Goal: Task Accomplishment & Management: Use online tool/utility

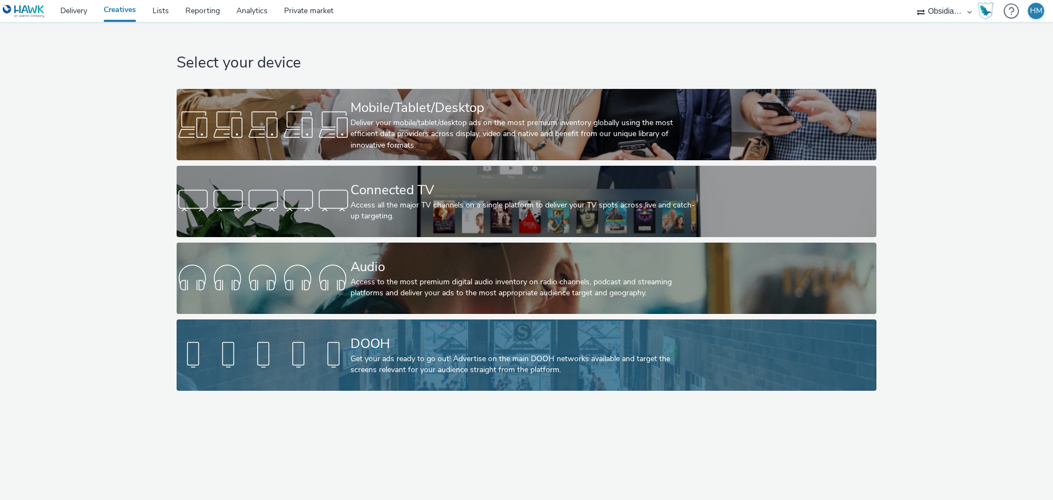
click at [393, 363] on div "Get your ads ready to go out! Advertise on the main DOOH networks available and…" at bounding box center [525, 364] width 348 height 22
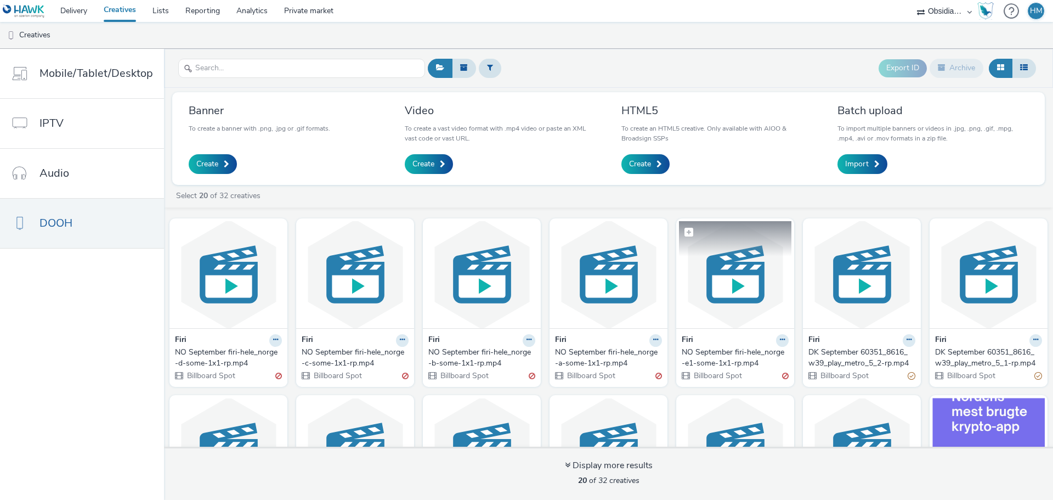
click at [738, 292] on img at bounding box center [735, 274] width 112 height 107
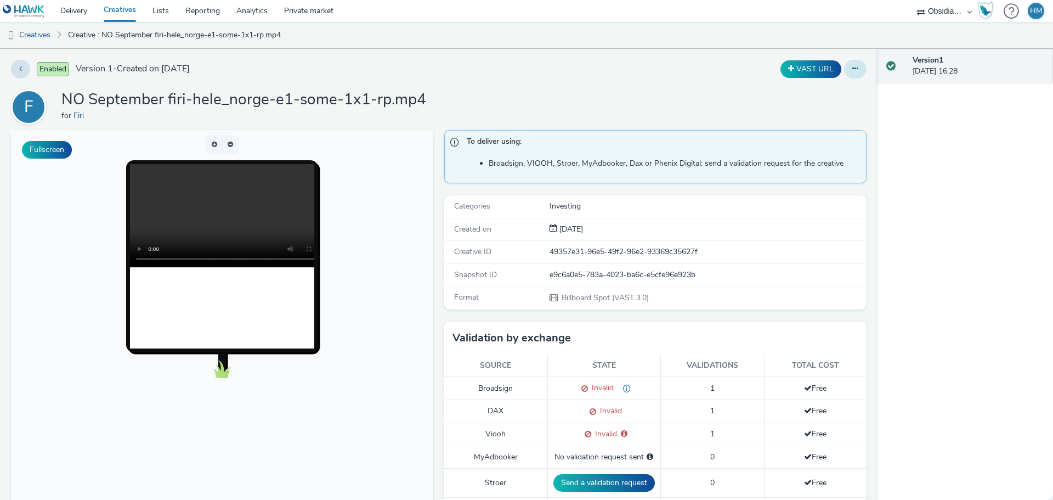
click at [844, 77] on div at bounding box center [855, 69] width 22 height 19
click at [844, 72] on button at bounding box center [855, 69] width 22 height 19
click at [831, 87] on link "Edit" at bounding box center [825, 91] width 82 height 22
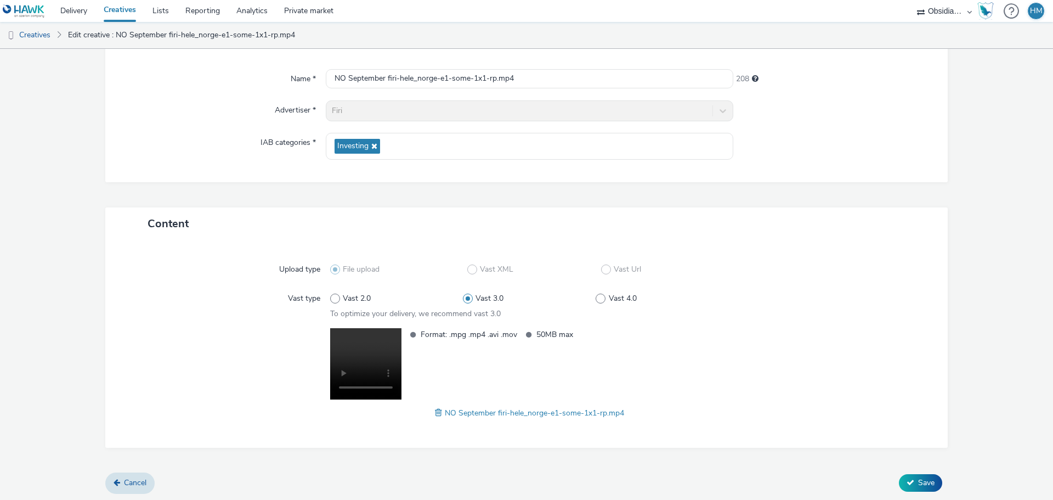
scroll to position [92, 0]
click at [48, 28] on link "Creatives" at bounding box center [28, 35] width 56 height 26
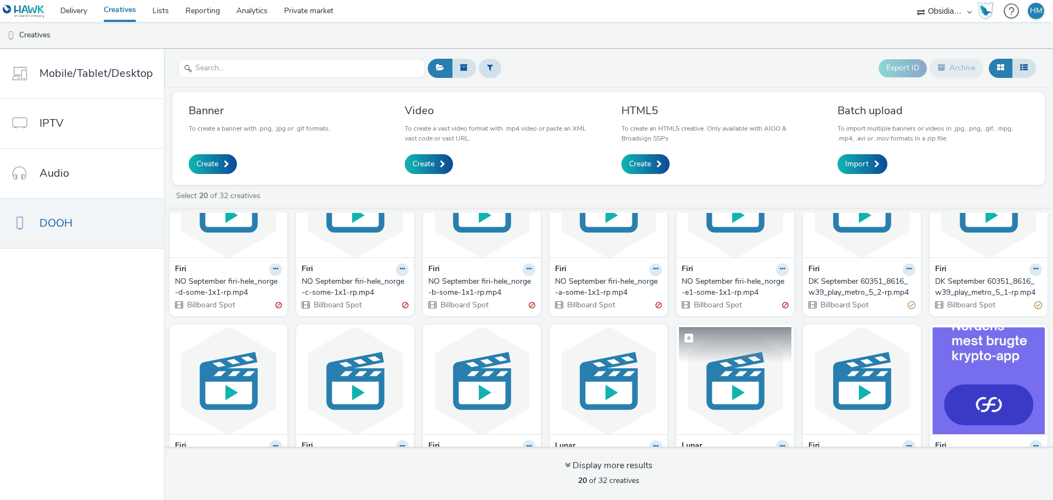
scroll to position [55, 0]
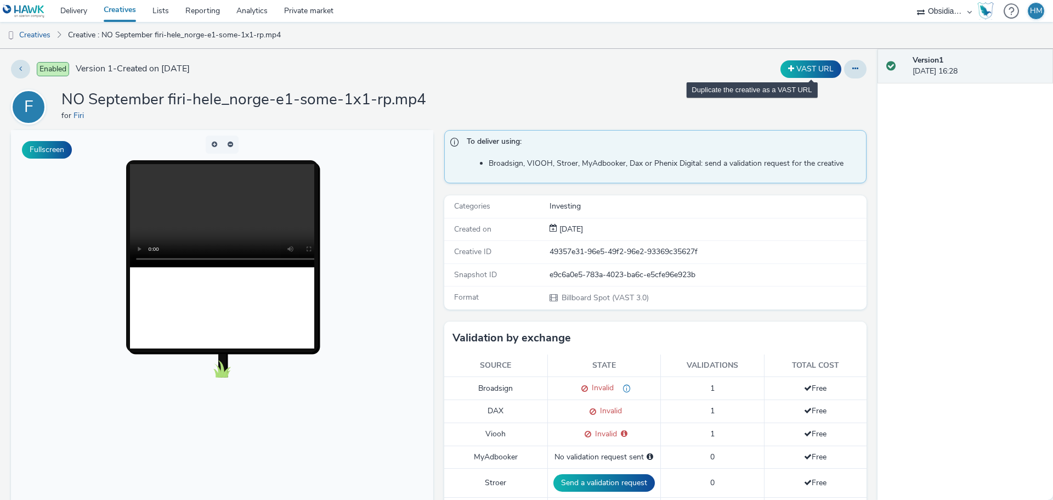
click at [835, 75] on div "VAST URL" at bounding box center [811, 69] width 66 height 18
click at [844, 73] on button at bounding box center [855, 69] width 22 height 19
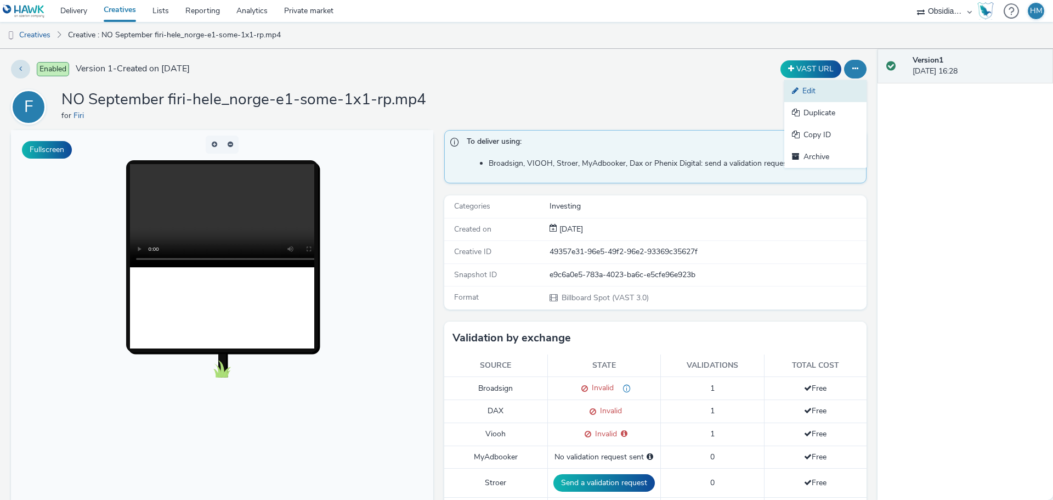
click at [818, 95] on link "Edit" at bounding box center [825, 91] width 82 height 22
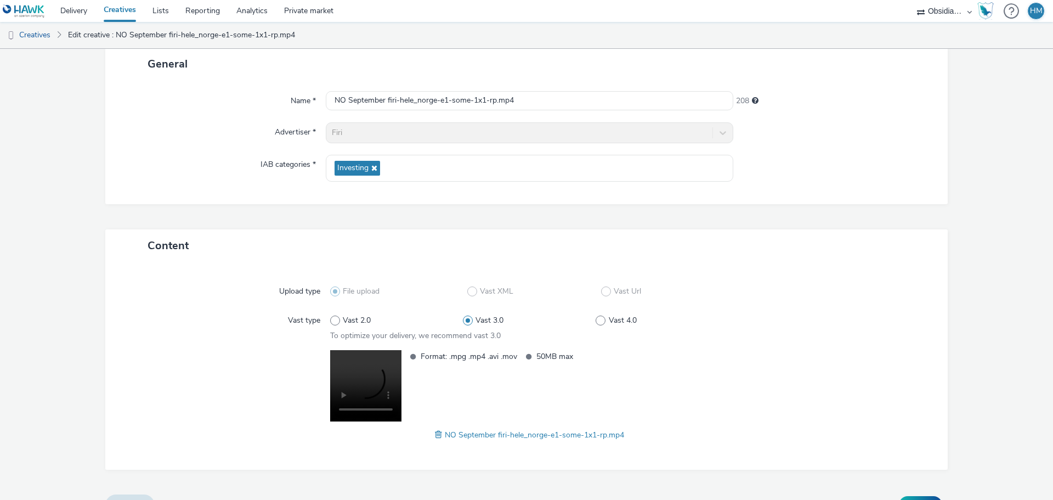
scroll to position [92, 0]
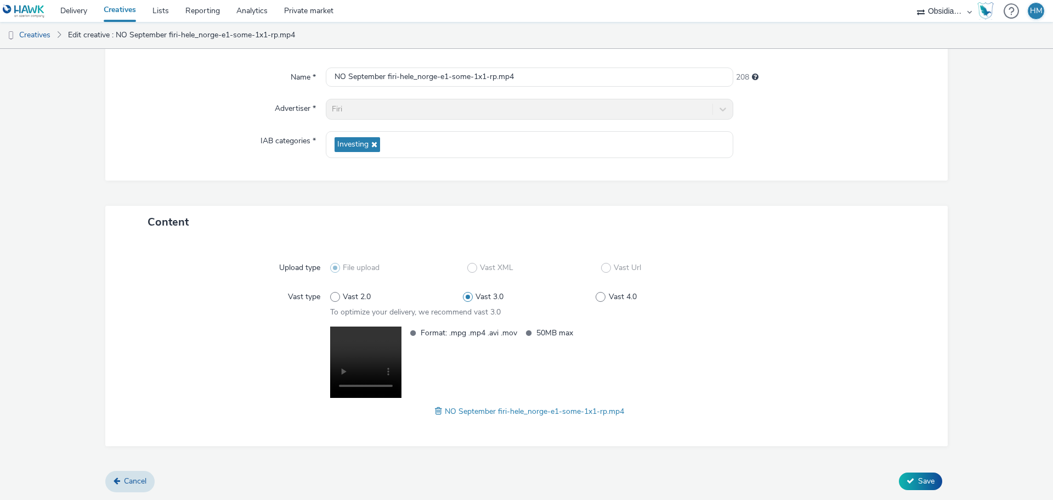
click at [535, 412] on span "NO September firi-hele_norge-e1-some-1x1-rp.mp4" at bounding box center [534, 411] width 179 height 10
click at [435, 412] on span at bounding box center [440, 411] width 10 height 12
click at [466, 79] on input "NO September firi-hele_norge-e1-some-1x1-rp.mp4" at bounding box center [530, 76] width 408 height 19
drag, startPoint x: 494, startPoint y: 76, endPoint x: 385, endPoint y: 77, distance: 109.2
click at [385, 77] on input "NO September firi-hele_norge-e1-some-1x1-rp.mp4" at bounding box center [530, 76] width 408 height 19
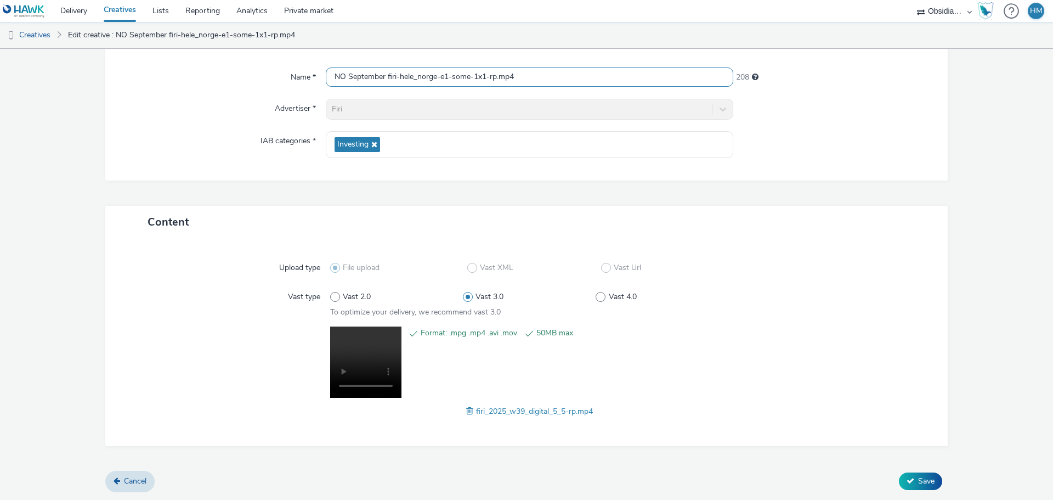
paste input "_2025_w39_digital_5_5"
type input "NO September firi_2025_w39_digital_5_5-rp.mp4"
click at [856, 222] on div "Content" at bounding box center [526, 222] width 843 height 32
click at [907, 481] on icon at bounding box center [911, 481] width 8 height 8
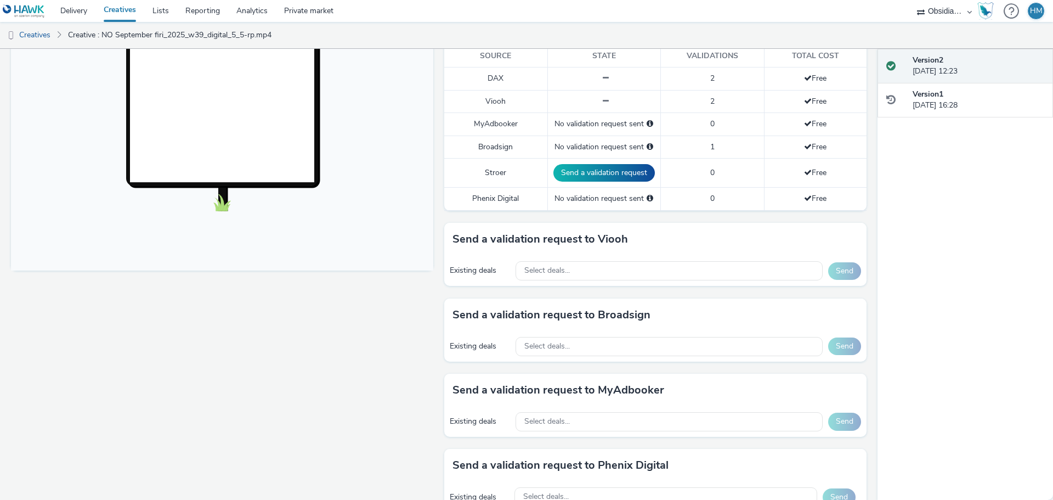
scroll to position [329, 0]
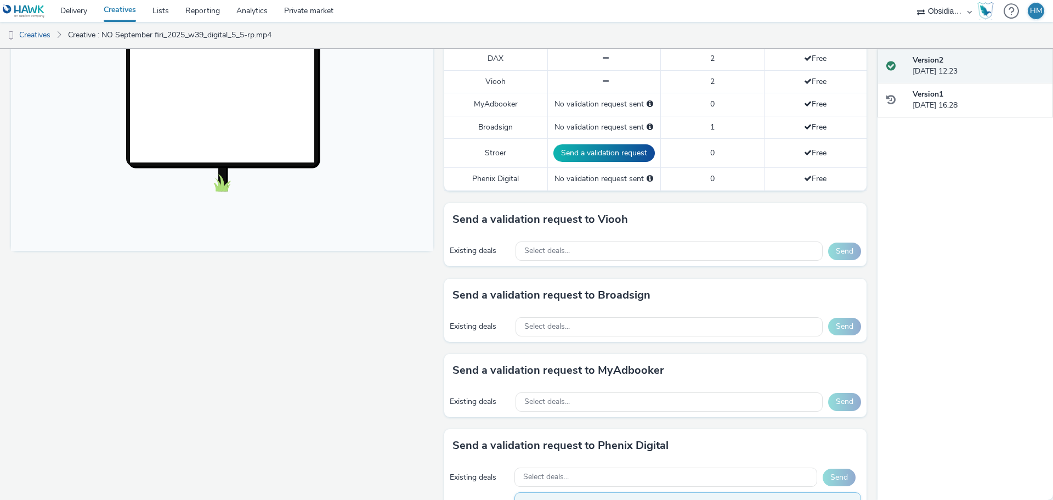
click at [632, 316] on div "Existing deals Select deals... Send" at bounding box center [655, 327] width 422 height 30
click at [640, 323] on div "Select deals..." at bounding box center [669, 326] width 307 height 19
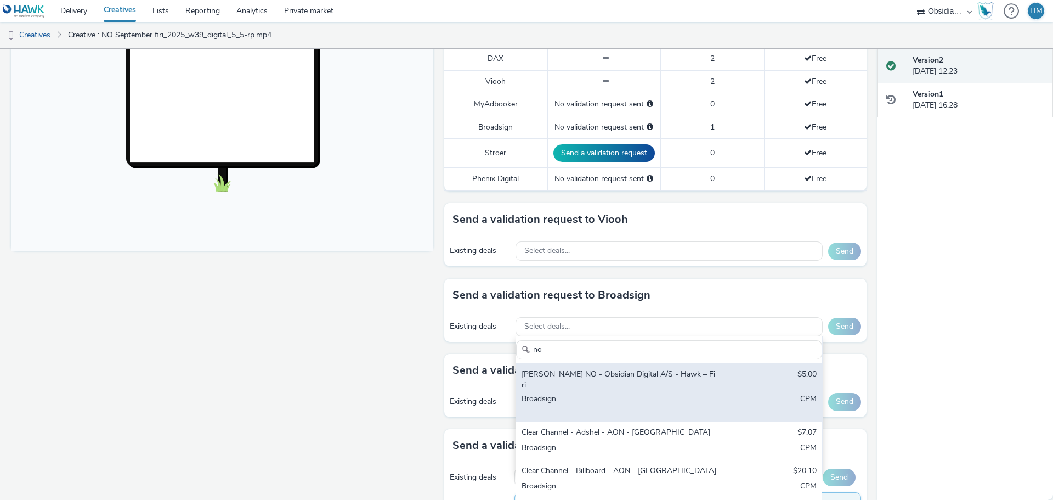
scroll to position [384, 0]
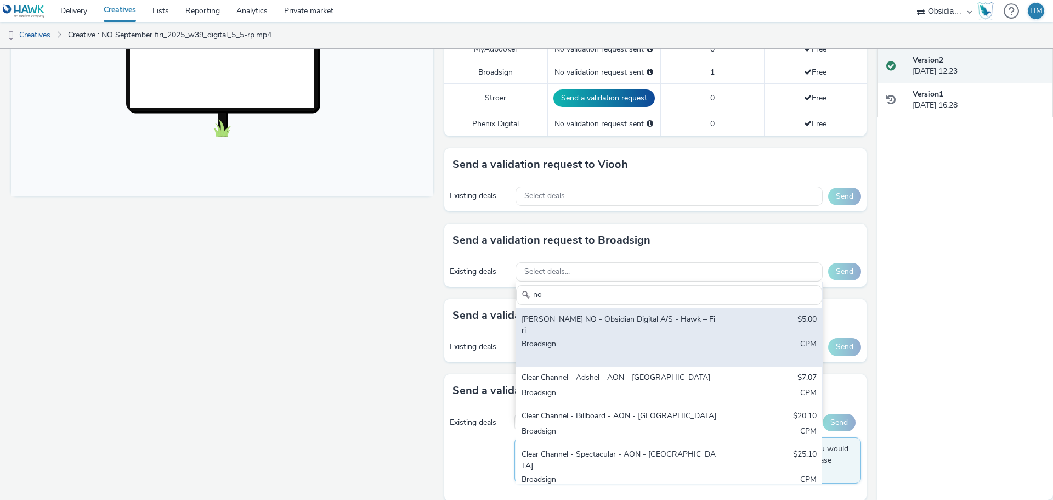
type input "no"
click at [636, 327] on div "Bauer NO - Obsidian Digital A/S - Hawk – Firi $5.00 Broadsign CPM" at bounding box center [669, 337] width 306 height 59
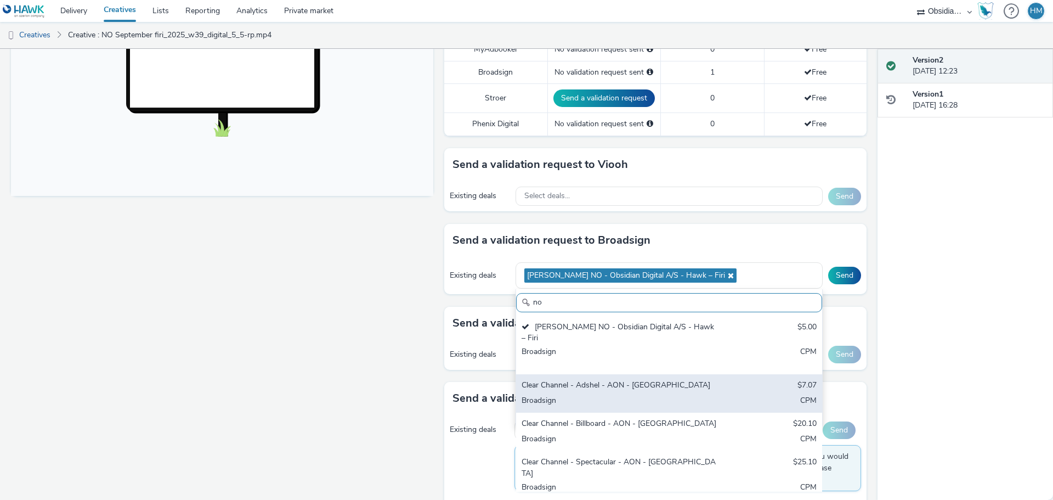
click at [622, 380] on div "Clear Channel - Adshel - AON - [GEOGRAPHIC_DATA]" at bounding box center [619, 386] width 195 height 13
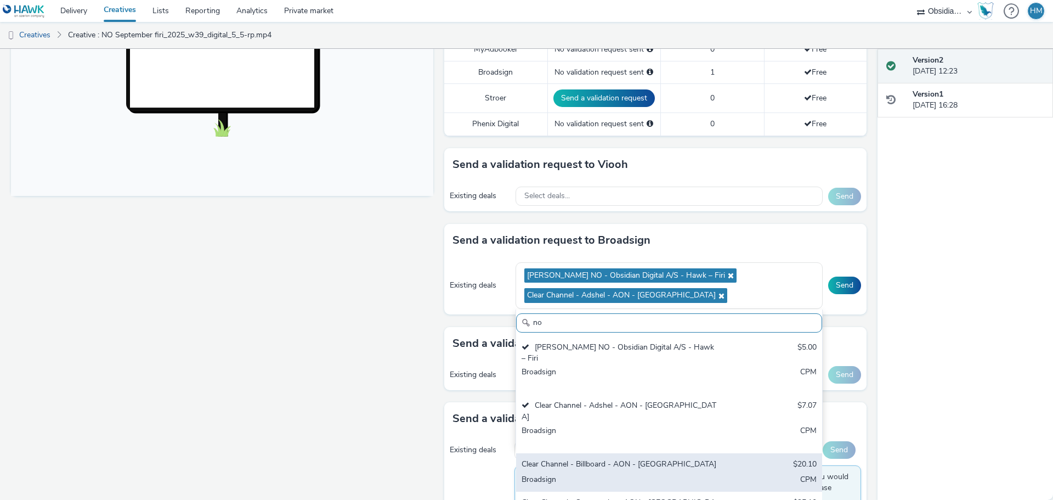
click at [642, 474] on div "Broadsign" at bounding box center [619, 480] width 195 height 13
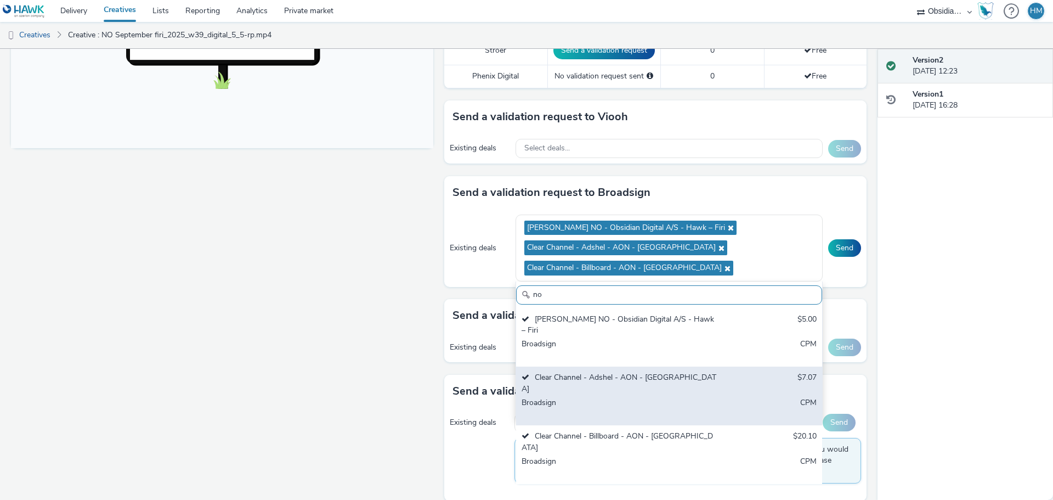
scroll to position [494, 0]
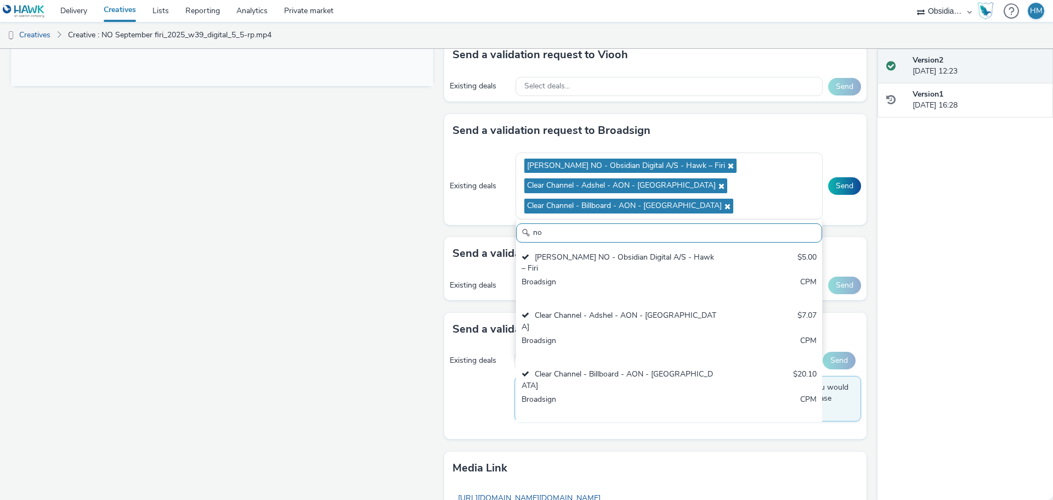
click at [658, 427] on div "Clear Channel - Spectacular - AON - [GEOGRAPHIC_DATA]" at bounding box center [619, 438] width 195 height 22
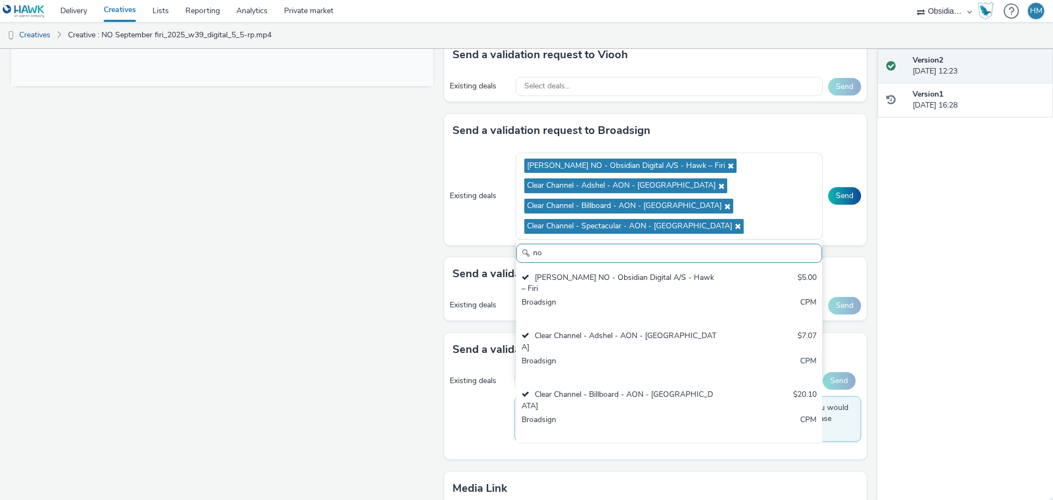
click at [365, 341] on div "Fullscreen" at bounding box center [225, 135] width 428 height 999
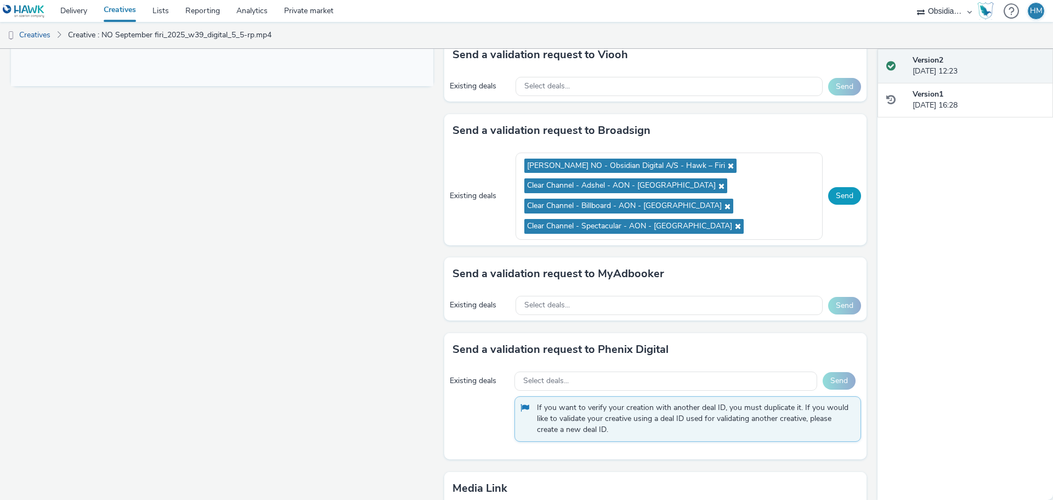
click at [836, 196] on button "Send" at bounding box center [844, 196] width 33 height 18
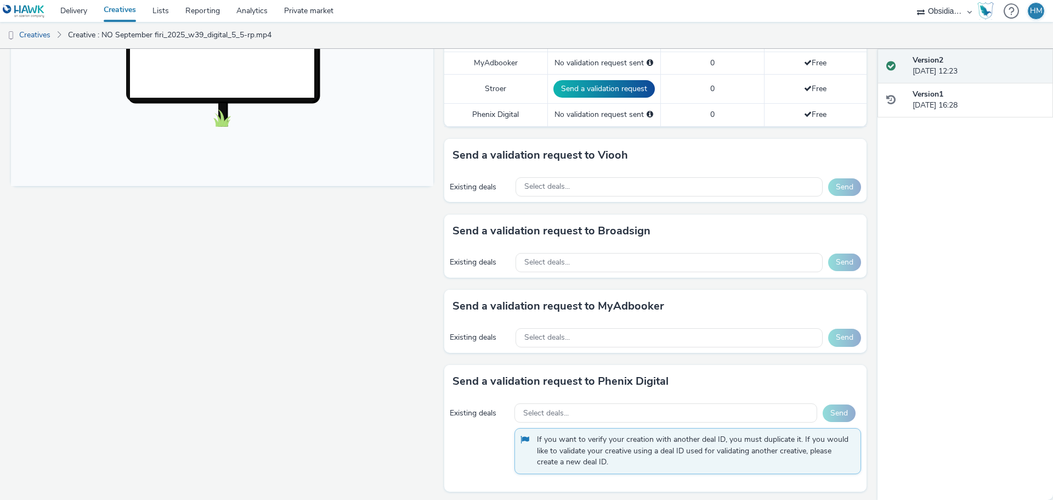
scroll to position [384, 0]
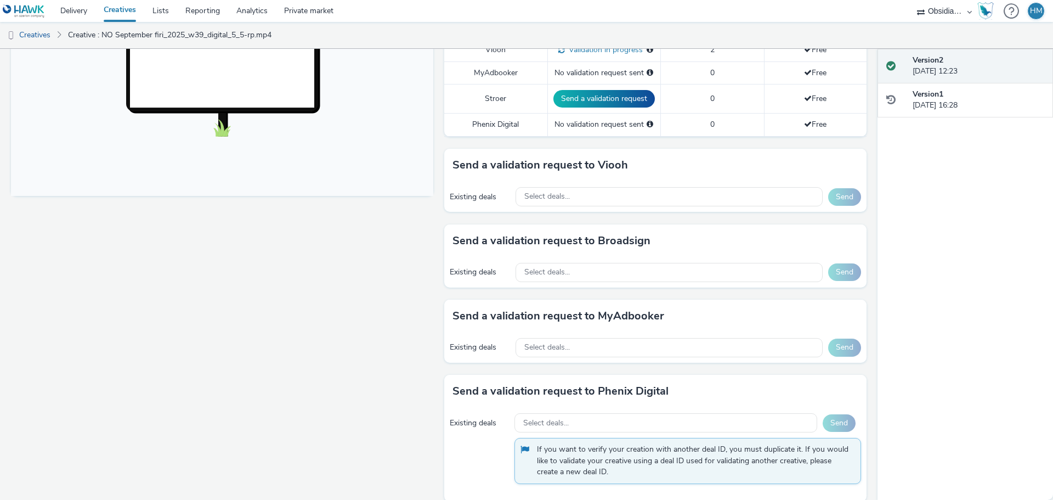
click at [609, 210] on div "Existing deals Select deals... Send" at bounding box center [655, 197] width 422 height 30
click at [609, 200] on div "Select deals..." at bounding box center [669, 196] width 307 height 19
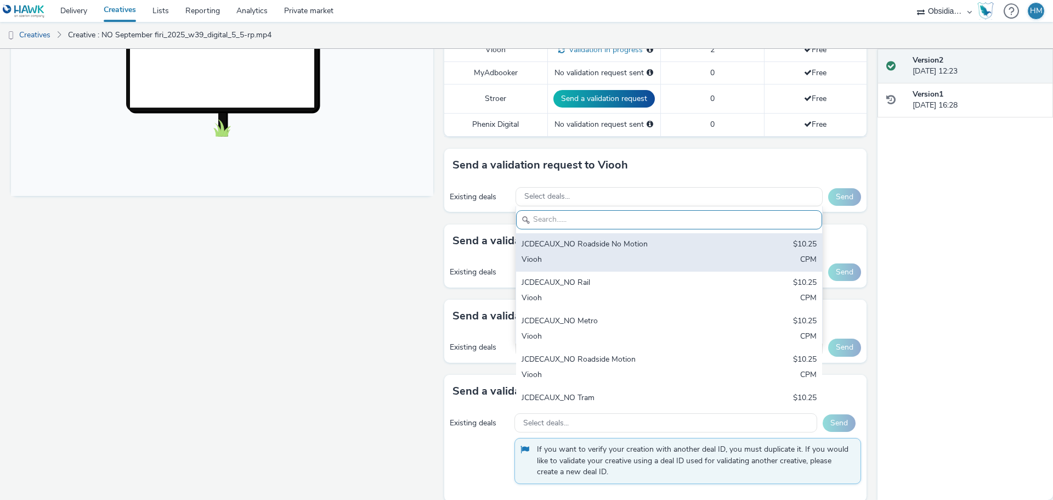
click at [624, 269] on div "JCDECAUX_NO Roadside No Motion $10.25 Viooh CPM" at bounding box center [669, 252] width 306 height 38
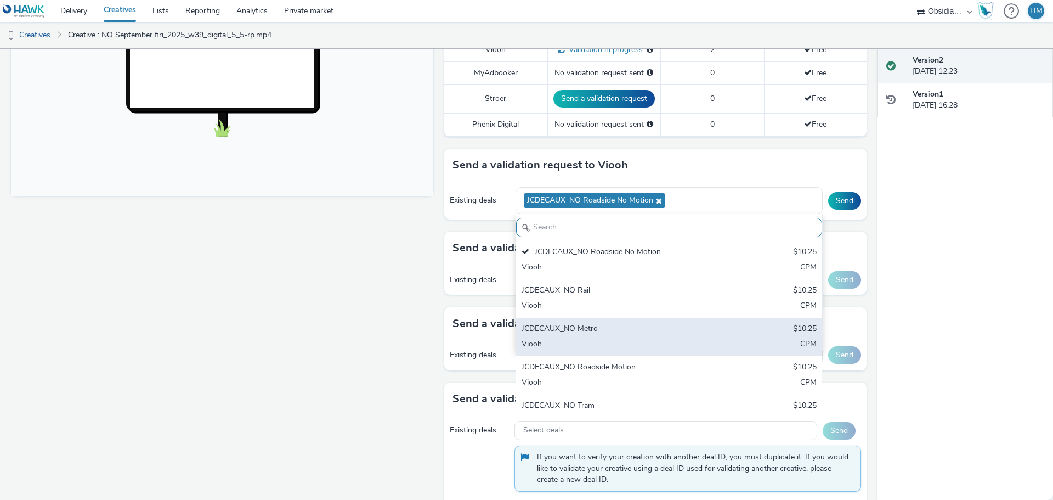
drag, startPoint x: 614, startPoint y: 304, endPoint x: 612, endPoint y: 325, distance: 21.0
click at [614, 305] on div "Viooh" at bounding box center [619, 306] width 195 height 13
click at [610, 338] on div "Viooh" at bounding box center [619, 344] width 195 height 13
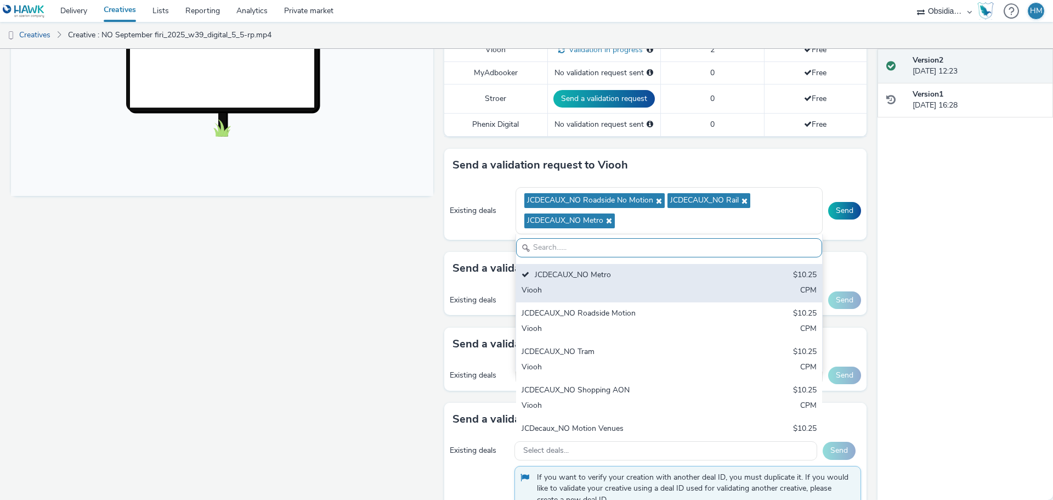
scroll to position [55, 0]
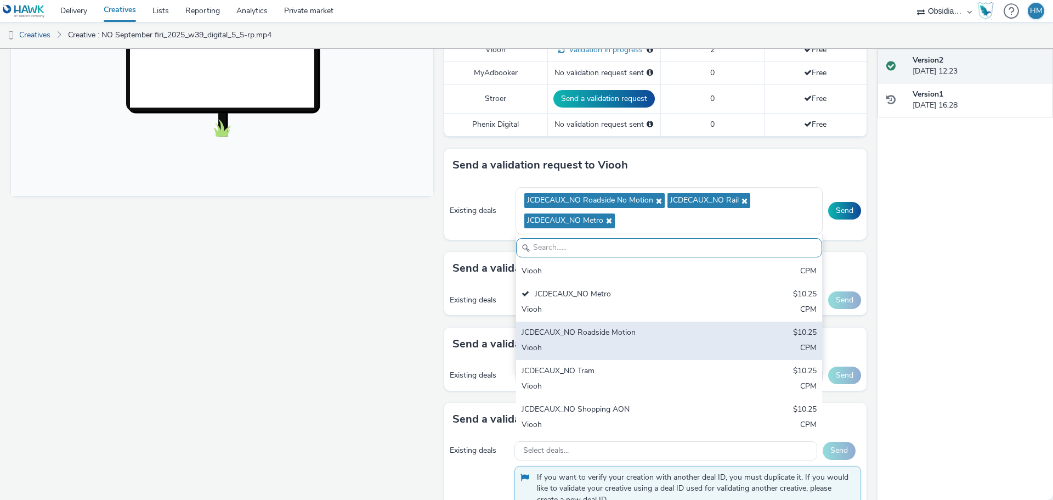
click at [654, 343] on div "Viooh" at bounding box center [619, 348] width 195 height 13
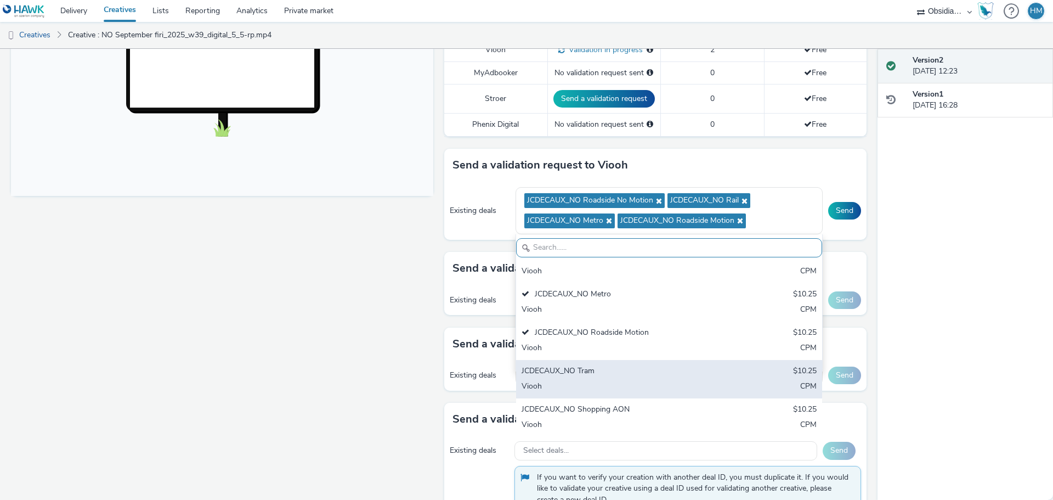
click at [638, 376] on div "JCDECAUX_NO Tram" at bounding box center [619, 371] width 195 height 13
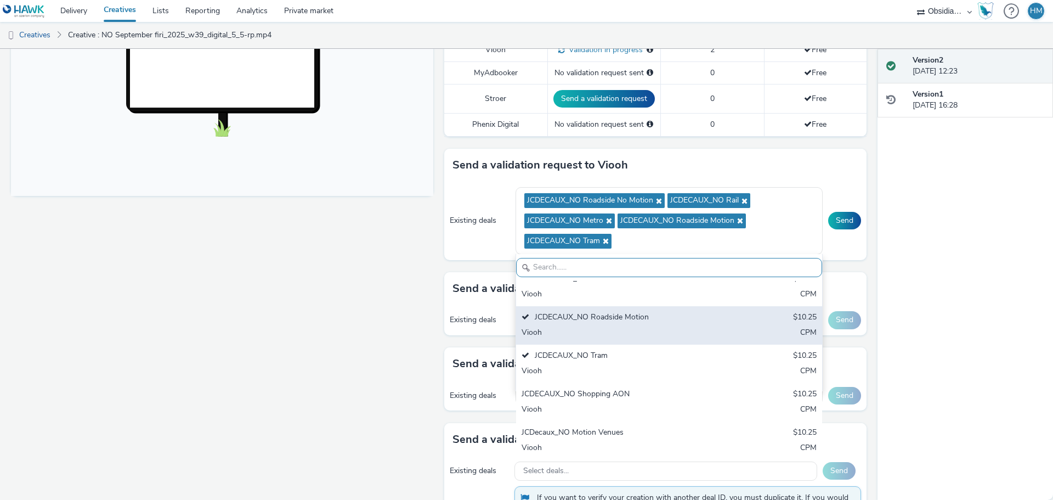
scroll to position [110, 0]
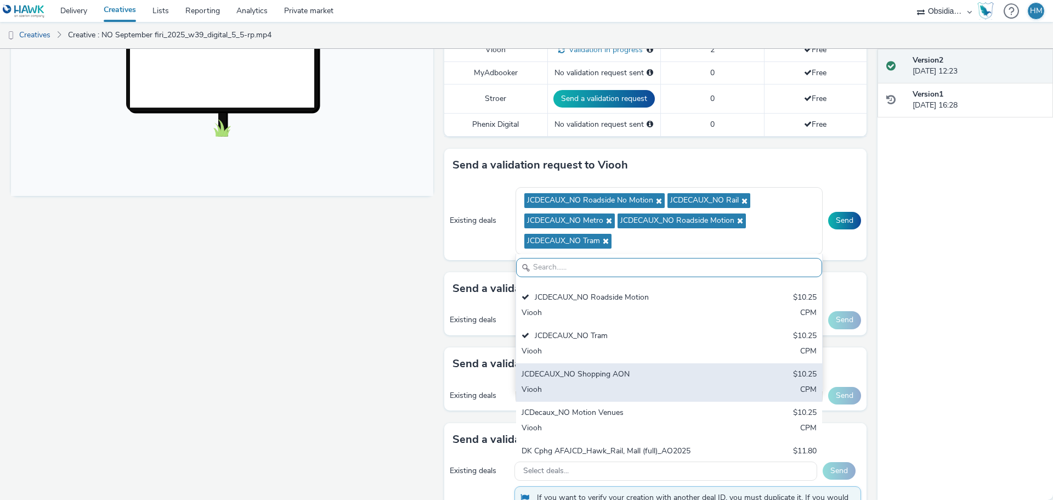
click at [642, 383] on div "JCDECAUX_NO Shopping AON $10.25 Viooh CPM" at bounding box center [669, 382] width 306 height 38
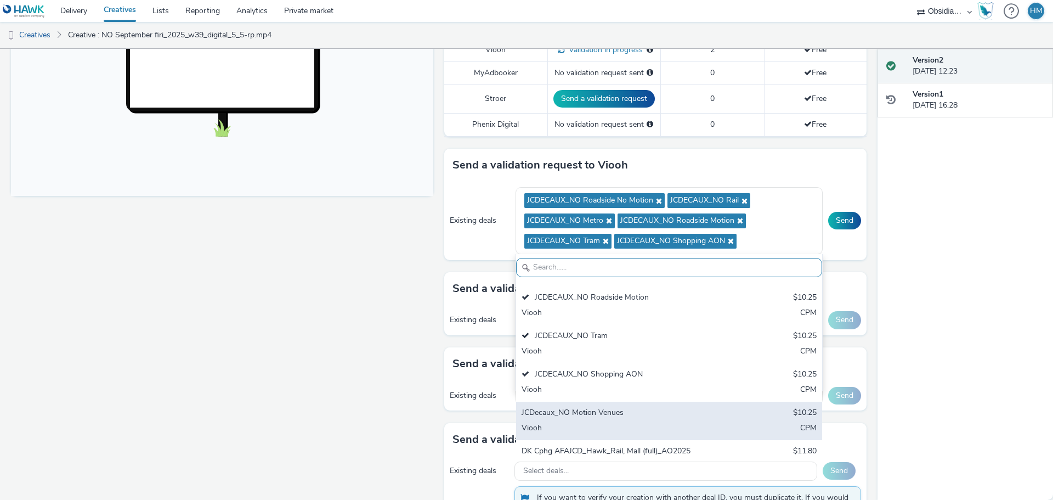
click at [625, 421] on div "JCDecaux_NO Motion Venues $10.25 Viooh CPM" at bounding box center [669, 421] width 306 height 38
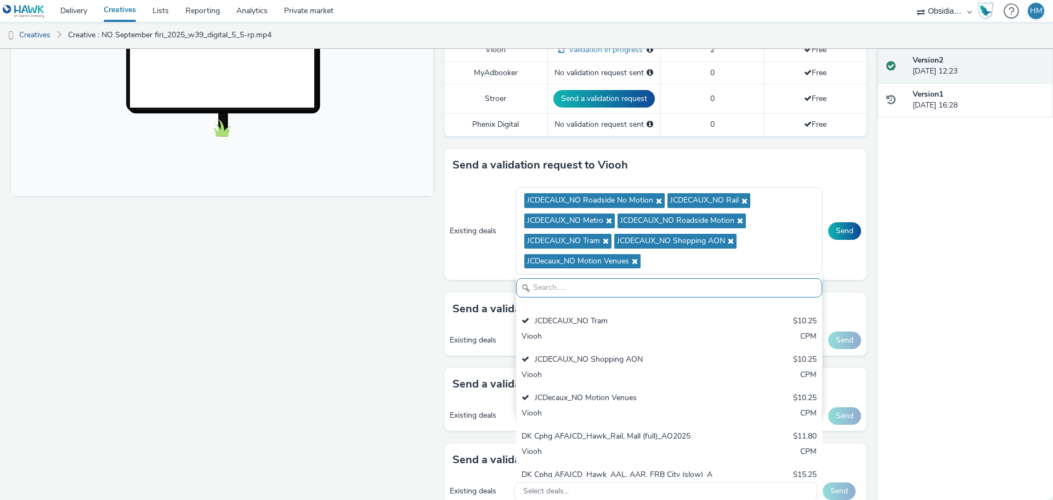
scroll to position [165, 0]
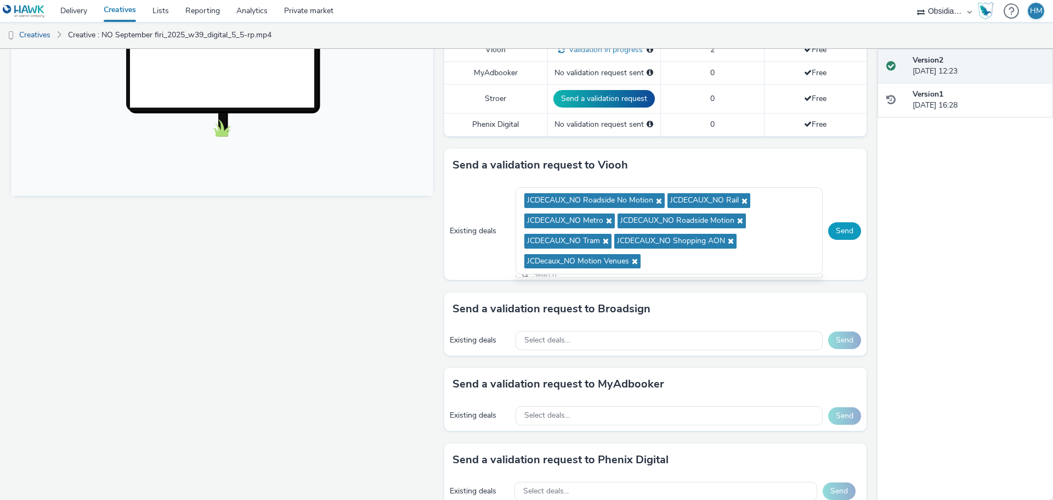
click at [835, 230] on button "Send" at bounding box center [844, 231] width 33 height 18
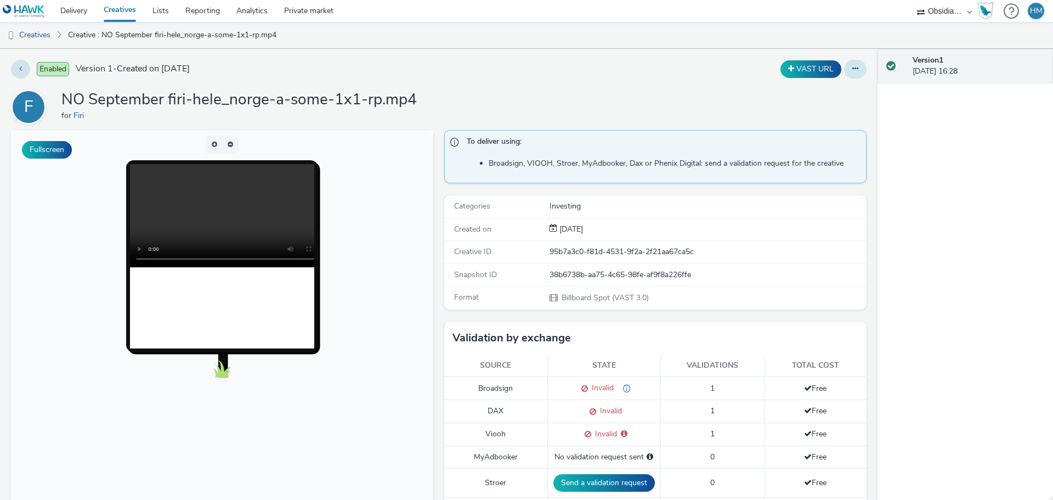
click at [844, 64] on button at bounding box center [855, 69] width 22 height 19
click at [812, 92] on link "Edit" at bounding box center [825, 91] width 82 height 22
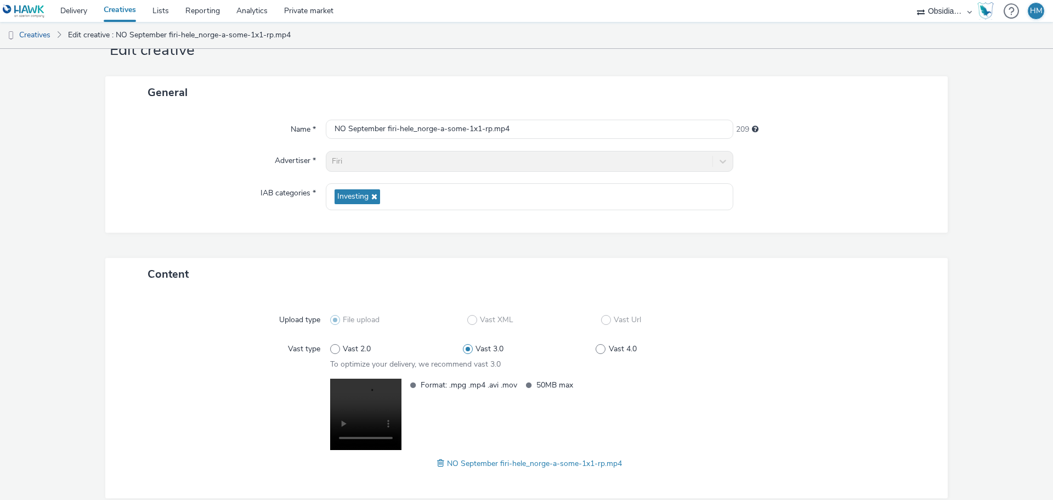
scroll to position [92, 0]
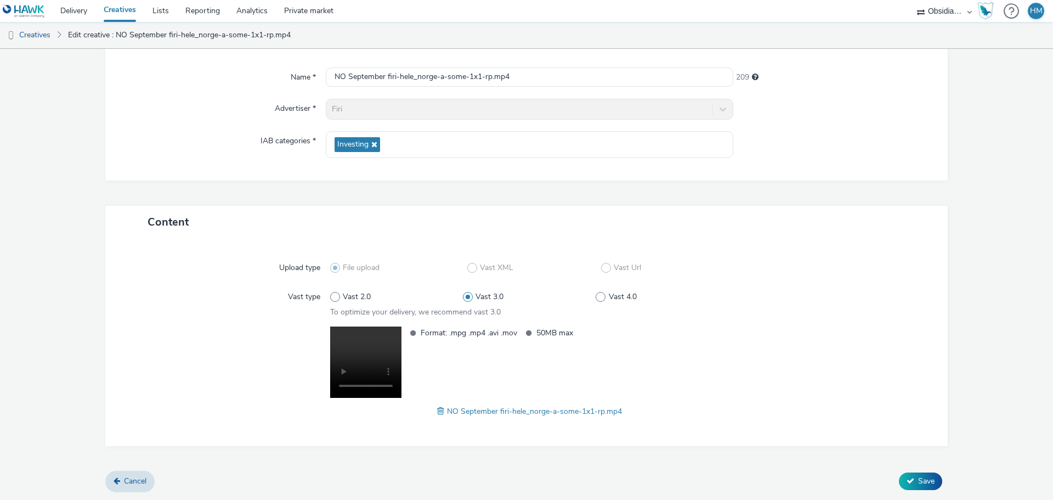
click at [437, 414] on span at bounding box center [442, 411] width 10 height 12
drag, startPoint x: 490, startPoint y: 76, endPoint x: 385, endPoint y: 76, distance: 105.3
click at [385, 76] on input "NO September firi-hele_norge-a-some-1x1-rp.mp4" at bounding box center [530, 76] width 408 height 19
paste input "_2025_w39_digital_5_4"
type input "NO September firi_2025_w39_digital_5_4-rp.mp4"
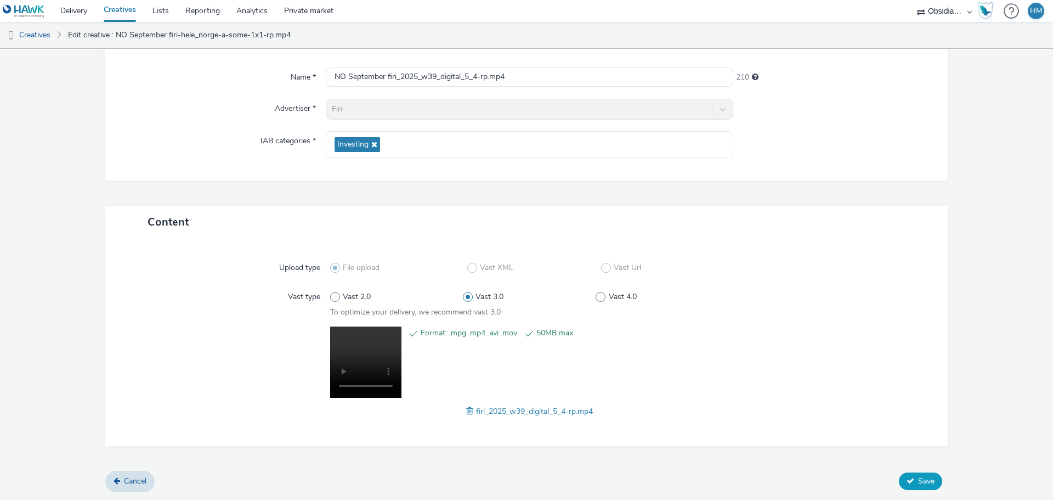
click at [907, 479] on icon at bounding box center [911, 481] width 8 height 8
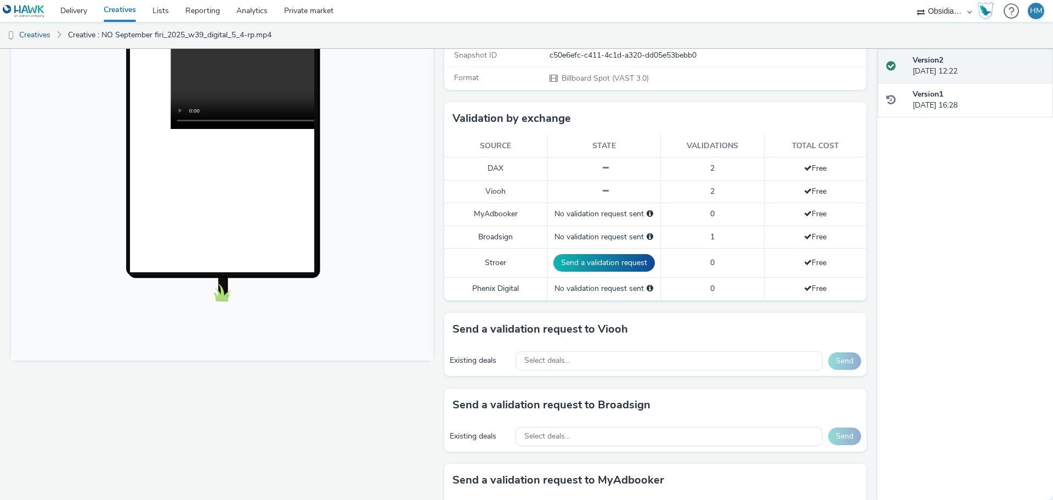
scroll to position [384, 0]
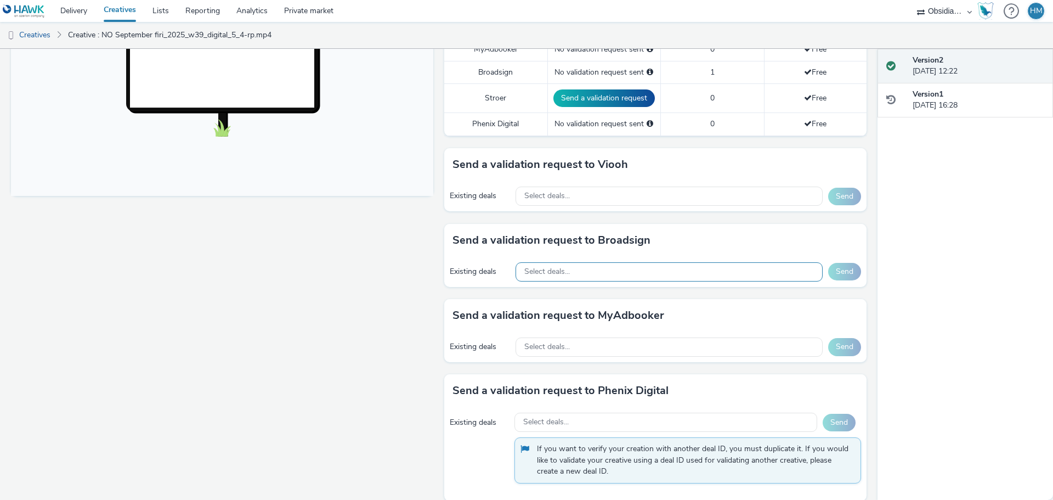
click at [628, 267] on div "Select deals..." at bounding box center [669, 271] width 307 height 19
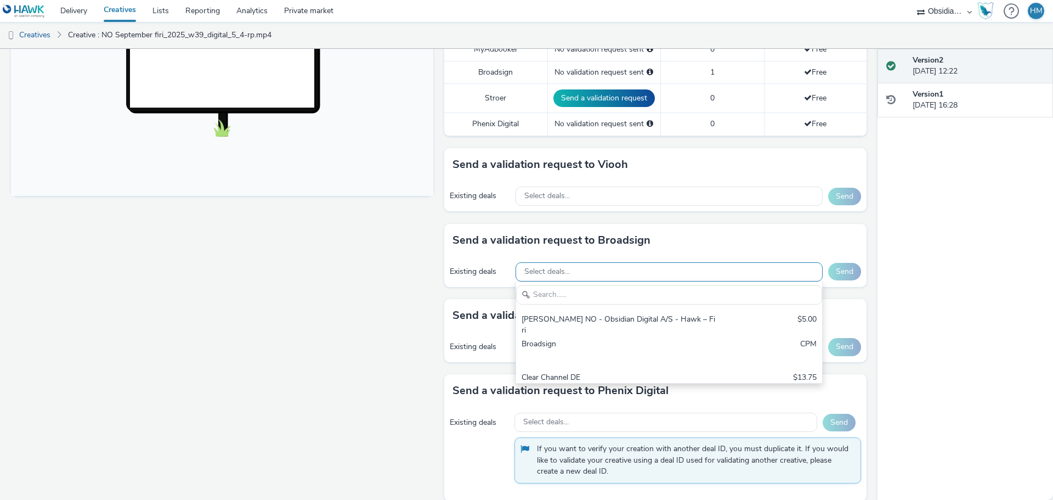
scroll to position [0, 0]
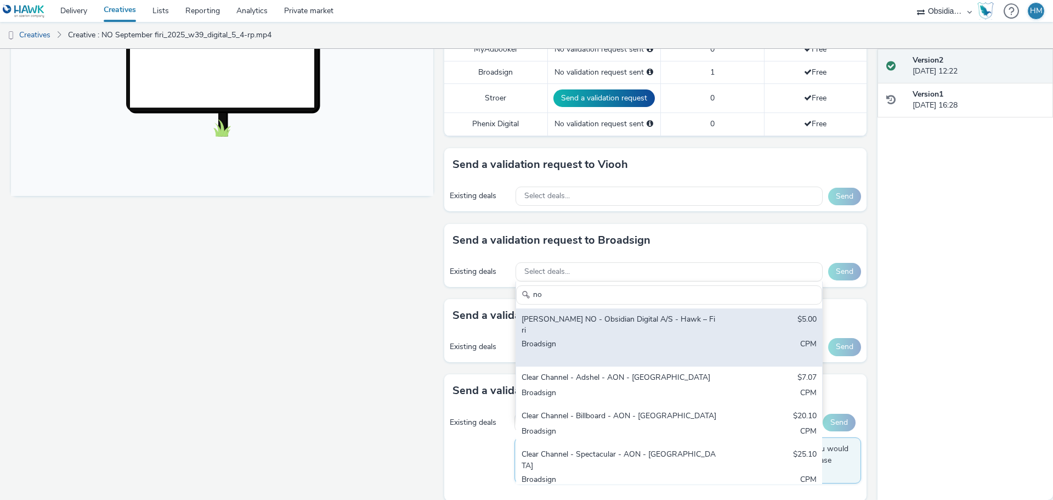
type input "no"
click at [676, 338] on div "Broadsign" at bounding box center [619, 349] width 195 height 22
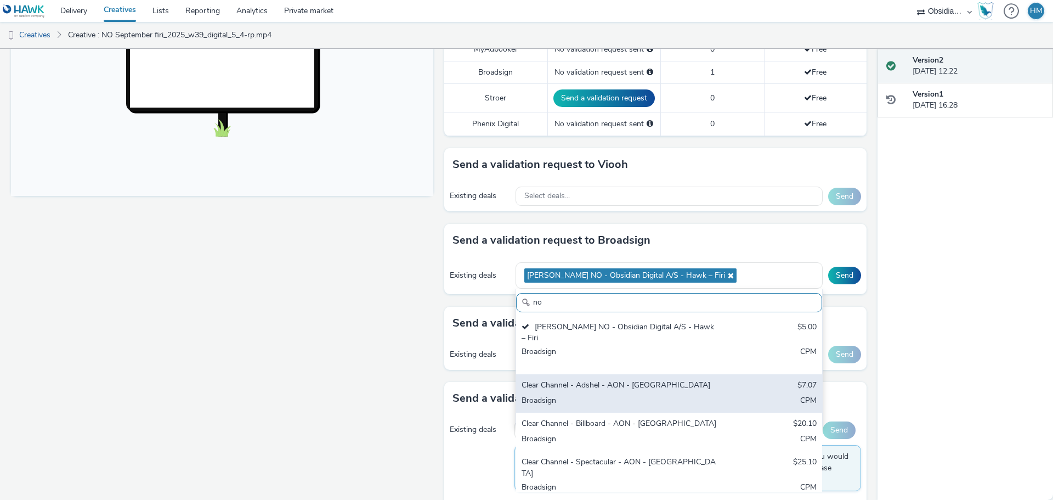
click at [677, 395] on div "Broadsign" at bounding box center [619, 401] width 195 height 13
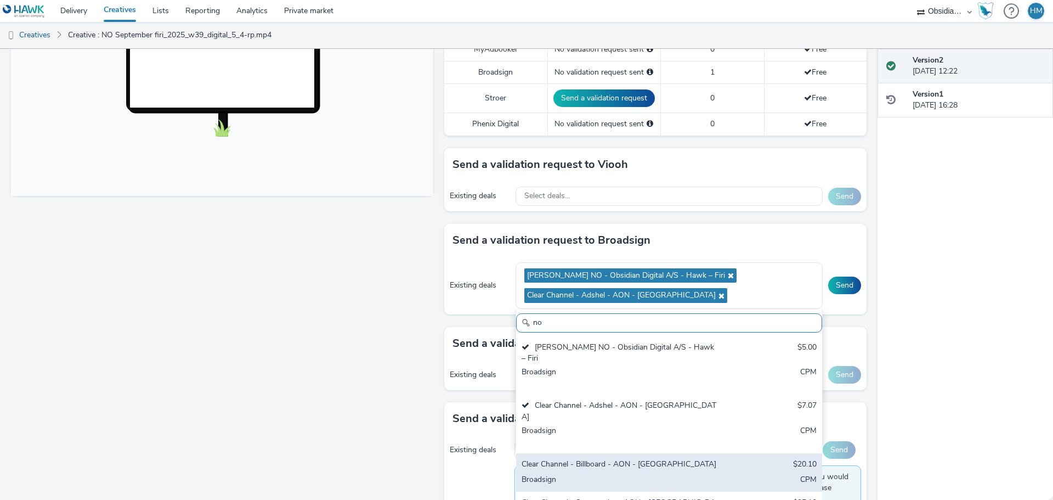
click at [674, 474] on div "Broadsign" at bounding box center [619, 480] width 195 height 13
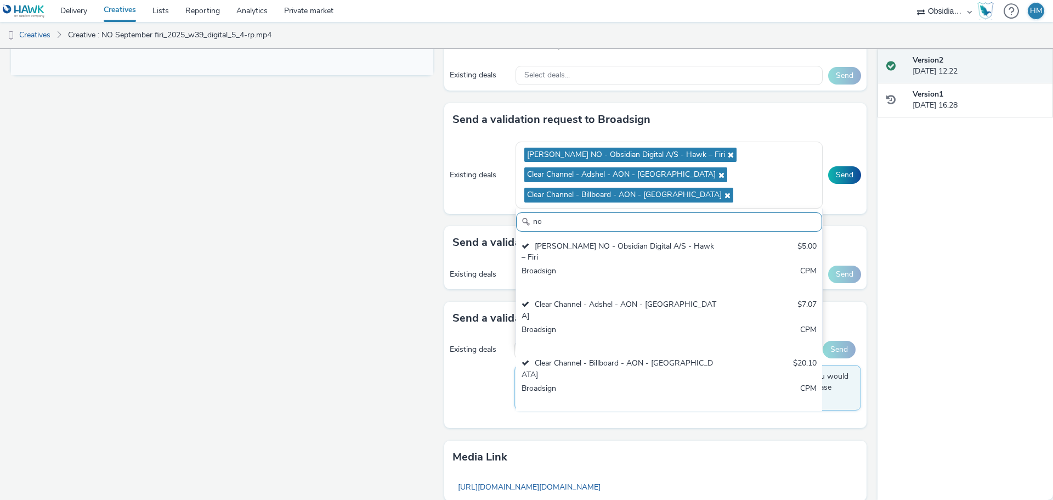
scroll to position [549, 0]
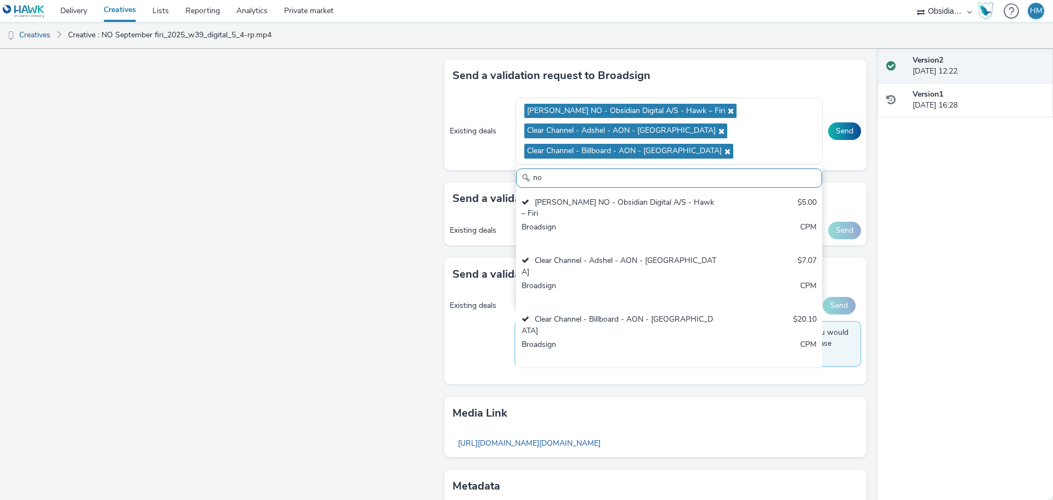
click at [692, 372] on div "Clear Channel - Spectacular - AON - Norway" at bounding box center [619, 383] width 195 height 22
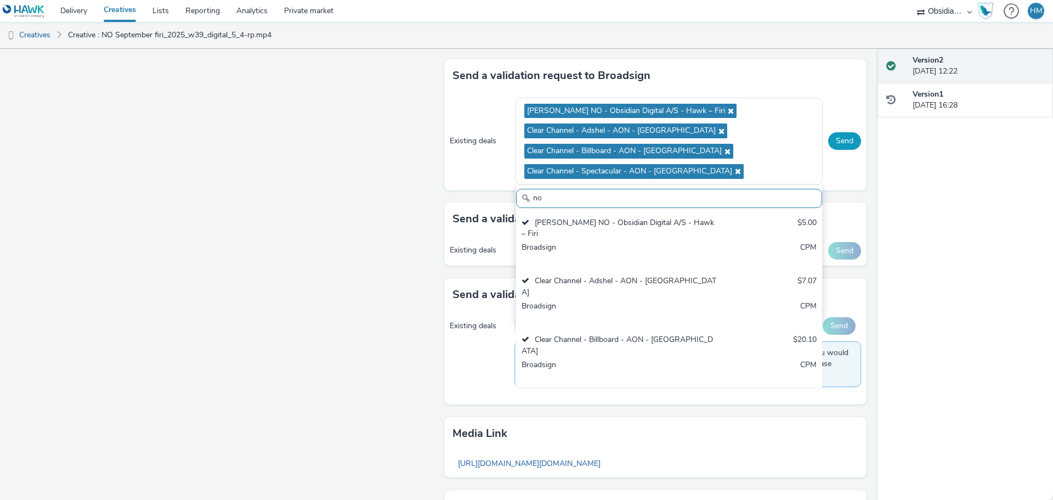
click at [841, 142] on button "Send" at bounding box center [844, 141] width 33 height 18
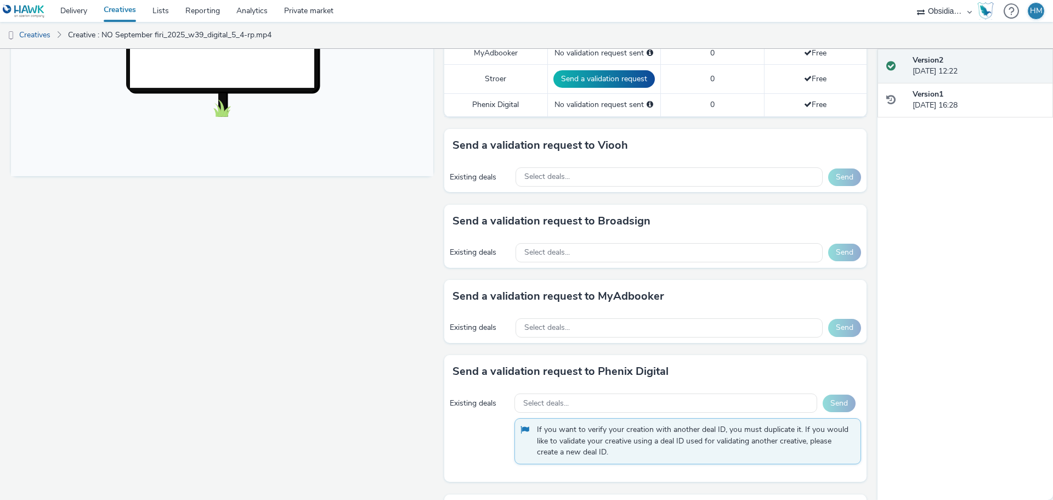
scroll to position [384, 0]
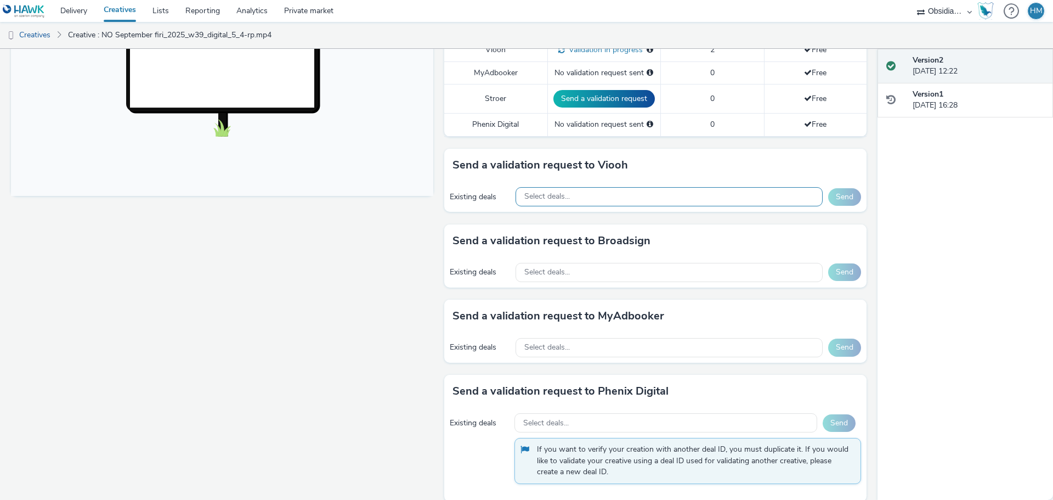
click at [637, 191] on div "Select deals..." at bounding box center [669, 196] width 307 height 19
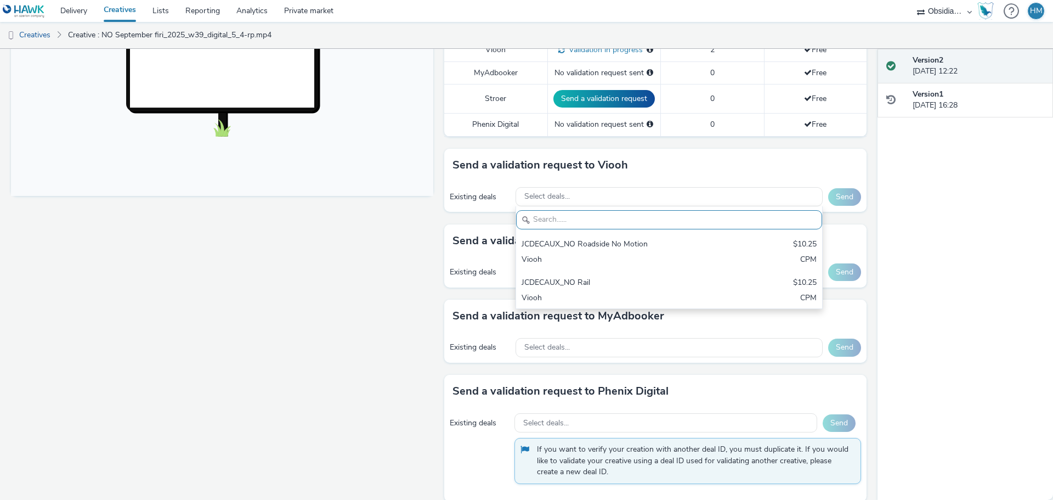
scroll to position [0, 0]
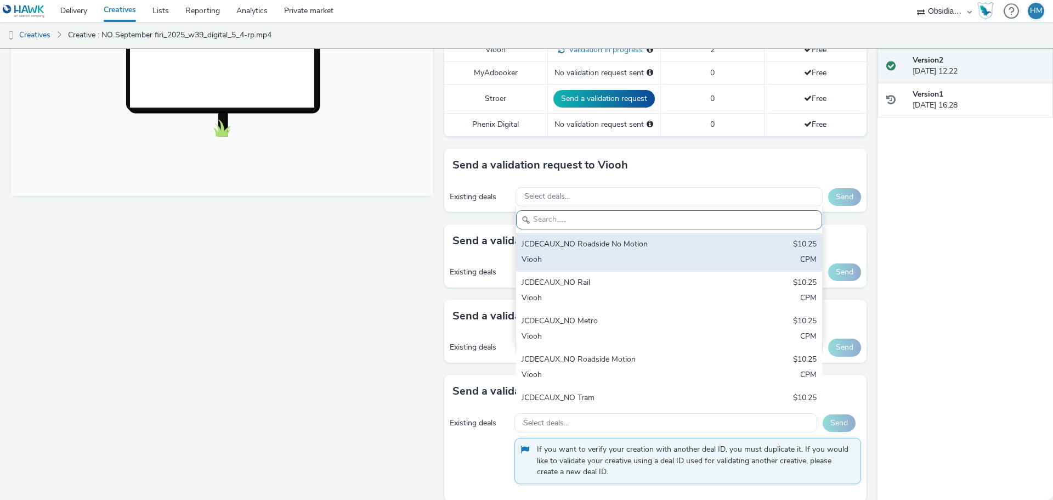
click at [619, 268] on div "JCDECAUX_NO Roadside No Motion $10.25 Viooh CPM" at bounding box center [669, 252] width 306 height 38
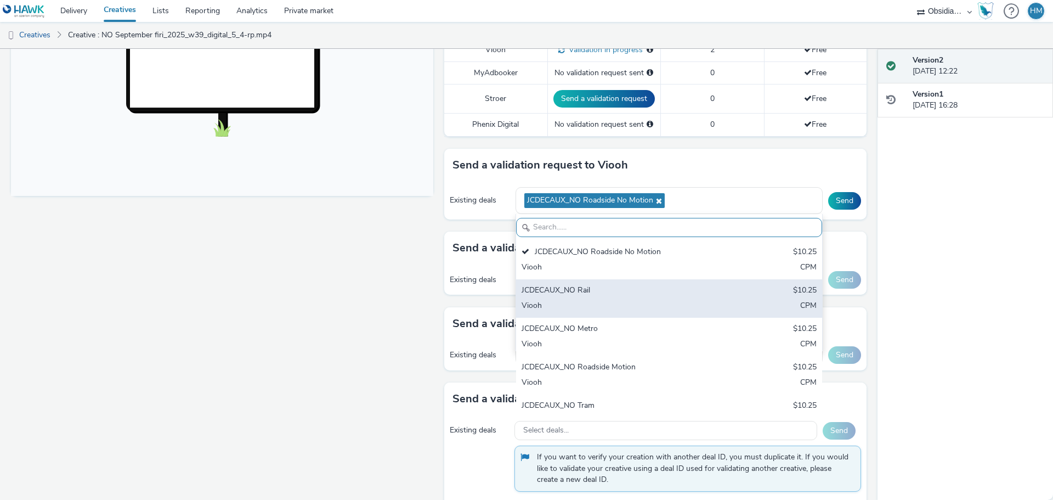
drag, startPoint x: 608, startPoint y: 301, endPoint x: 610, endPoint y: 327, distance: 26.4
click at [608, 301] on div "Viooh" at bounding box center [619, 306] width 195 height 13
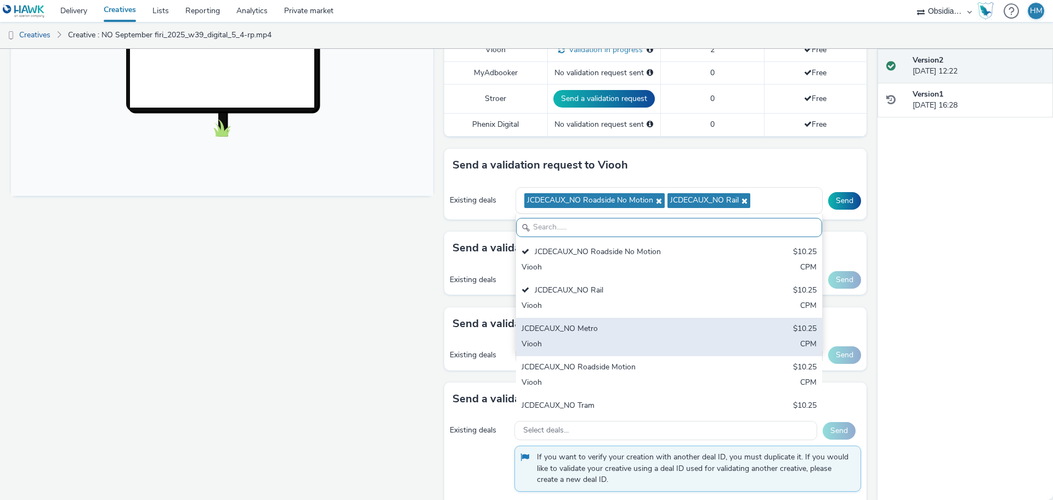
click at [610, 333] on div "JCDECAUX_NO Metro" at bounding box center [619, 329] width 195 height 13
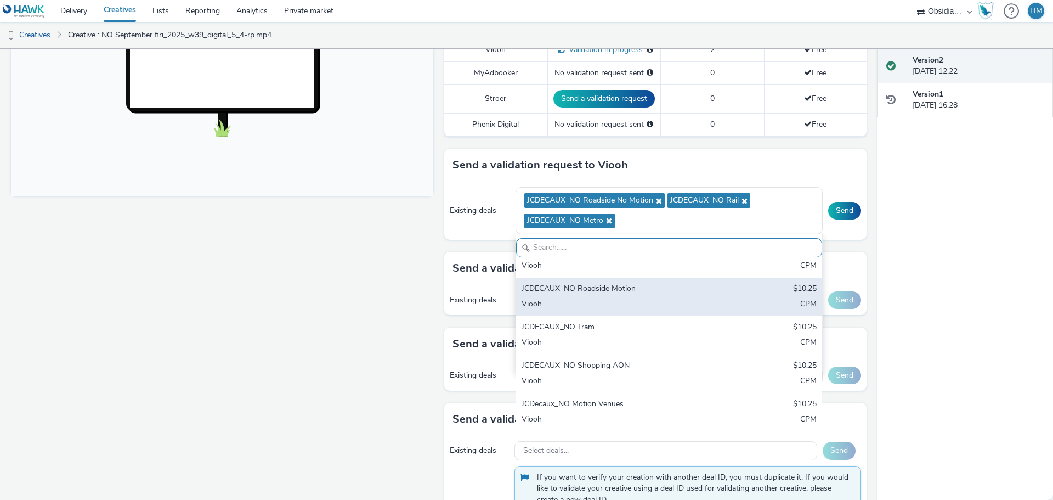
scroll to position [110, 0]
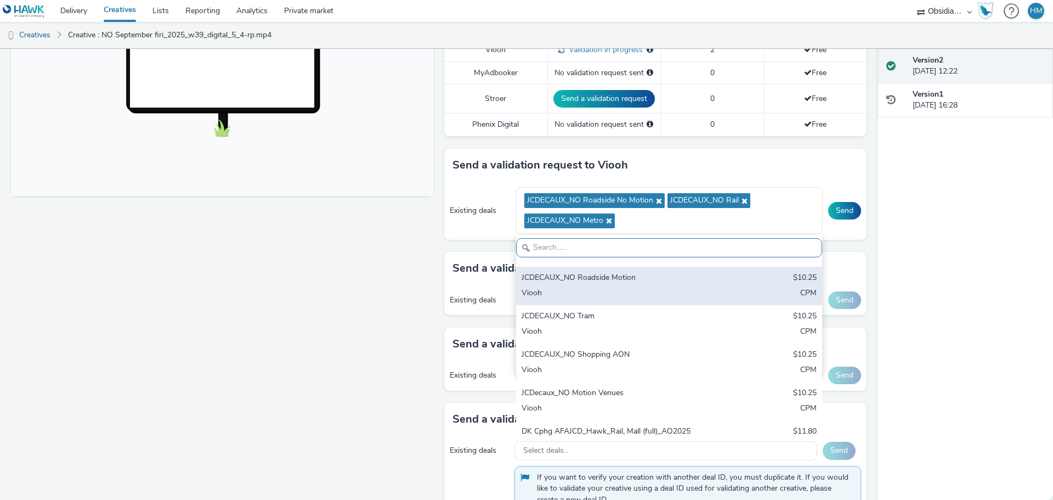
click at [636, 292] on div "Viooh" at bounding box center [619, 293] width 195 height 13
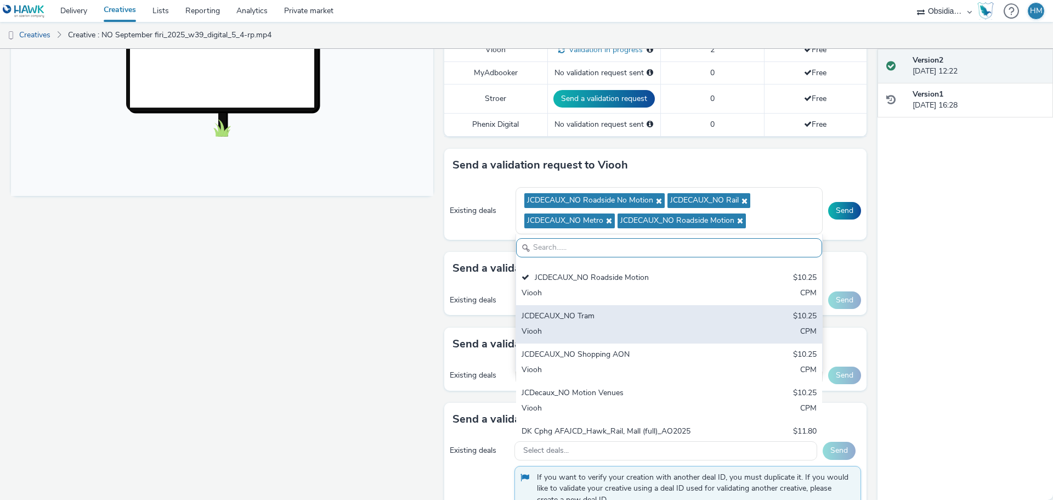
click at [618, 328] on div "Viooh" at bounding box center [619, 332] width 195 height 13
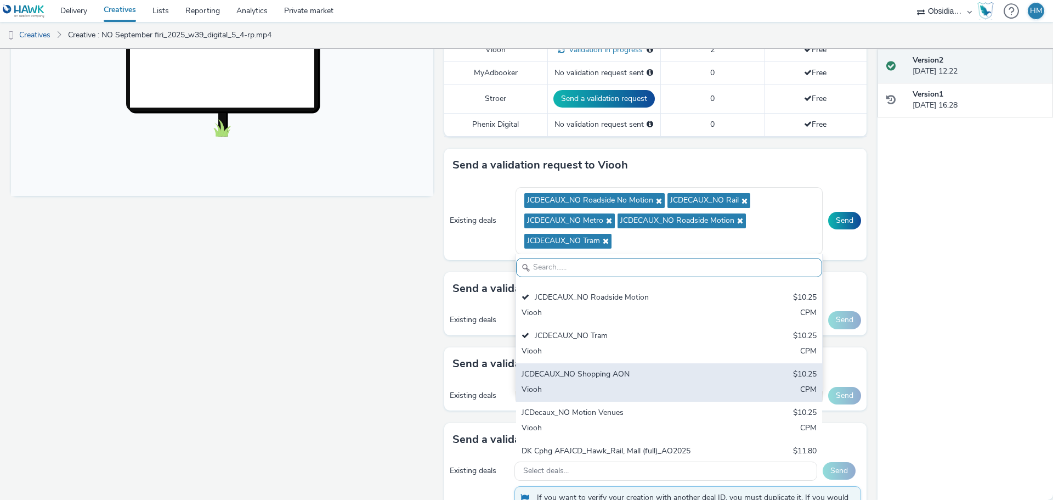
click at [609, 376] on div "JCDECAUX_NO Shopping AON" at bounding box center [619, 375] width 195 height 13
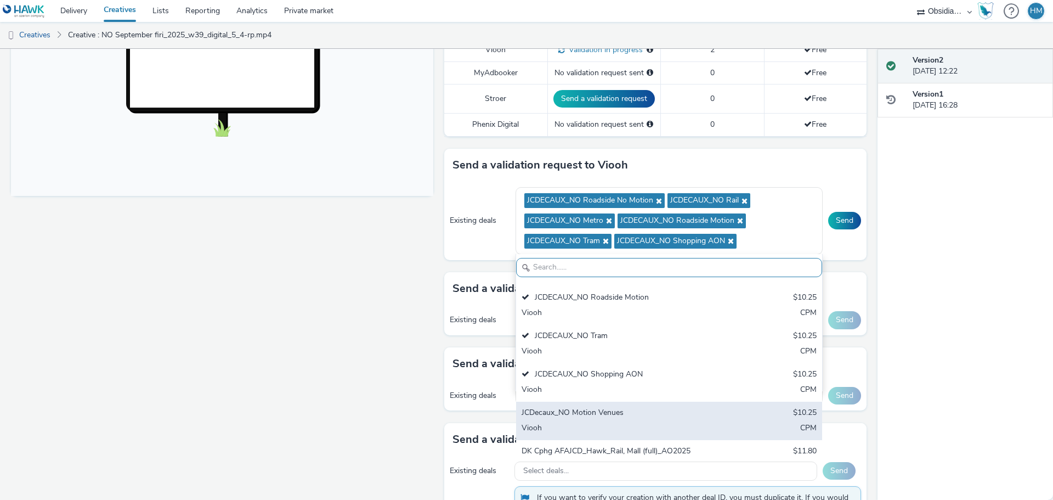
click at [607, 413] on div "JCDecaux_NO Motion Venues" at bounding box center [619, 413] width 195 height 13
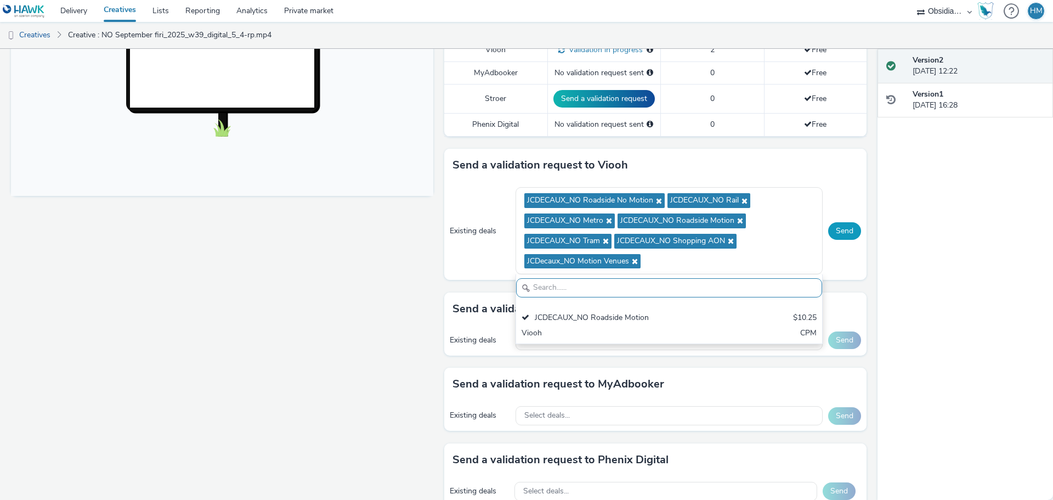
click at [840, 233] on button "Send" at bounding box center [844, 231] width 33 height 18
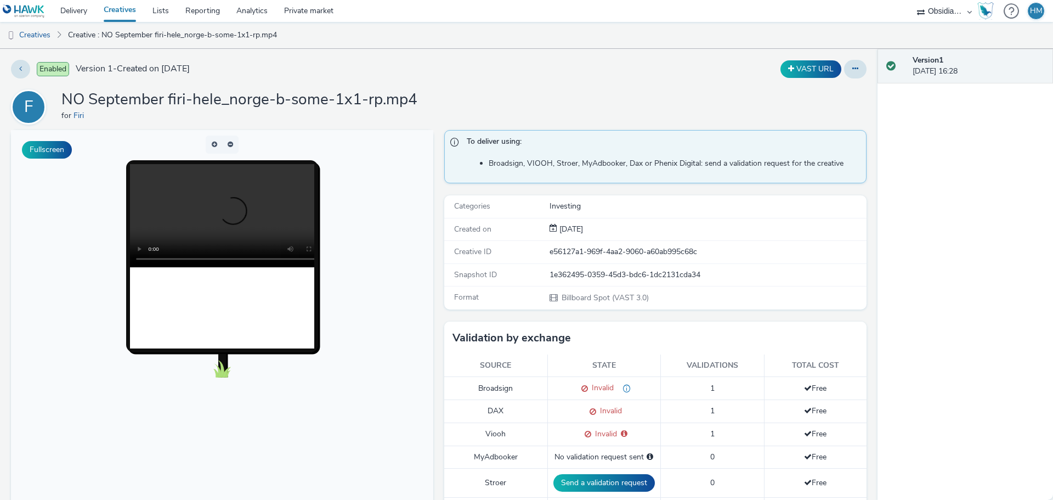
click at [861, 72] on div "Enabled Version 1 - Created on 24 September 2025 VAST URL F NO September firi-h…" at bounding box center [439, 274] width 878 height 451
click at [851, 74] on button at bounding box center [855, 69] width 22 height 19
click at [836, 95] on link "Edit" at bounding box center [825, 91] width 82 height 22
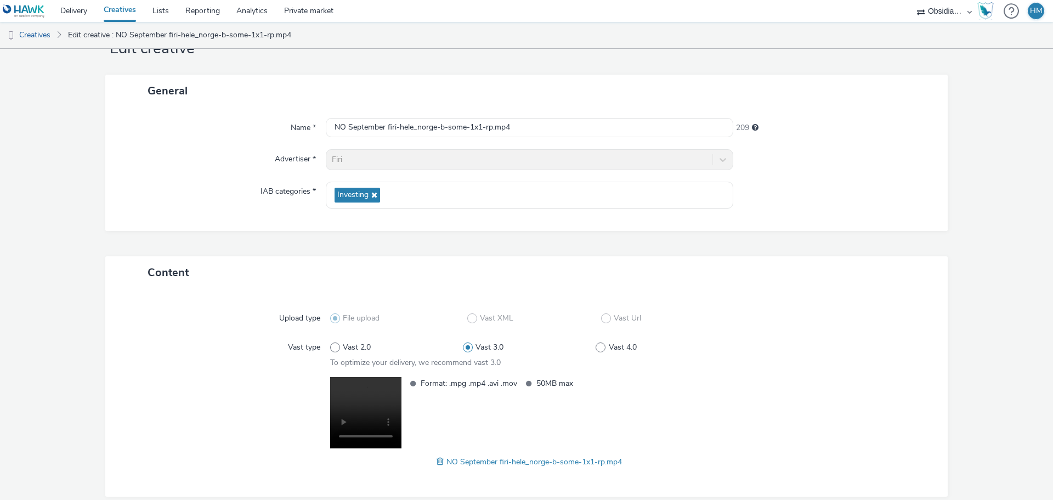
scroll to position [92, 0]
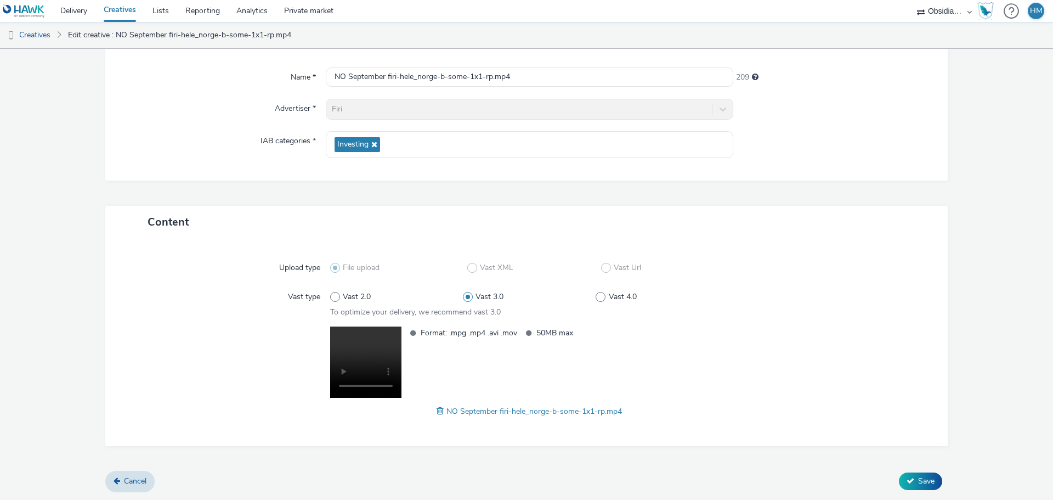
click at [437, 414] on span at bounding box center [442, 411] width 10 height 12
click at [534, 75] on input "NO September firi-hele_norge-b-some-1x1-rp.mp4" at bounding box center [530, 76] width 408 height 19
drag, startPoint x: 490, startPoint y: 77, endPoint x: 385, endPoint y: 74, distance: 105.9
click at [385, 74] on input "NO September firi-hele_norge-b-some-1x1-rp.mp4" at bounding box center [530, 76] width 408 height 19
paste input "_2025_w39_digital_5_3"
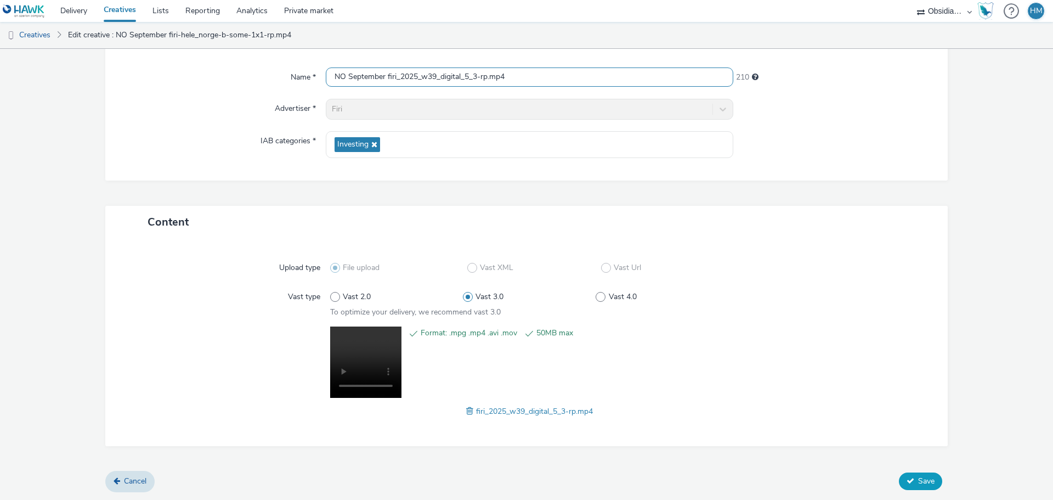
type input "NO September firi_2025_w39_digital_5_3-rp.mp4"
click at [906, 477] on button "Save" at bounding box center [920, 481] width 43 height 18
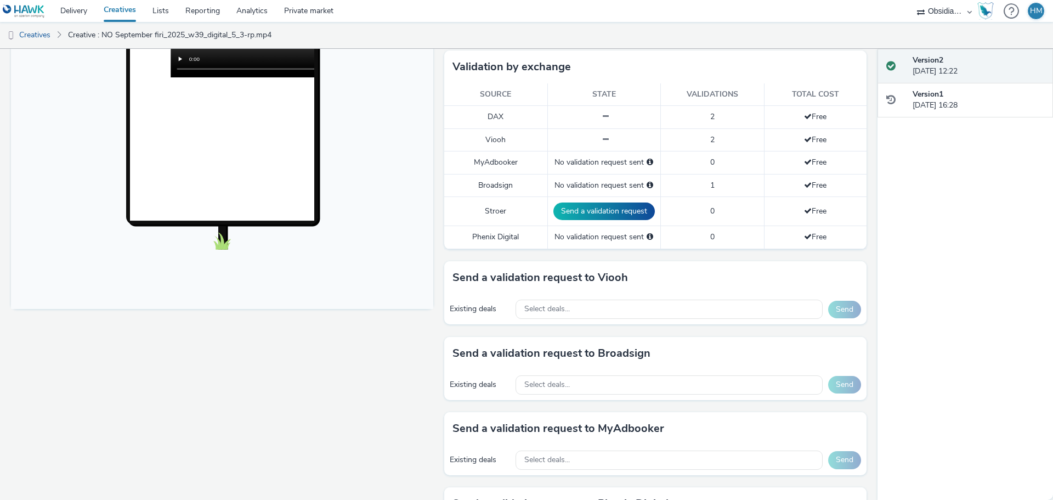
scroll to position [329, 0]
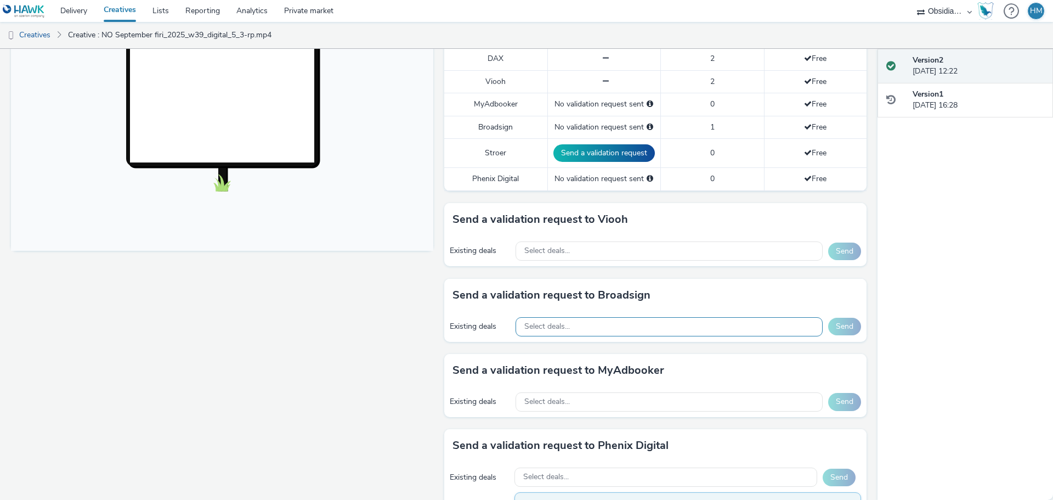
click at [606, 325] on div "Select deals..." at bounding box center [669, 326] width 307 height 19
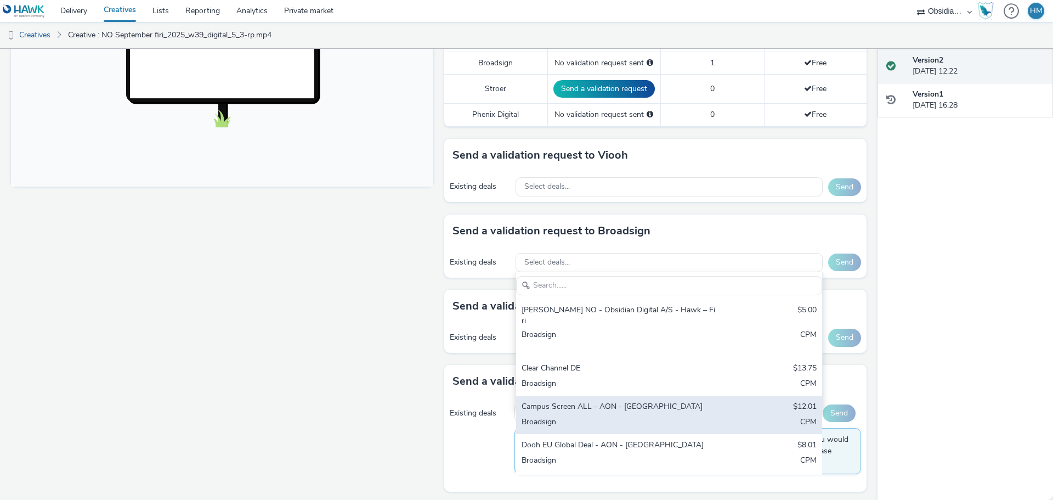
scroll to position [494, 0]
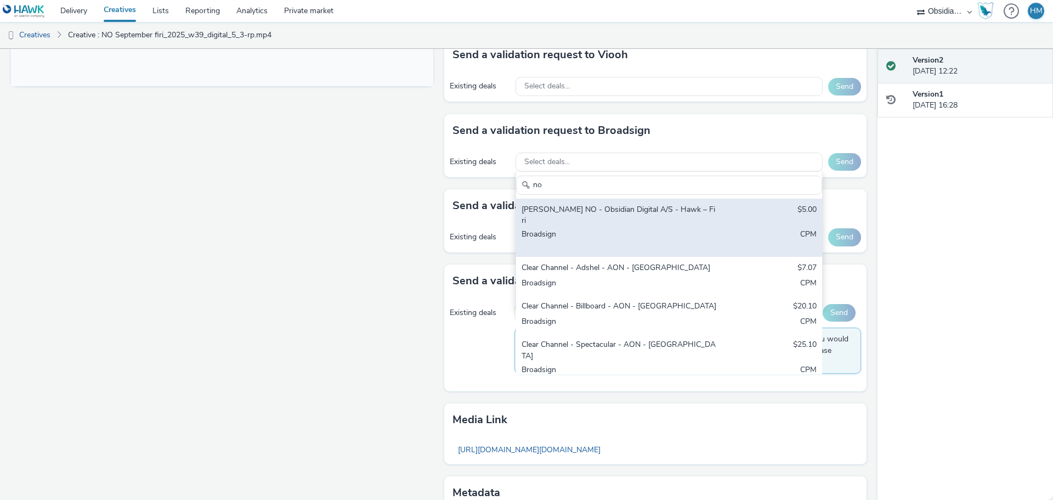
type input "no"
click at [612, 229] on div "Broadsign" at bounding box center [619, 240] width 195 height 22
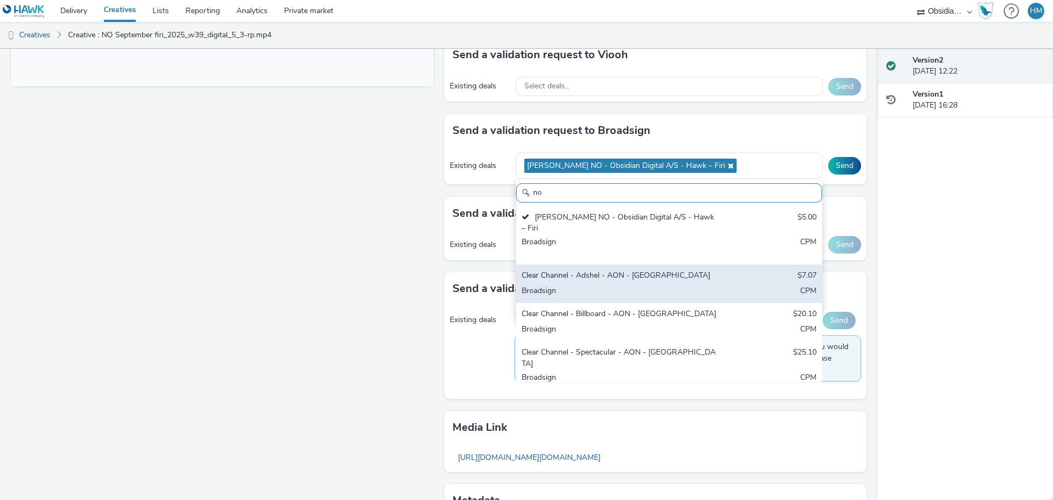
click at [613, 285] on div "Broadsign" at bounding box center [619, 291] width 195 height 13
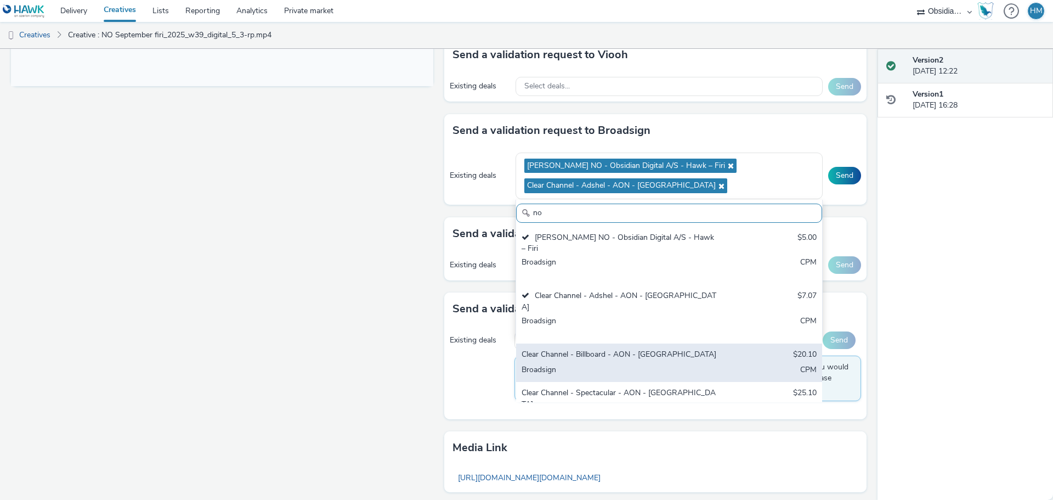
click at [604, 343] on div "Clear Channel - Billboard - AON - Norway $20.10 Broadsign CPM" at bounding box center [669, 362] width 306 height 38
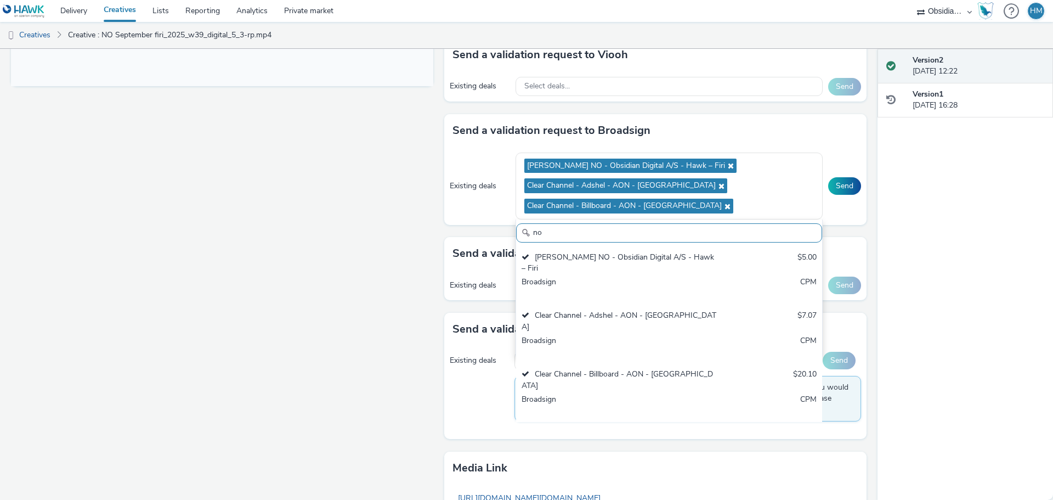
click at [596, 427] on div "Clear Channel - Spectacular - AON - [GEOGRAPHIC_DATA]" at bounding box center [619, 438] width 195 height 22
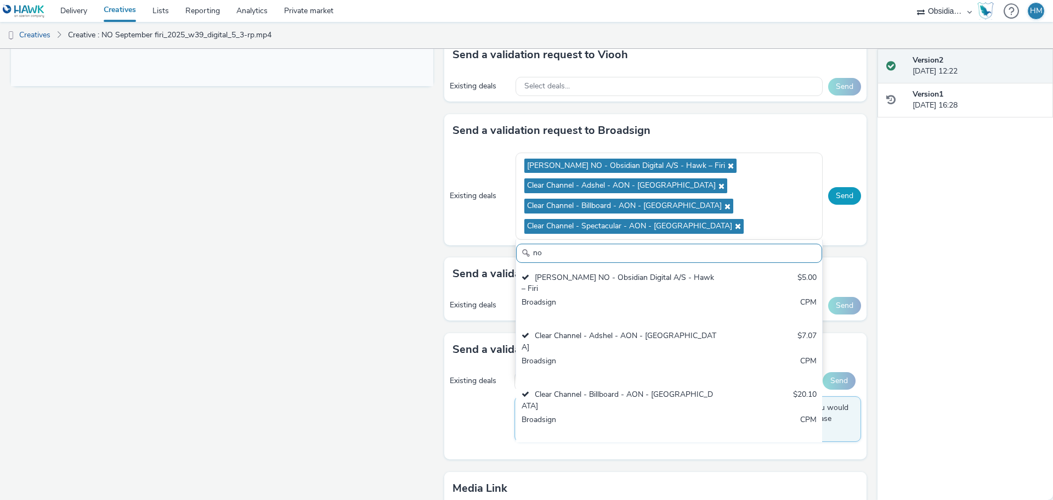
click at [841, 200] on button "Send" at bounding box center [844, 196] width 33 height 18
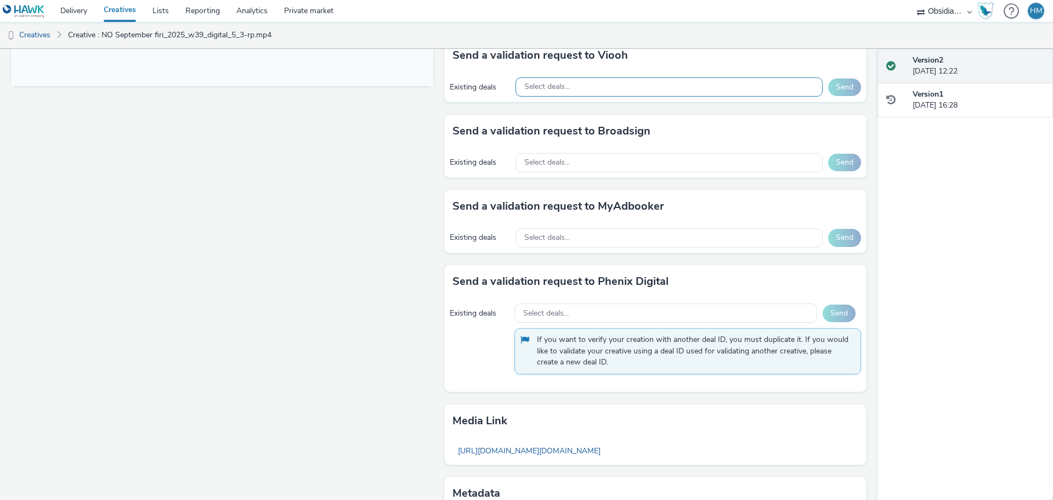
click at [626, 81] on div "Select deals..." at bounding box center [669, 86] width 307 height 19
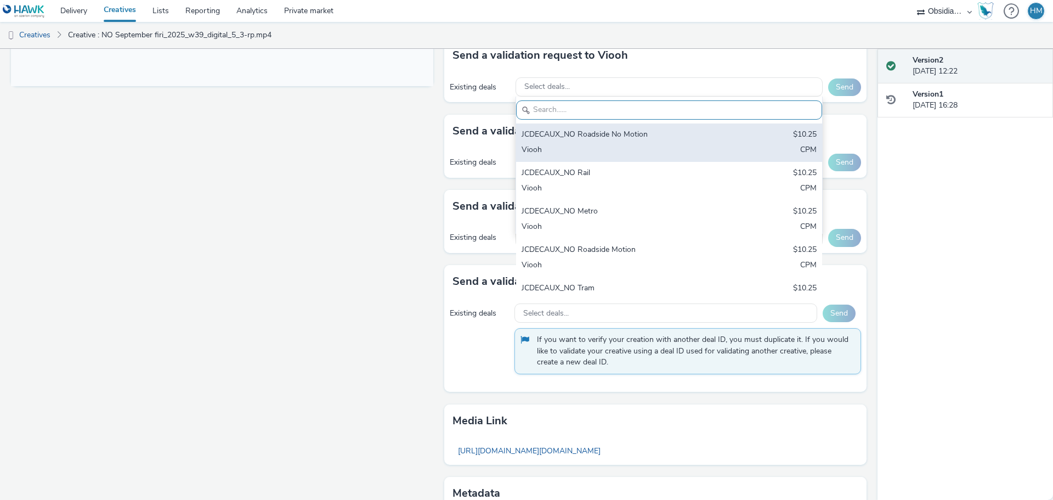
click at [621, 143] on div "JCDECAUX_NO Roadside No Motion $10.25 Viooh CPM" at bounding box center [669, 142] width 306 height 38
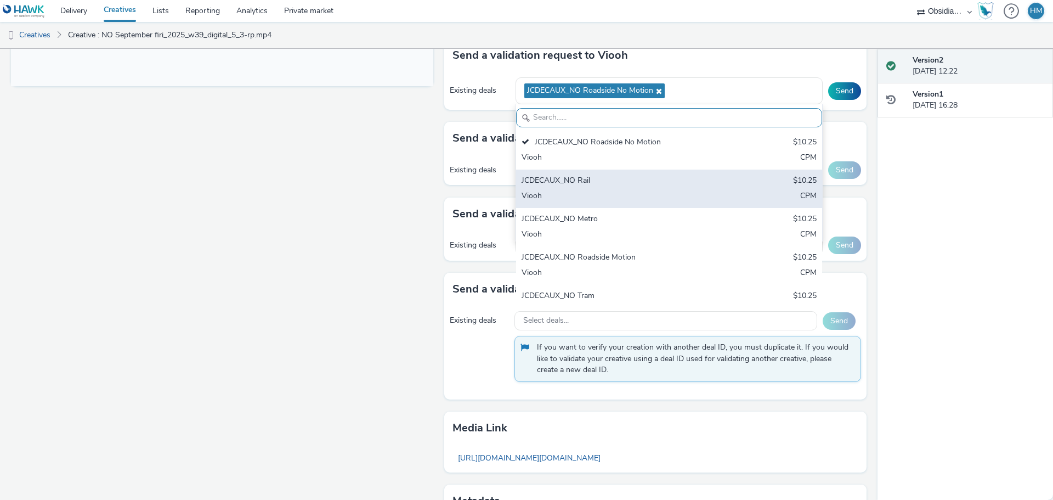
click at [621, 182] on div "JCDECAUX_NO Rail" at bounding box center [619, 181] width 195 height 13
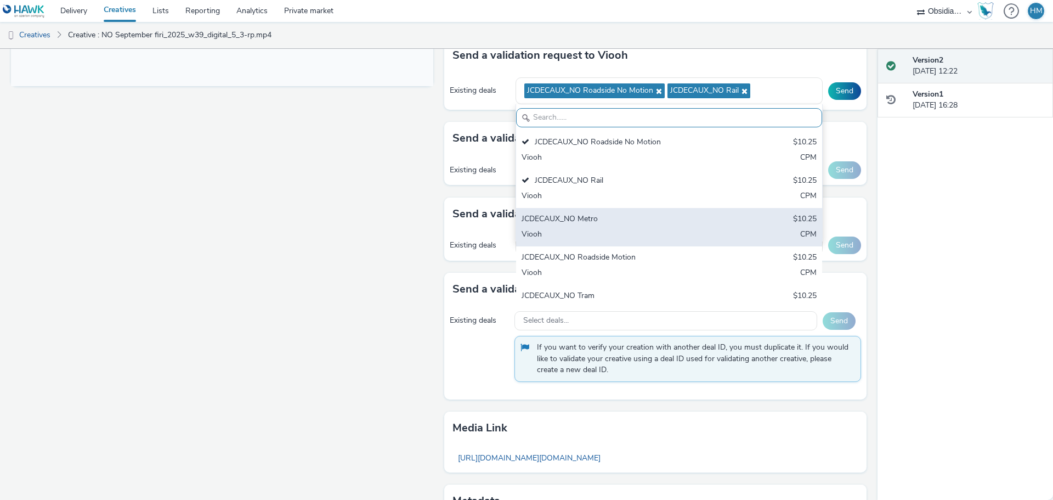
click at [619, 225] on div "JCDECAUX_NO Metro" at bounding box center [619, 219] width 195 height 13
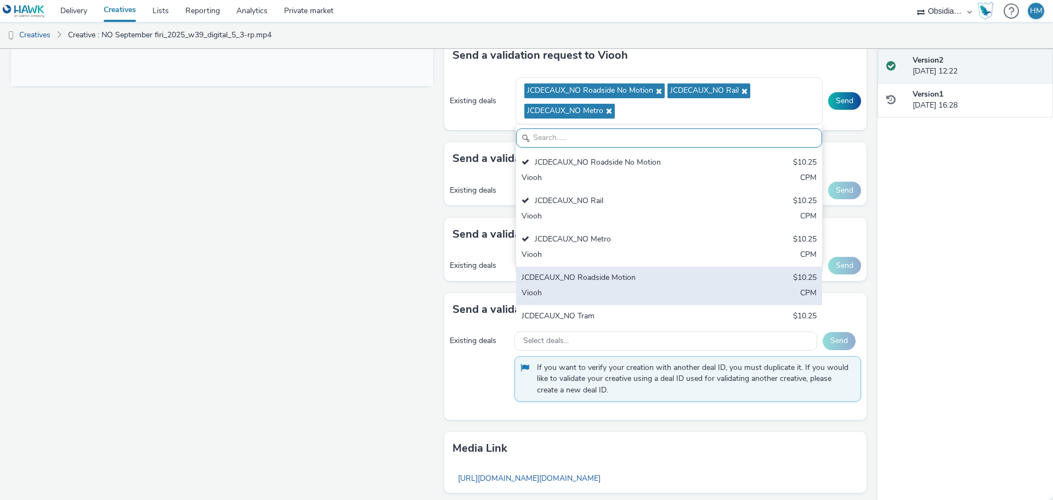
click at [620, 285] on div "JCDECAUX_NO Roadside Motion $10.25 Viooh CPM" at bounding box center [669, 286] width 306 height 38
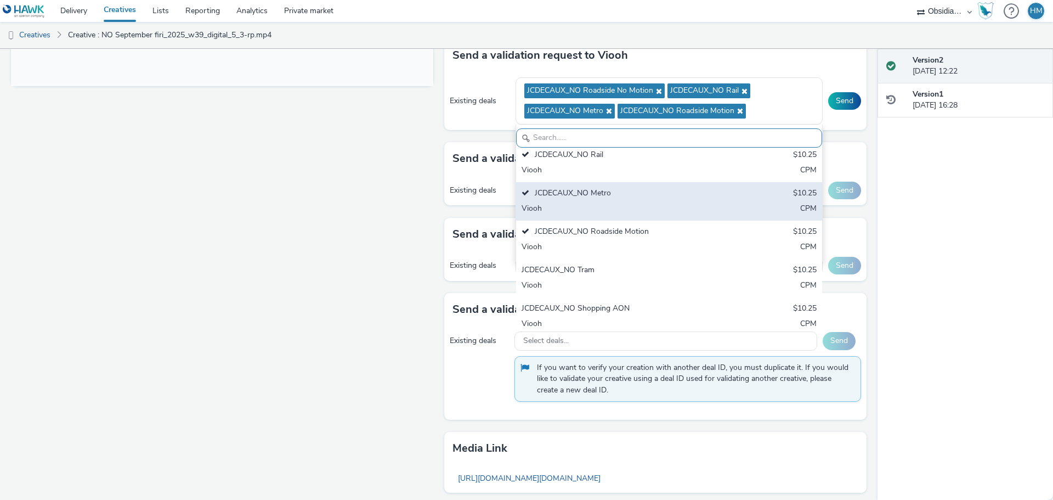
scroll to position [110, 0]
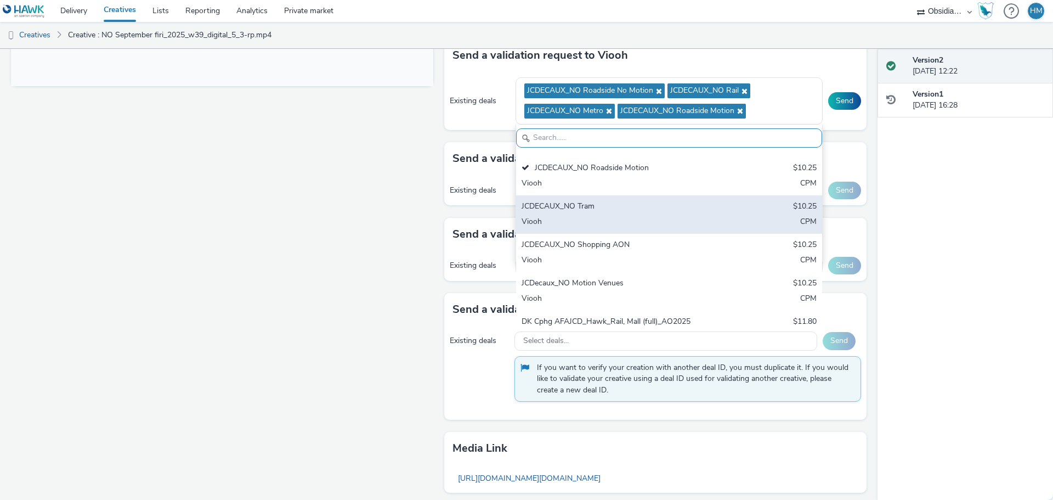
click at [623, 205] on div "JCDECAUX_NO Tram" at bounding box center [619, 207] width 195 height 13
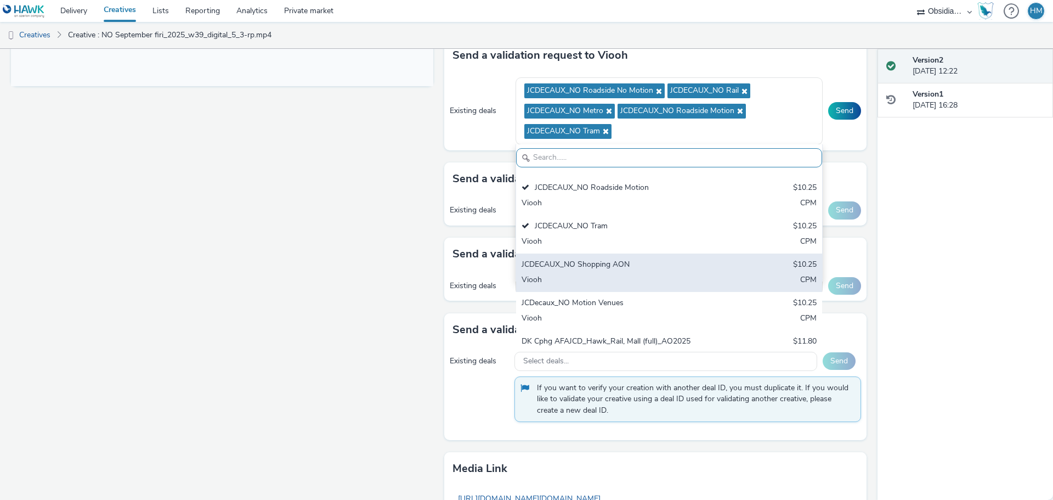
click at [612, 269] on div "JCDECAUX_NO Shopping AON" at bounding box center [619, 265] width 195 height 13
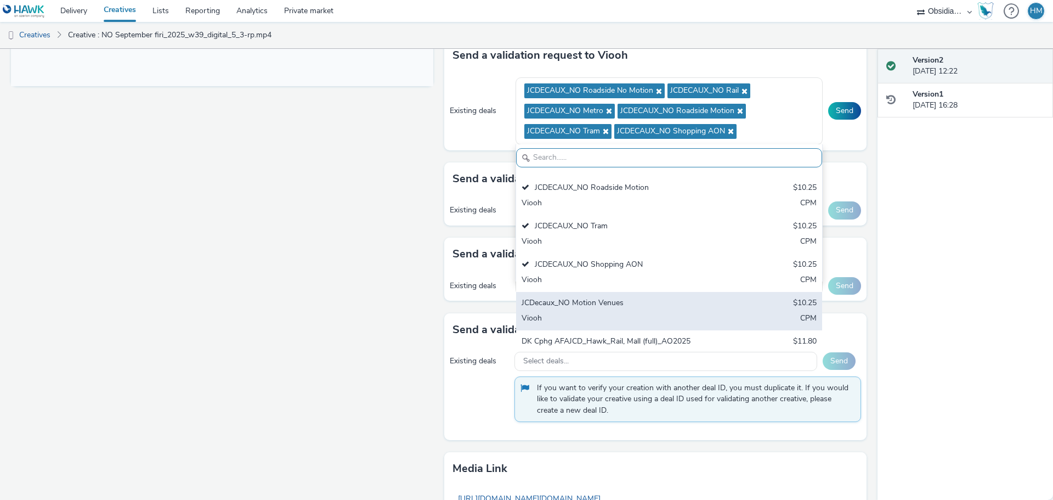
click at [608, 297] on div "JCDecaux_NO Motion Venues" at bounding box center [619, 303] width 195 height 13
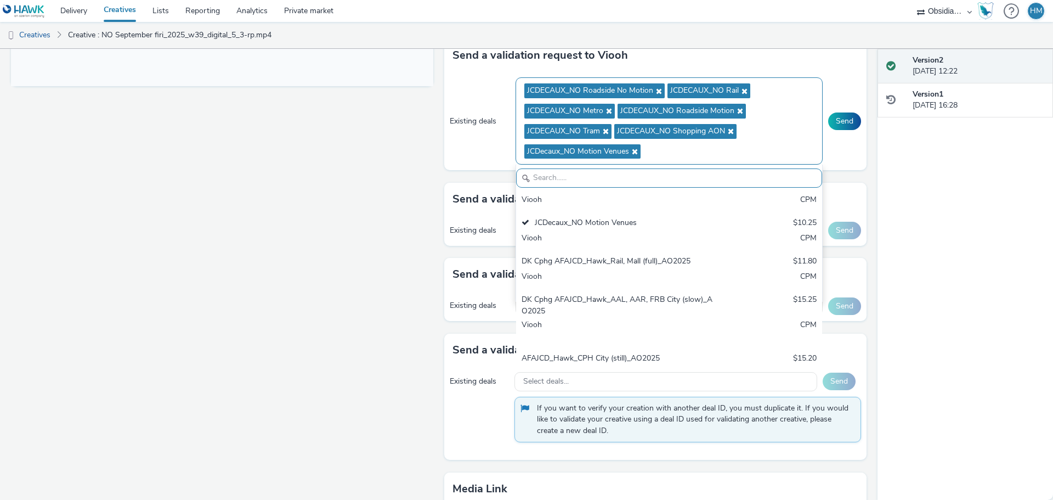
scroll to position [219, 0]
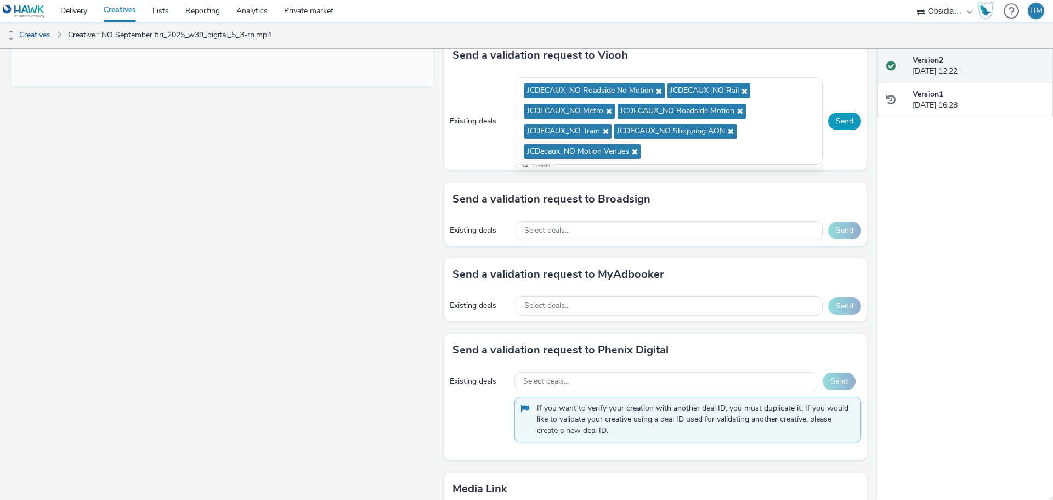
click at [831, 120] on button "Send" at bounding box center [844, 121] width 33 height 18
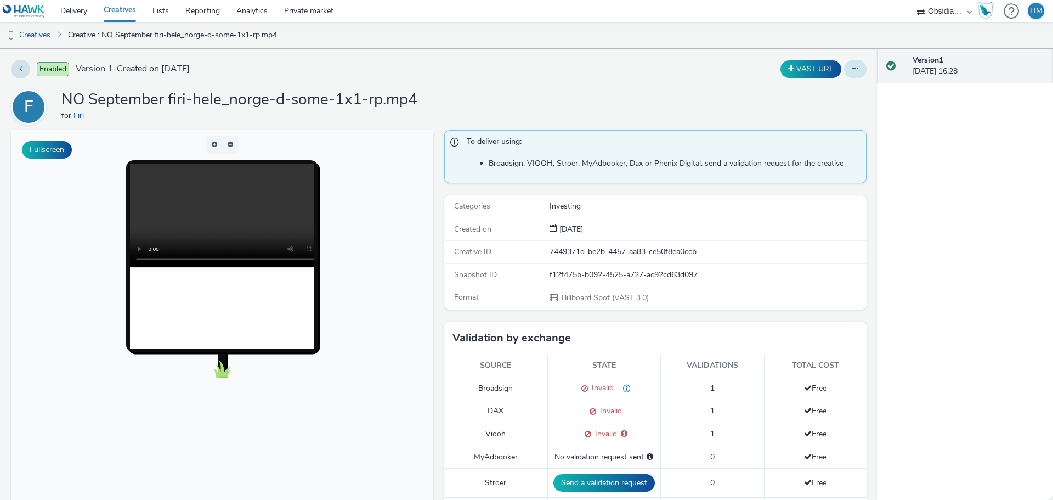
click at [850, 76] on button at bounding box center [855, 69] width 22 height 19
click at [832, 84] on link "Edit" at bounding box center [825, 91] width 82 height 22
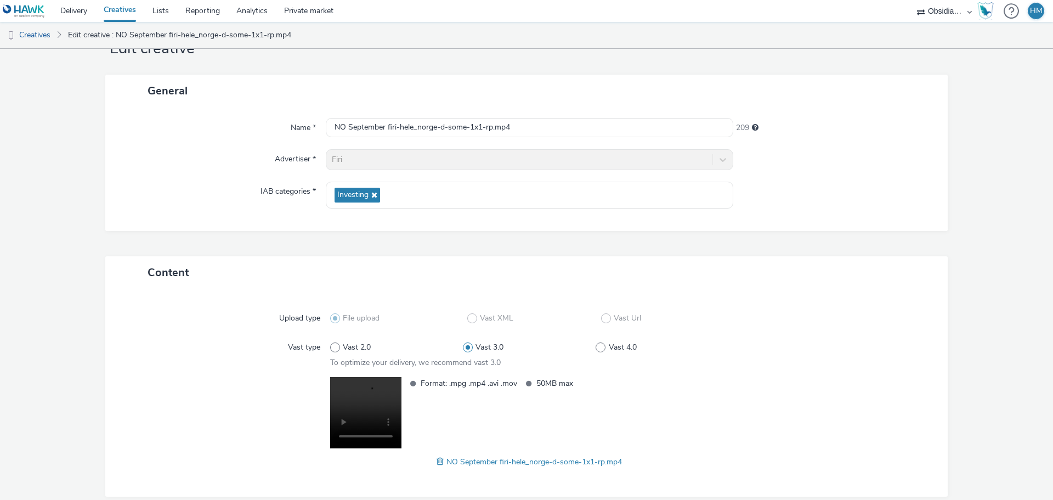
scroll to position [92, 0]
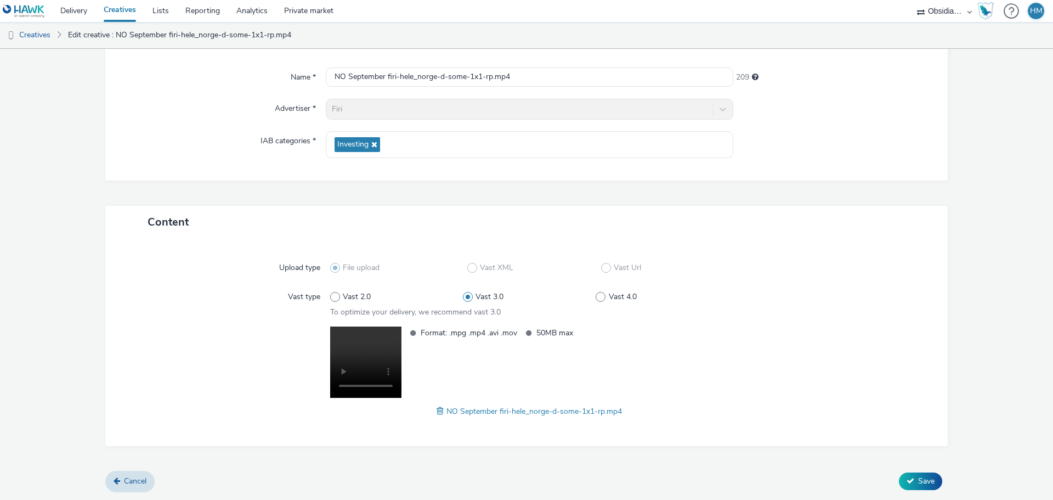
click at [504, 412] on span "NO September firi-hele_norge-d-some-1x1-rp.mp4" at bounding box center [534, 411] width 176 height 10
click at [437, 410] on span at bounding box center [442, 411] width 10 height 12
click at [467, 77] on input "NO September firi-hele_norge-d-some-1x1-rp.mp4" at bounding box center [530, 76] width 408 height 19
drag, startPoint x: 513, startPoint y: 76, endPoint x: 384, endPoint y: 76, distance: 128.9
click at [384, 76] on input "NO September firi-hele_norge-d-some-1x1-rp.mp4" at bounding box center [530, 76] width 408 height 19
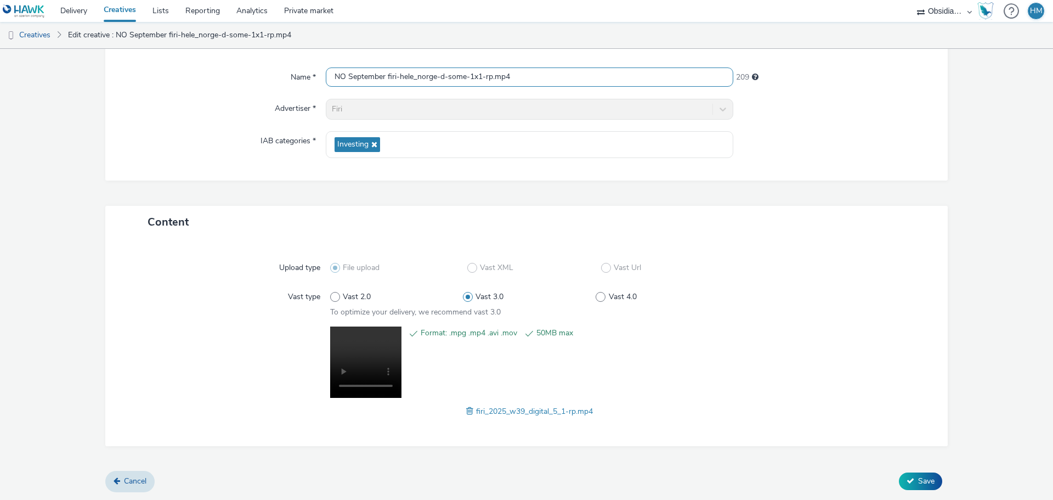
paste input "firi_2025_w39_digital_5_1-rp"
click at [384, 75] on input "NO Septemberfiri_2025_w39_digital_5_1-rp" at bounding box center [530, 76] width 408 height 19
type input "NO September firi_2025_w39_digital_5_1-rp"
click at [907, 482] on button "Save" at bounding box center [920, 481] width 43 height 18
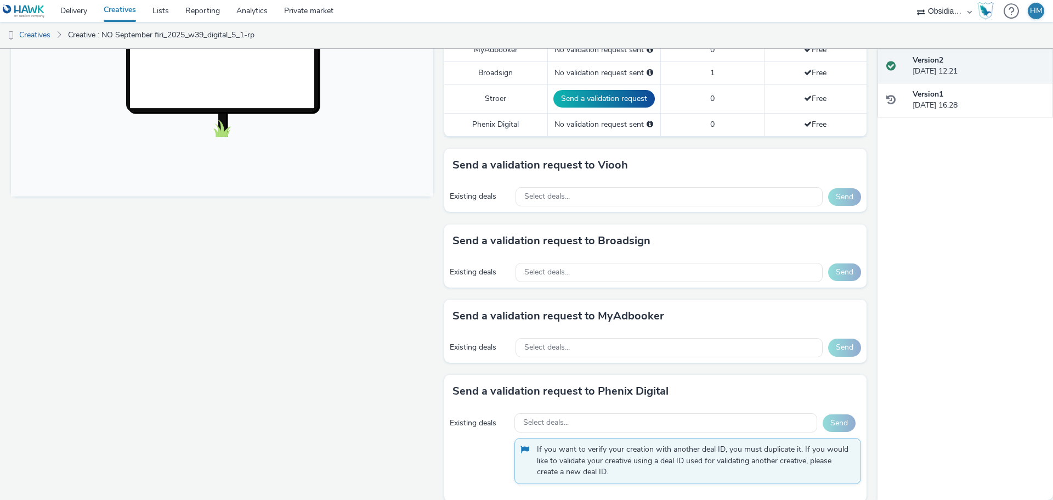
scroll to position [384, 0]
click at [590, 269] on div "Select deals..." at bounding box center [669, 271] width 307 height 19
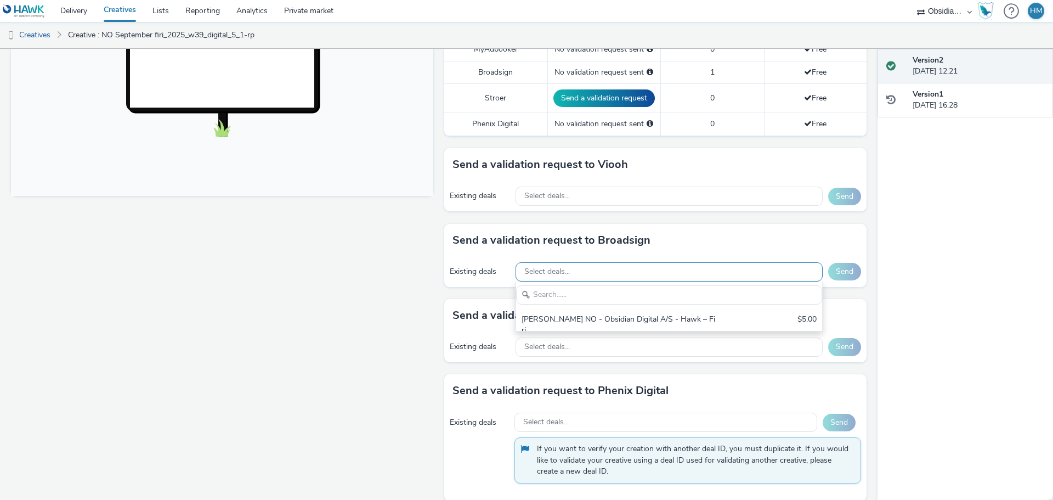
scroll to position [0, 0]
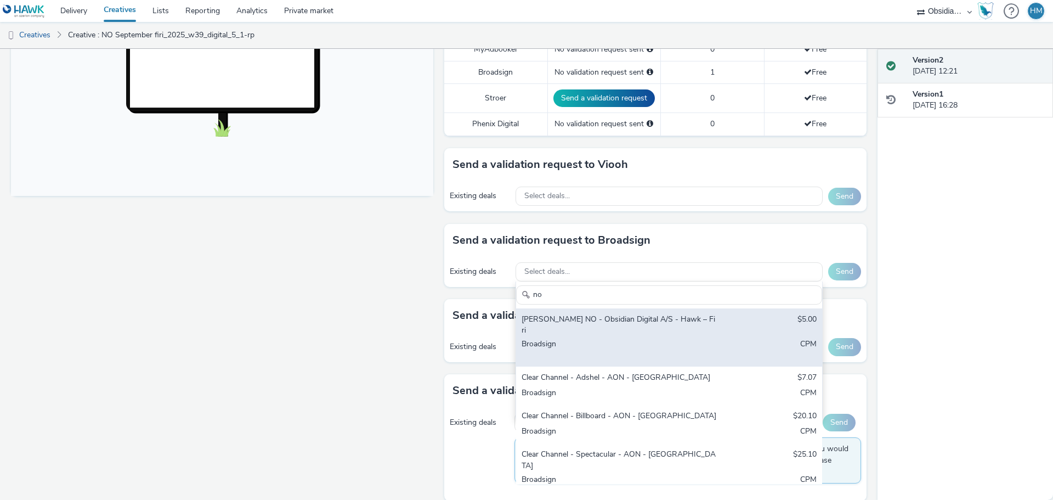
type input "no"
click at [602, 315] on div "[PERSON_NAME] NO - Obsidian Digital A/S - Hawk – Firi" at bounding box center [619, 325] width 195 height 22
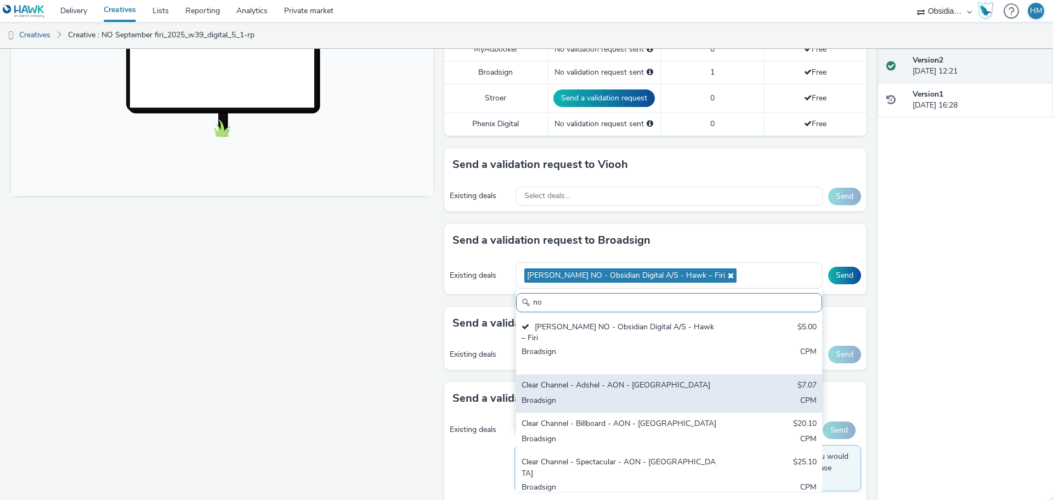
click at [610, 395] on div "Broadsign" at bounding box center [619, 401] width 195 height 13
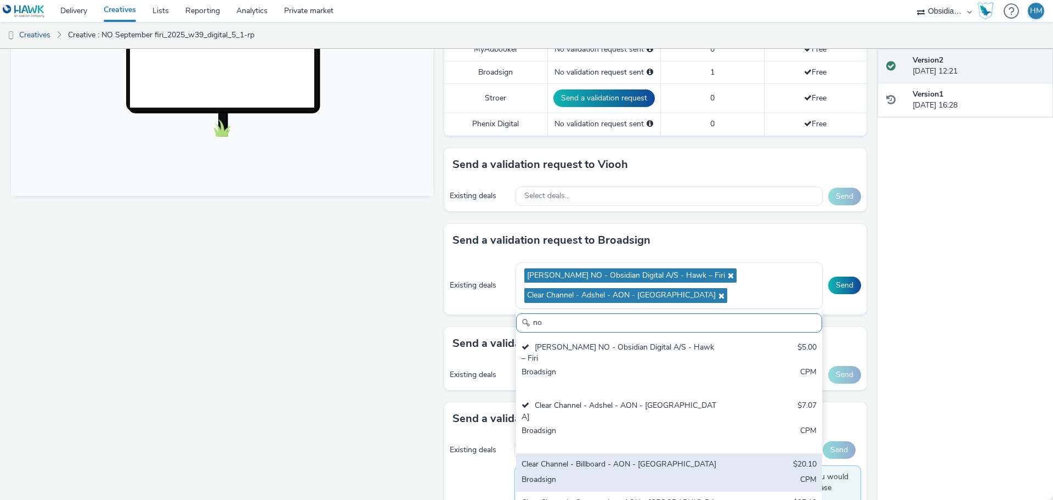
click at [636, 453] on div "Clear Channel - Billboard - AON - [GEOGRAPHIC_DATA] $20.10 Broadsign CPM" at bounding box center [669, 472] width 306 height 38
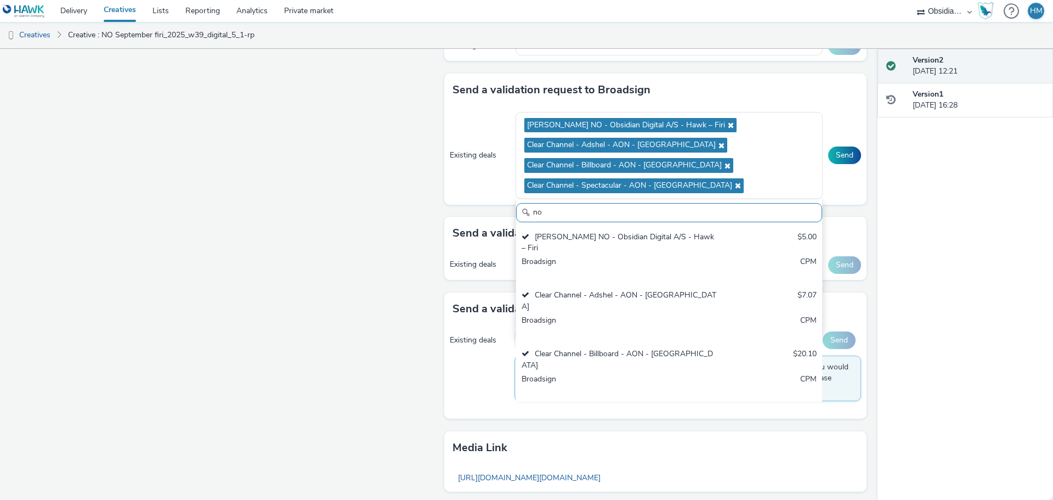
scroll to position [549, 0]
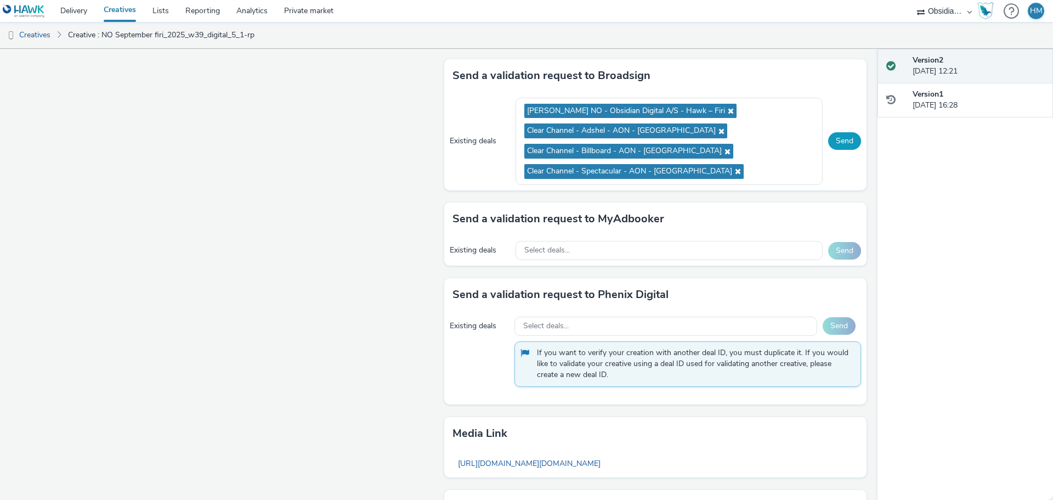
click at [832, 142] on button "Send" at bounding box center [844, 141] width 33 height 18
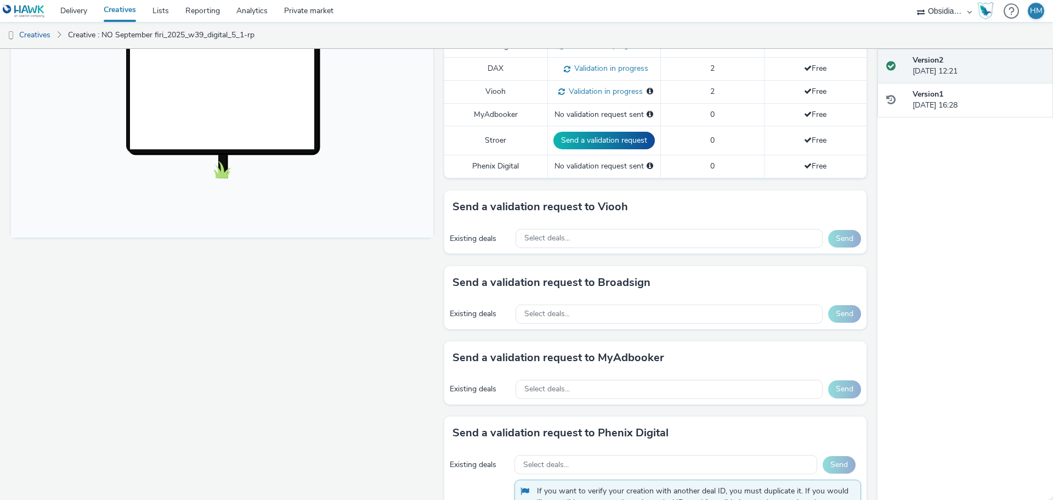
scroll to position [397, 0]
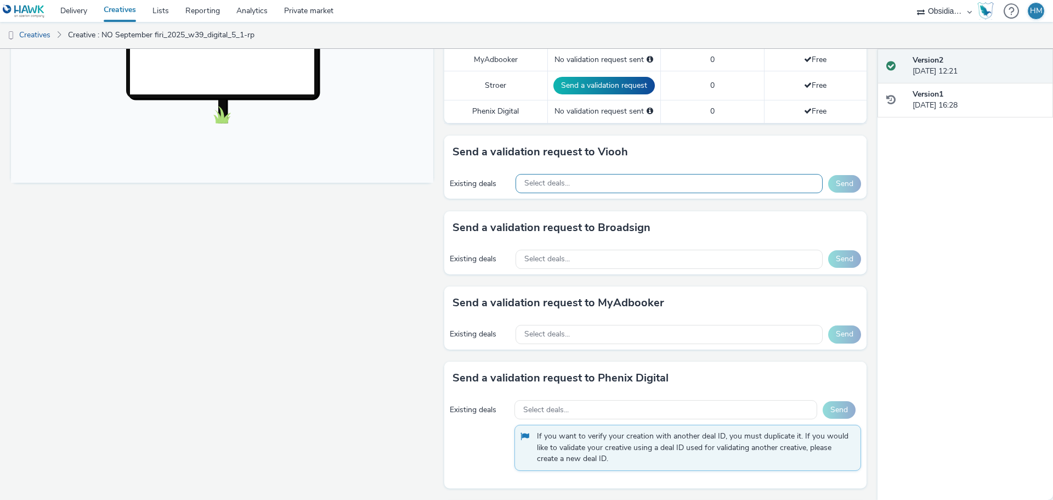
click at [601, 185] on div "Select deals..." at bounding box center [669, 183] width 307 height 19
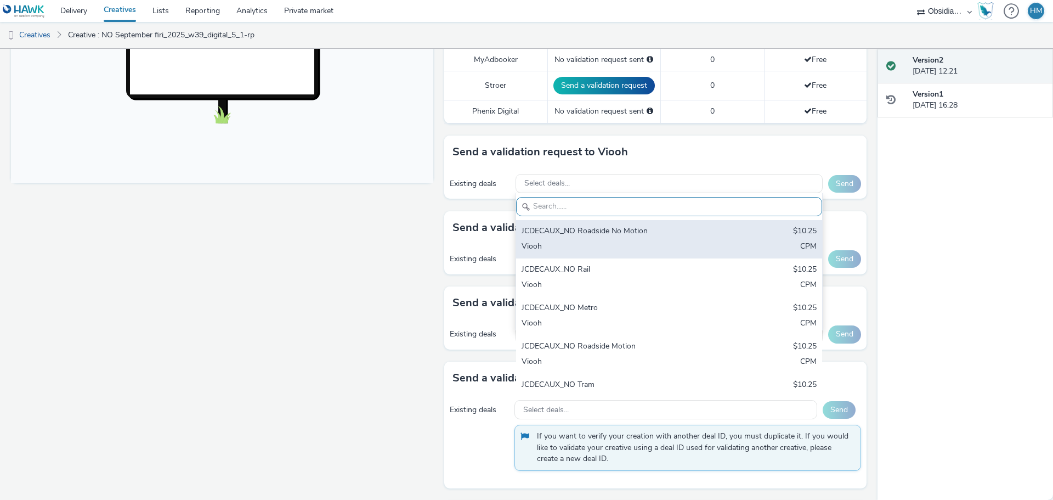
click at [620, 225] on div "JCDECAUX_NO Roadside No Motion" at bounding box center [619, 231] width 195 height 13
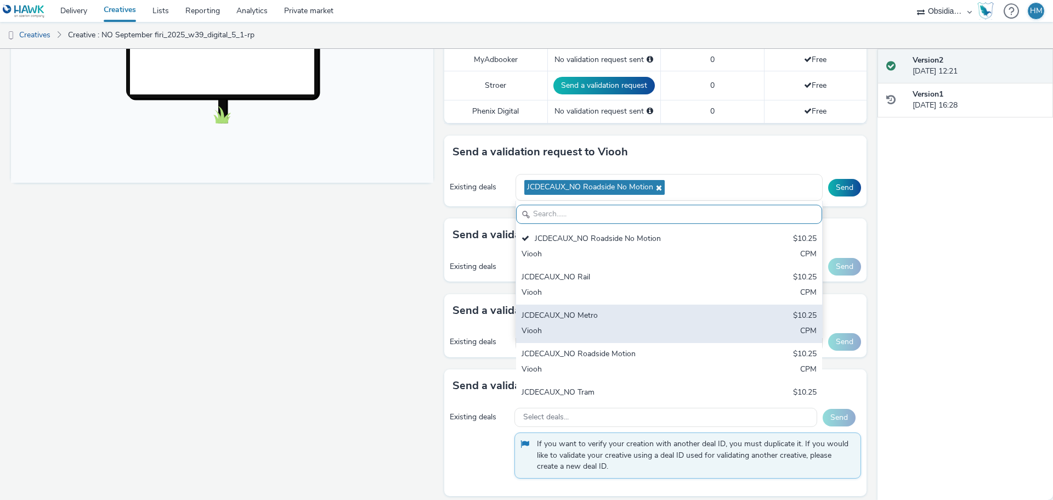
click at [615, 306] on div "JCDECAUX_NO Metro $10.25 Viooh CPM" at bounding box center [669, 323] width 306 height 38
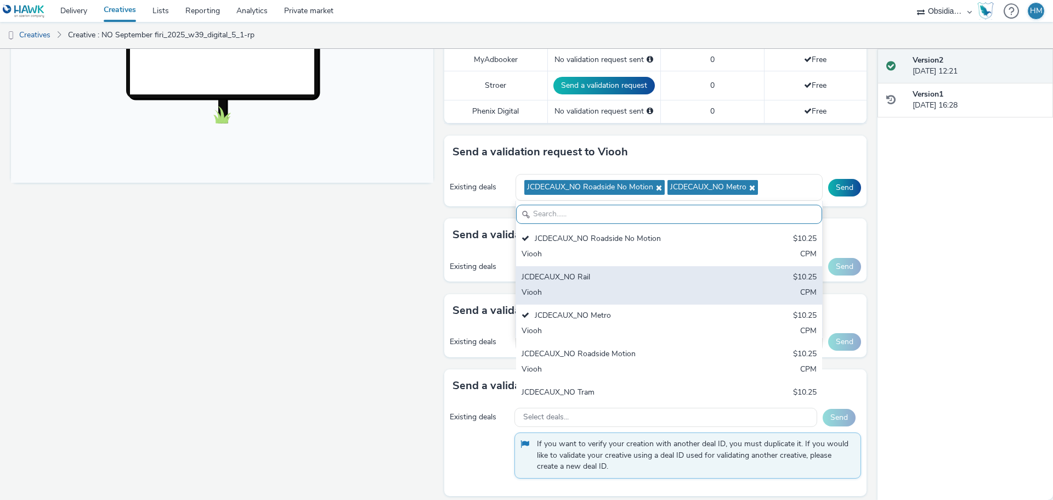
click at [610, 278] on div "JCDECAUX_NO Rail" at bounding box center [619, 278] width 195 height 13
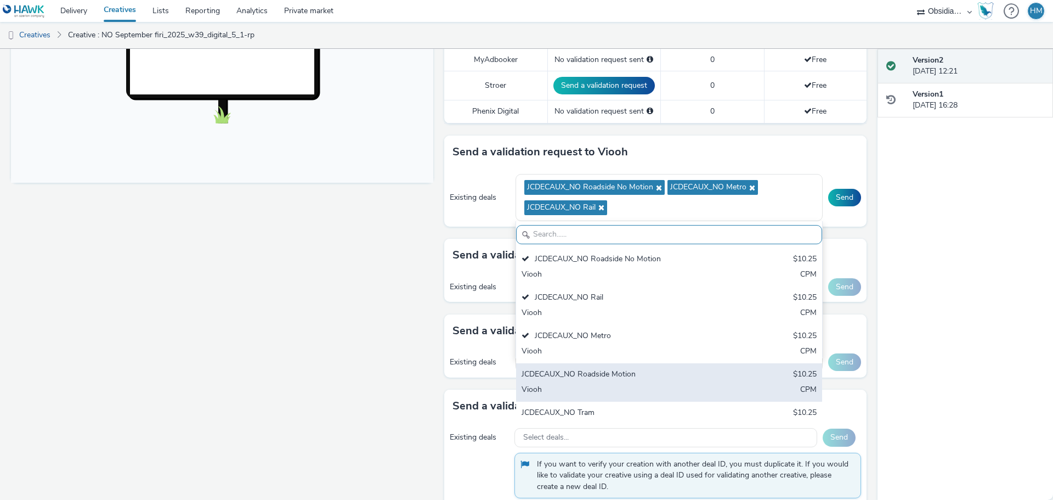
click at [614, 375] on div "JCDECAUX_NO Roadside Motion" at bounding box center [619, 375] width 195 height 13
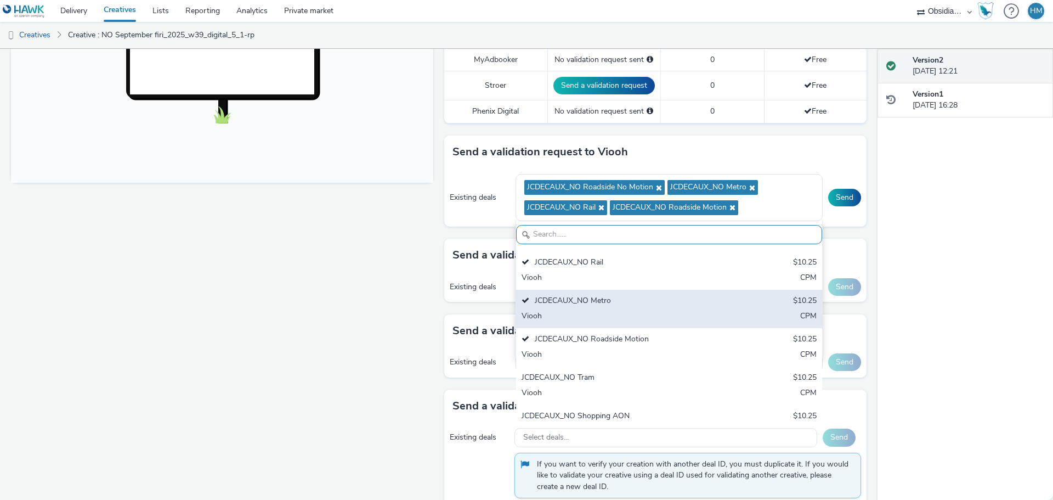
scroll to position [55, 0]
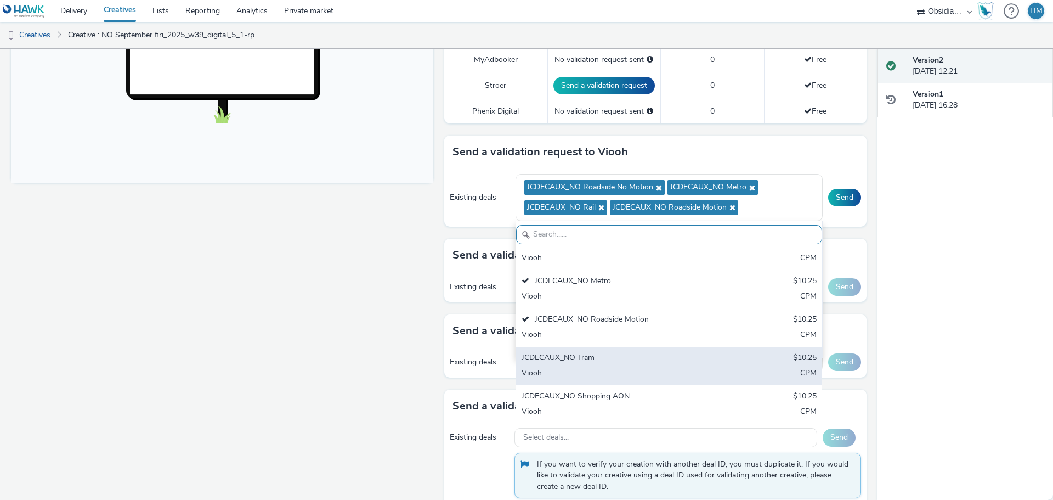
click at [625, 368] on div "Viooh" at bounding box center [619, 374] width 195 height 13
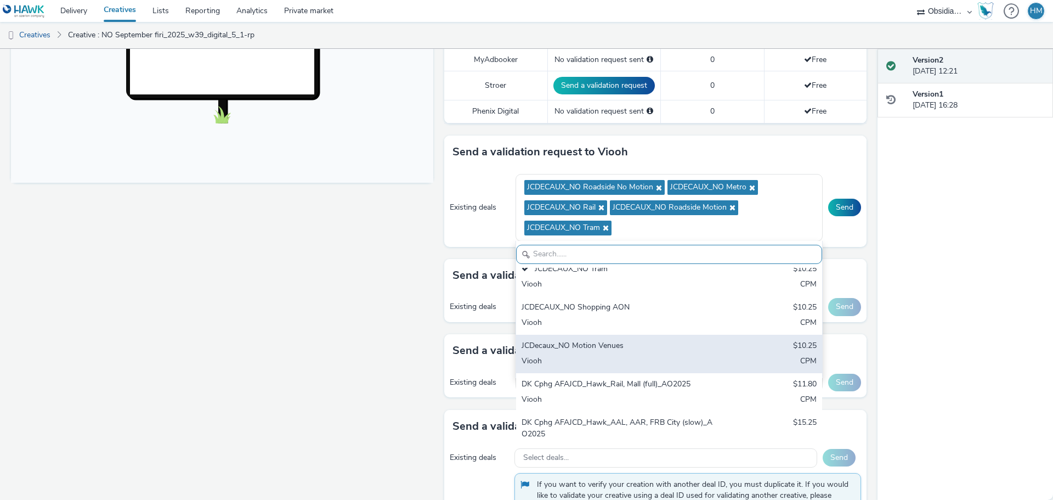
scroll to position [165, 0]
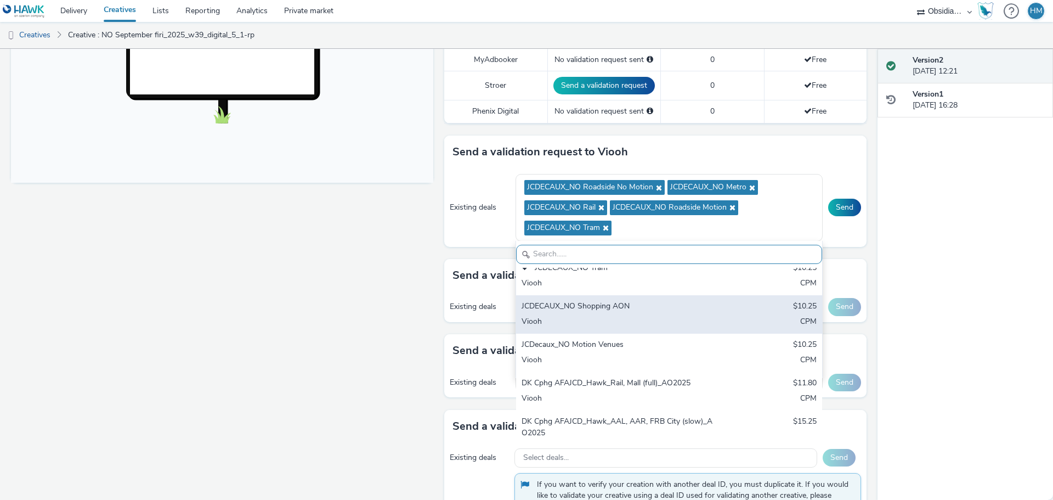
click at [641, 323] on div "Viooh" at bounding box center [619, 322] width 195 height 13
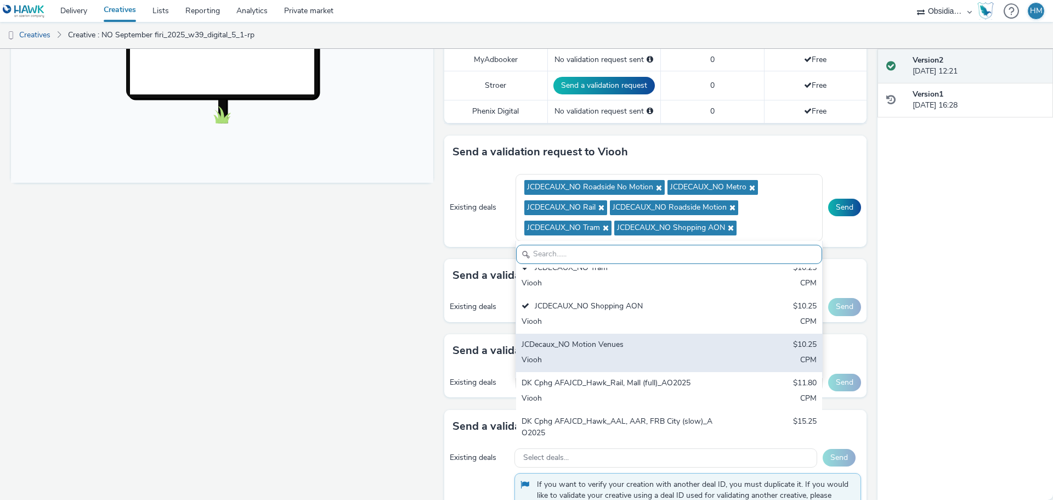
click at [630, 346] on div "JCDecaux_NO Motion Venues" at bounding box center [619, 345] width 195 height 13
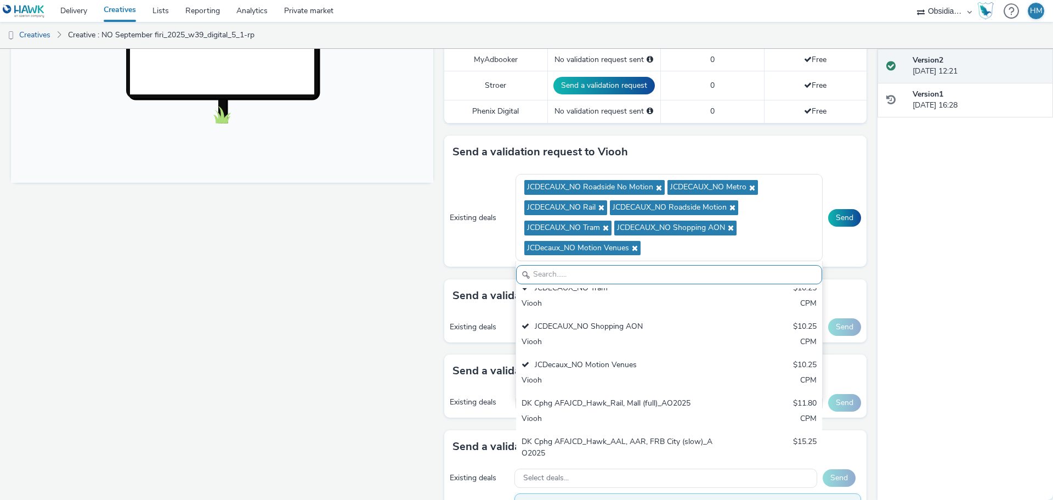
click at [830, 182] on div "Existing deals JCDECAUX_NO Roadside No Motion JCDECAUX_NO Metro JCDECAUX_NO Rai…" at bounding box center [655, 217] width 422 height 98
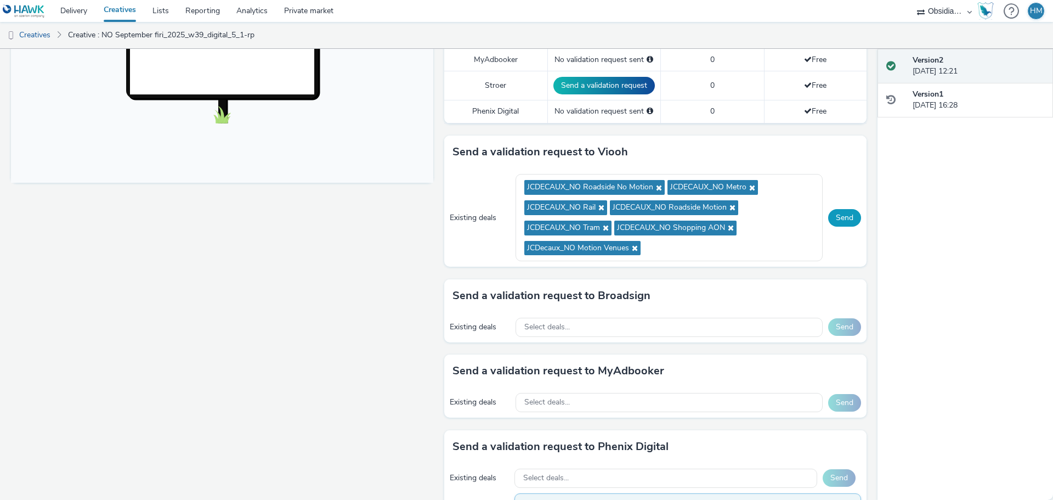
click at [837, 216] on button "Send" at bounding box center [844, 218] width 33 height 18
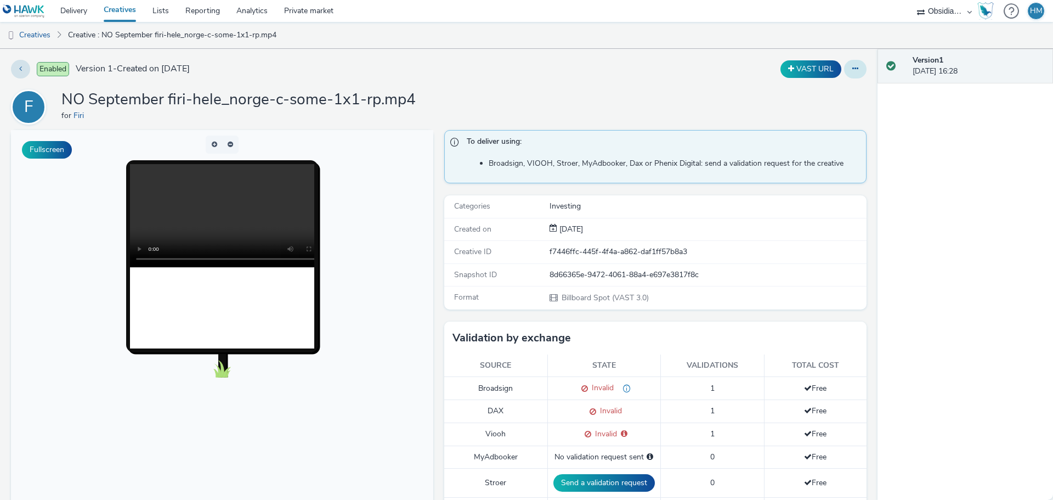
click at [852, 70] on icon at bounding box center [855, 69] width 6 height 8
click at [816, 89] on link "Edit" at bounding box center [825, 91] width 82 height 22
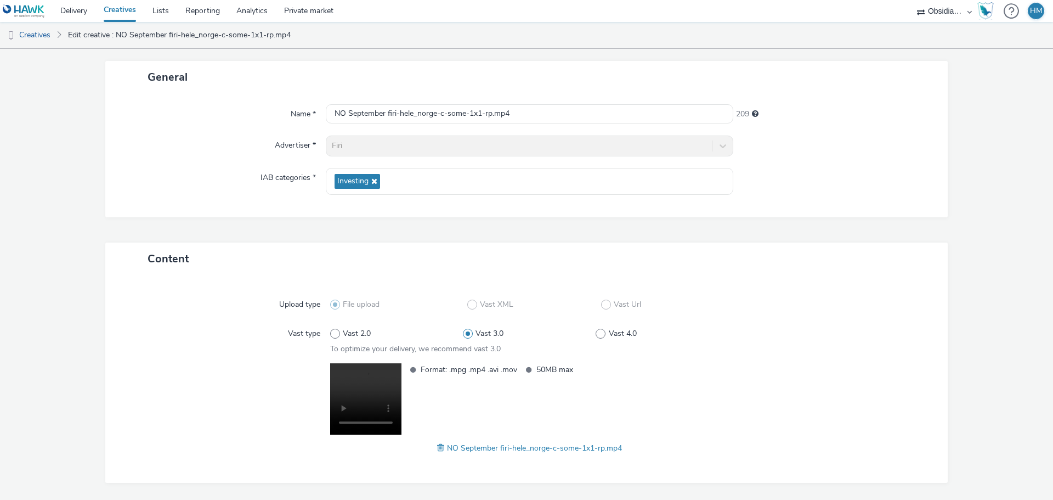
scroll to position [92, 0]
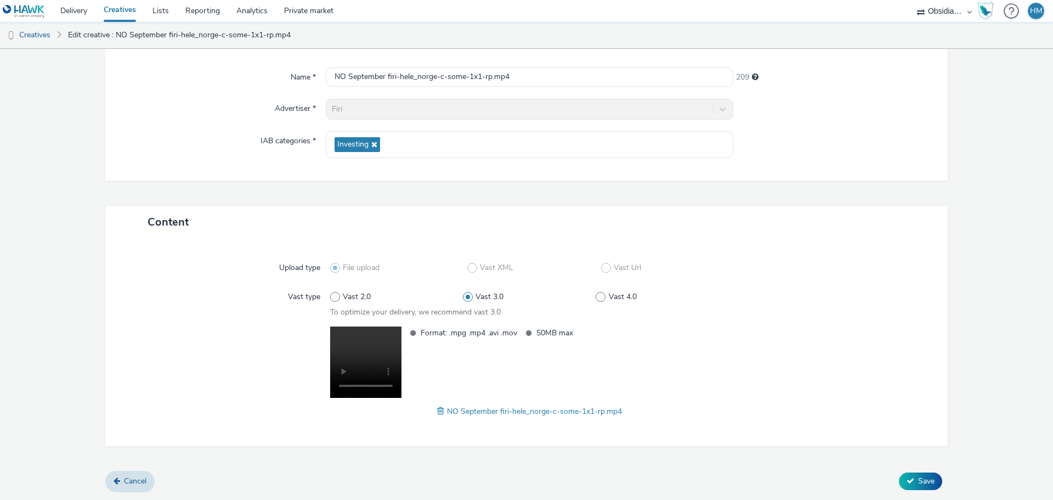
click at [437, 410] on span at bounding box center [442, 411] width 10 height 12
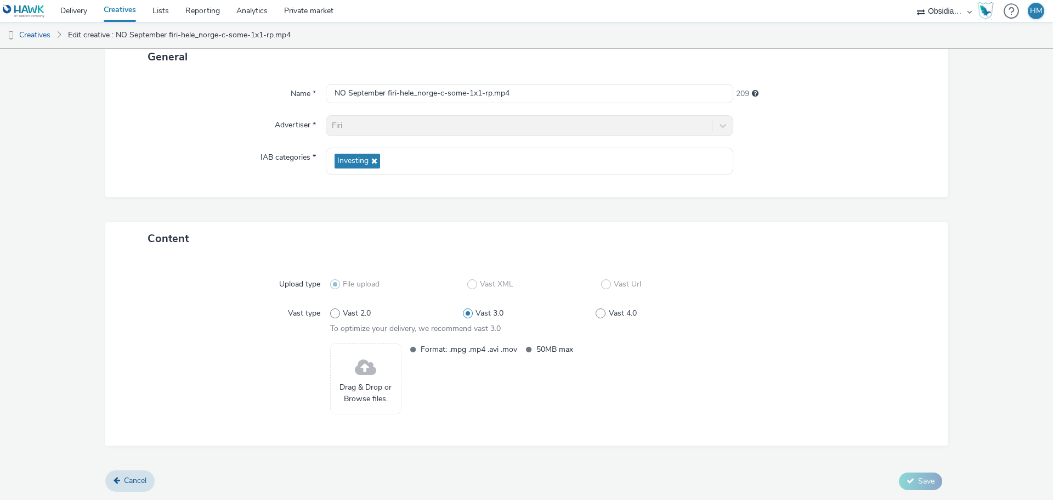
scroll to position [75, 0]
click at [356, 378] on span at bounding box center [365, 368] width 21 height 29
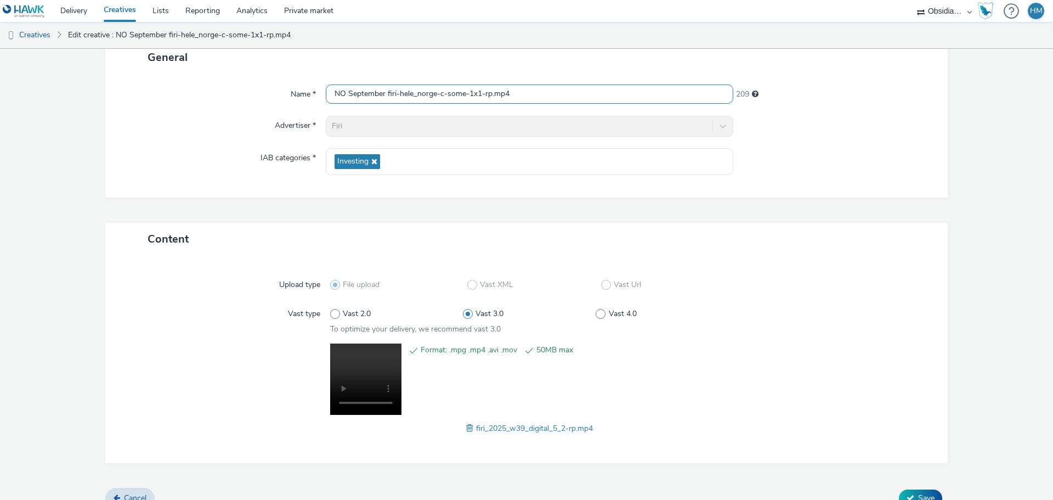
click at [471, 96] on input "NO September firi-hele_norge-c-some-1x1-rp.mp4" at bounding box center [530, 93] width 408 height 19
drag, startPoint x: 491, startPoint y: 94, endPoint x: 385, endPoint y: 94, distance: 106.4
click at [385, 94] on input "NO September firi-hele_norge-c-some-1x1-rp.mp4" at bounding box center [530, 93] width 408 height 19
paste input "_2025_w39_digital_5_2"
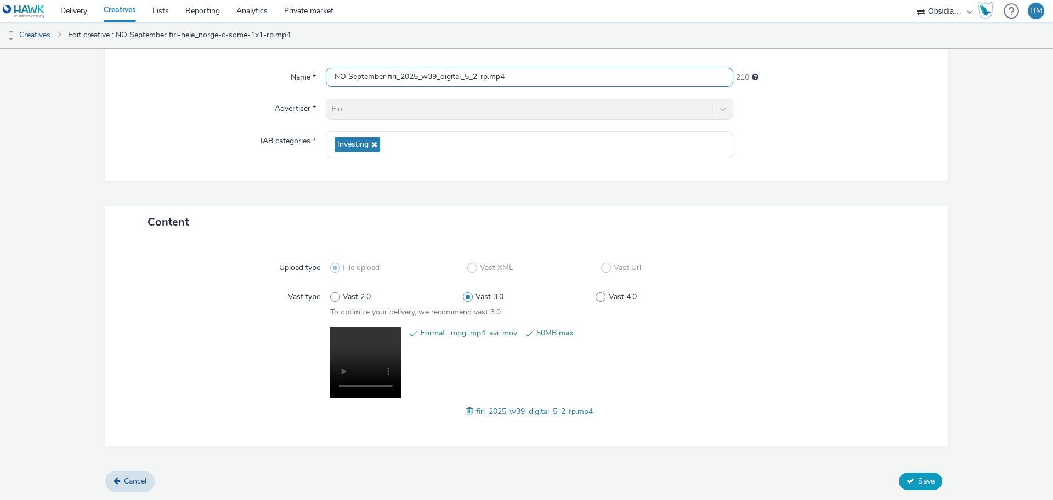
type input "NO September firi_2025_w39_digital_5_2-rp.mp4"
click at [918, 484] on span "Save" at bounding box center [926, 481] width 16 height 10
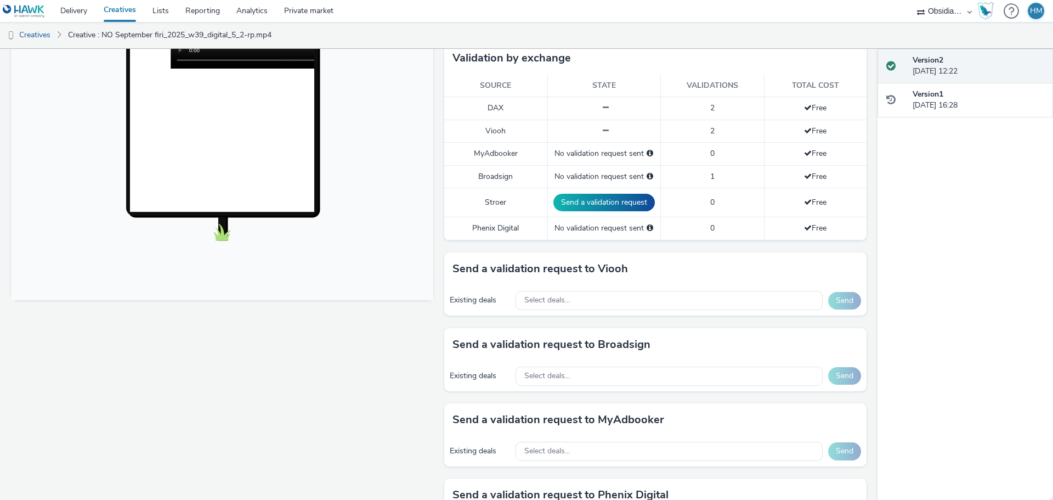
scroll to position [384, 0]
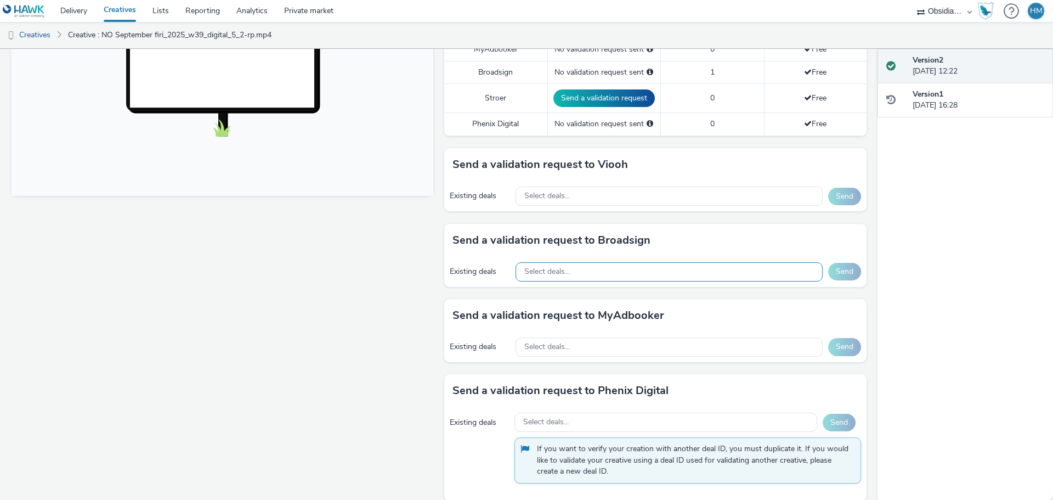
click at [607, 276] on div "Select deals..." at bounding box center [669, 271] width 307 height 19
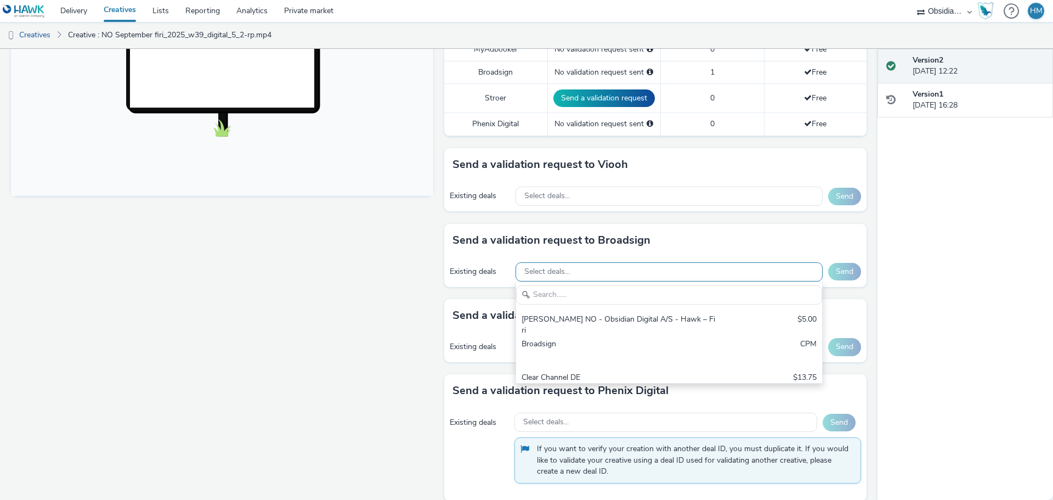
scroll to position [0, 0]
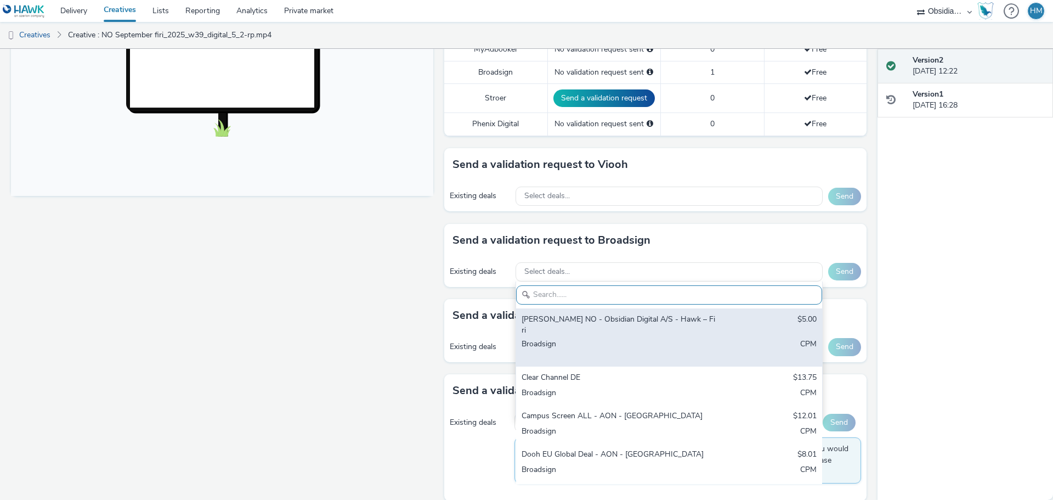
click at [629, 338] on div "Broadsign" at bounding box center [619, 349] width 195 height 22
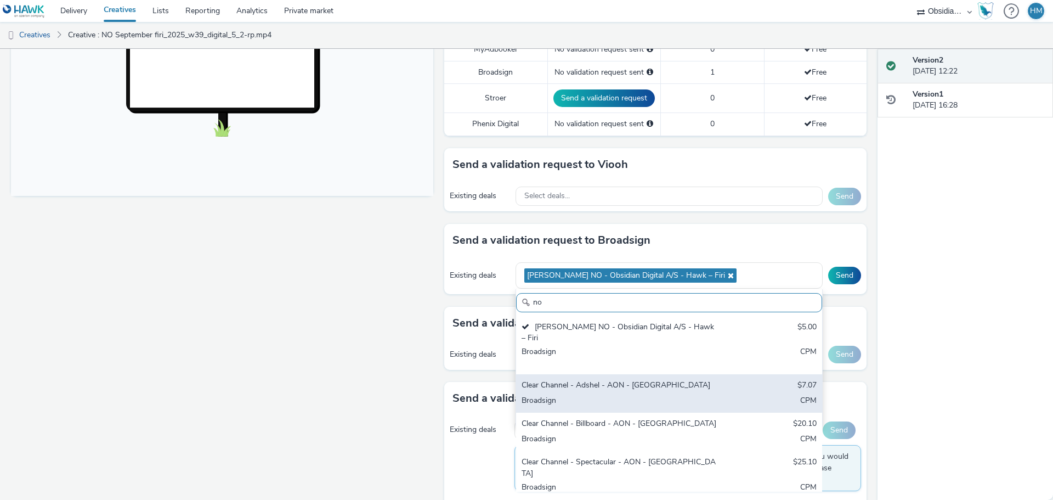
type input "no"
click at [628, 395] on div "Broadsign" at bounding box center [619, 401] width 195 height 13
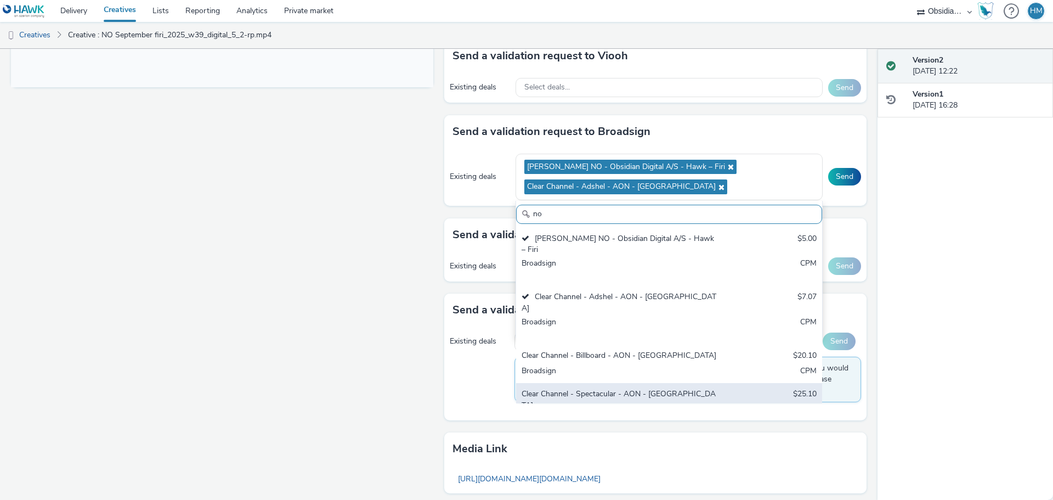
scroll to position [494, 0]
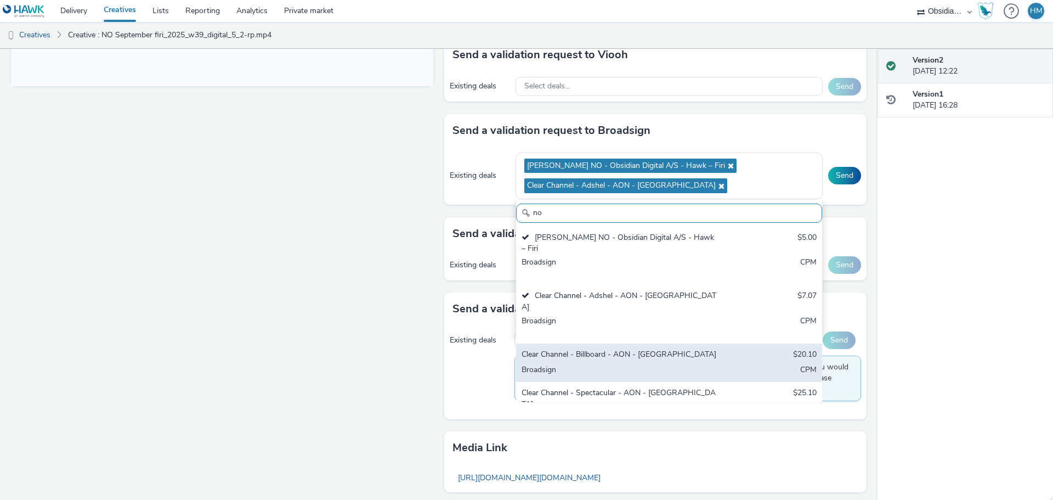
click at [637, 343] on div "Clear Channel - Billboard - AON - [GEOGRAPHIC_DATA] $20.10 Broadsign CPM" at bounding box center [669, 362] width 306 height 38
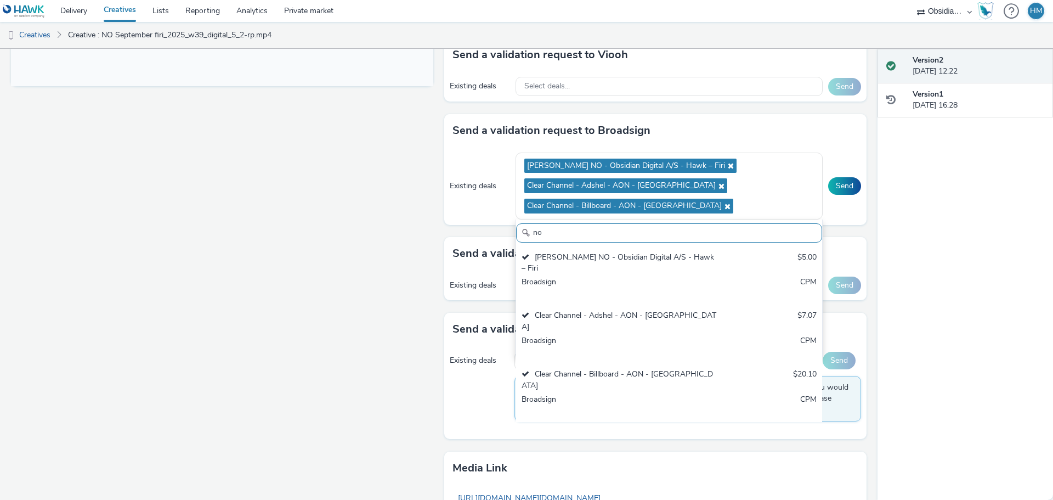
click at [640, 427] on div "Clear Channel - Spectacular - AON - [GEOGRAPHIC_DATA]" at bounding box center [619, 438] width 195 height 22
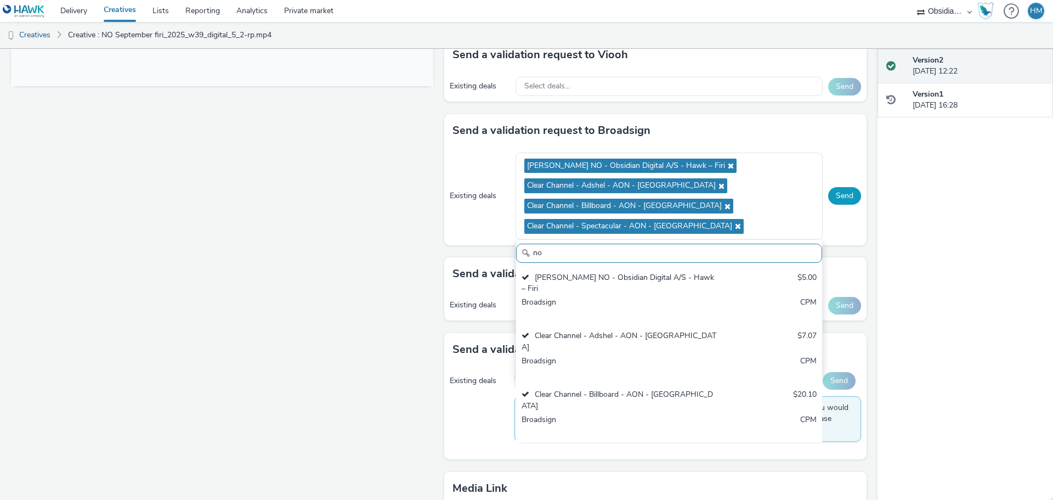
click at [841, 194] on button "Send" at bounding box center [844, 196] width 33 height 18
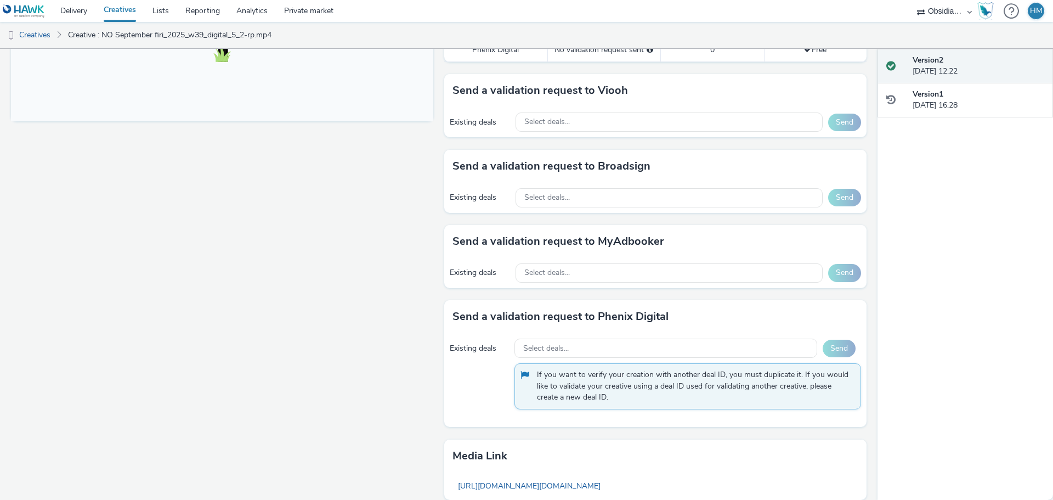
scroll to position [439, 0]
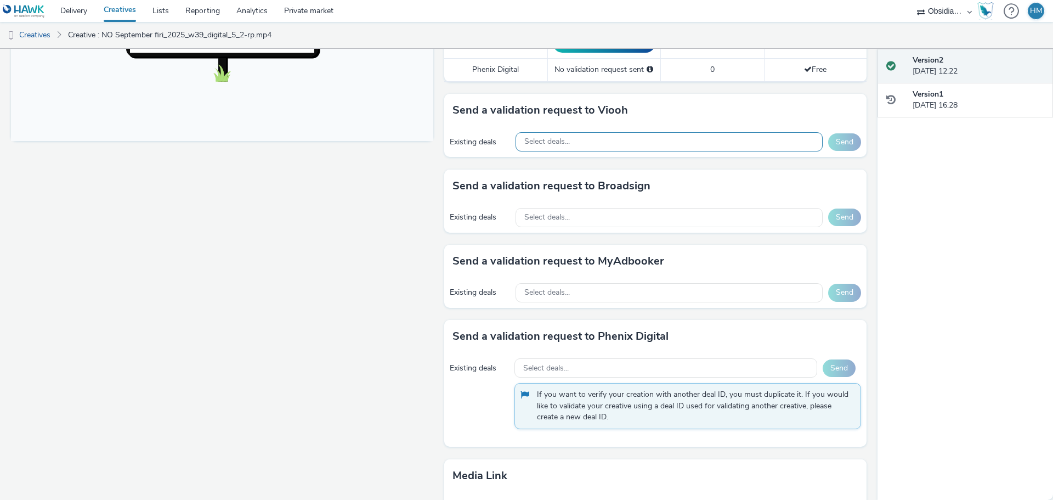
click at [631, 139] on div "Select deals..." at bounding box center [669, 141] width 307 height 19
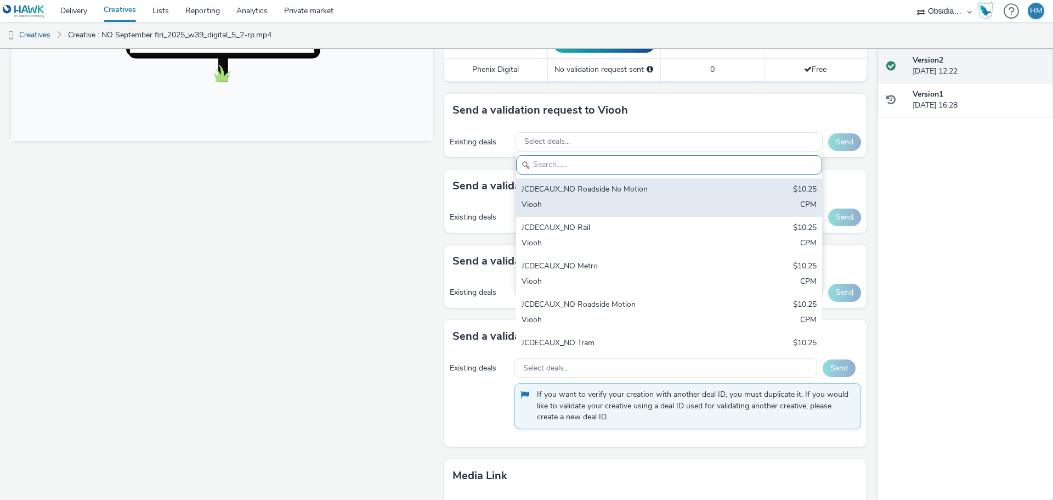
click at [640, 196] on div "JCDECAUX_NO Roadside No Motion $10.25 Viooh CPM" at bounding box center [669, 197] width 306 height 38
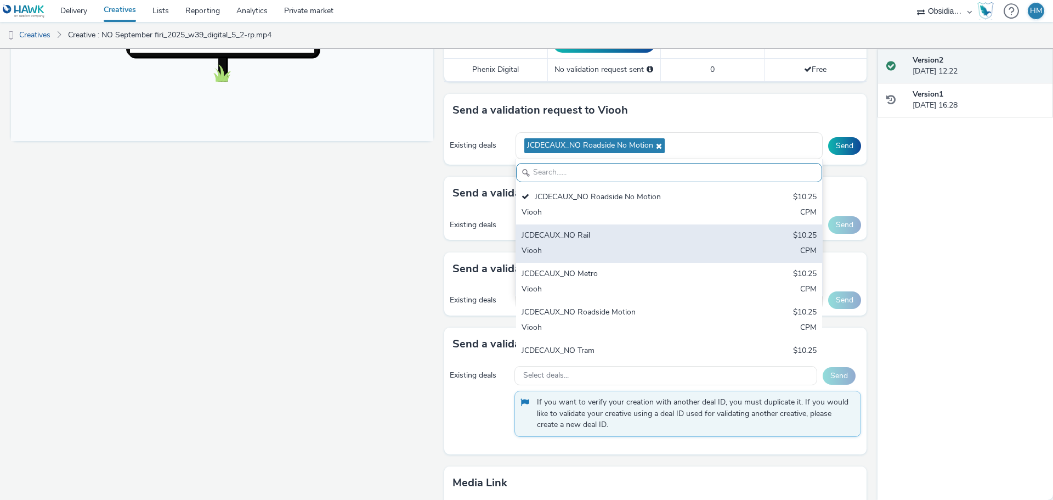
click at [625, 239] on div "JCDECAUX_NO Rail" at bounding box center [619, 236] width 195 height 13
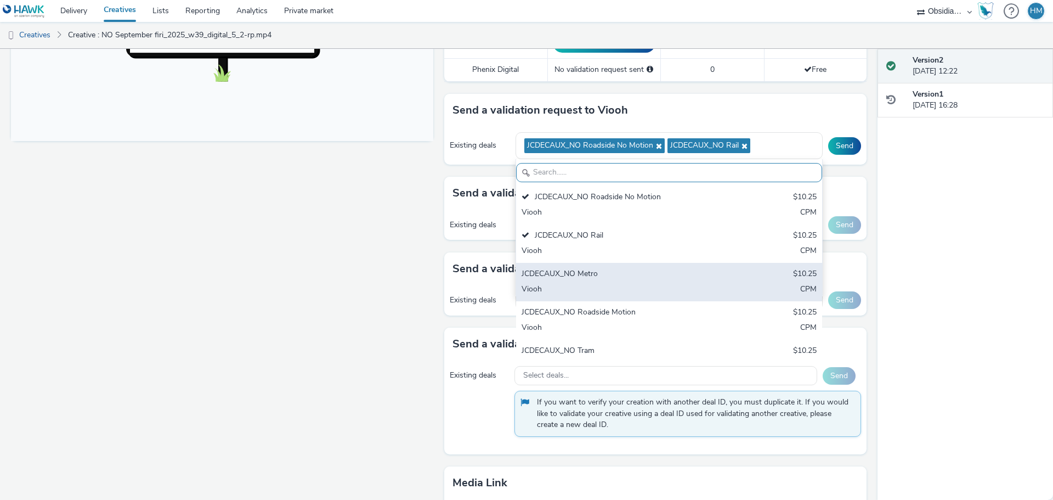
click at [620, 279] on div "JCDECAUX_NO Metro" at bounding box center [619, 274] width 195 height 13
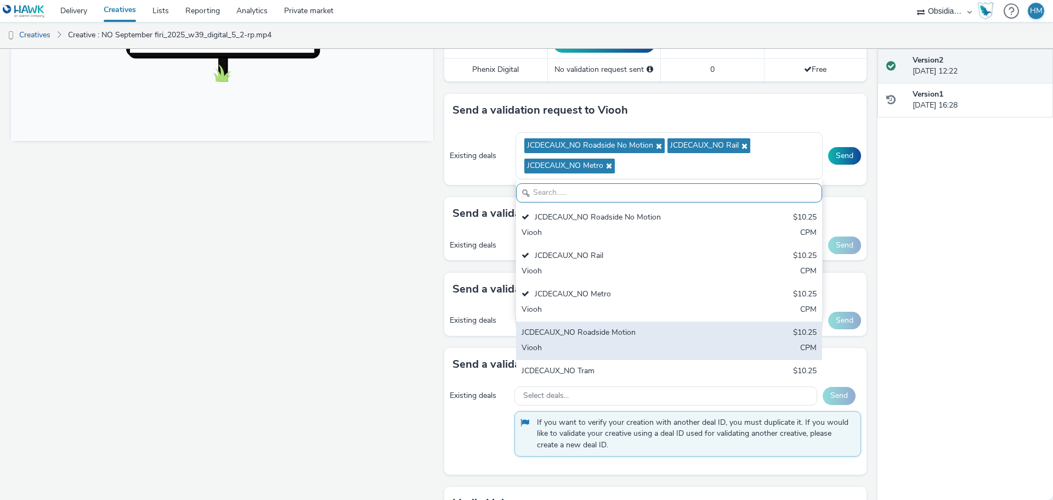
click at [617, 346] on div "Viooh" at bounding box center [619, 348] width 195 height 13
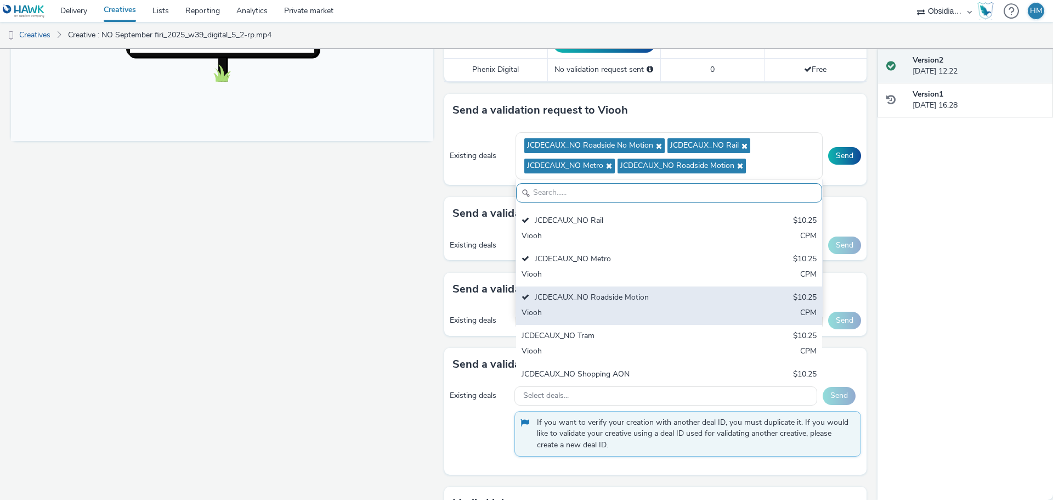
scroll to position [55, 0]
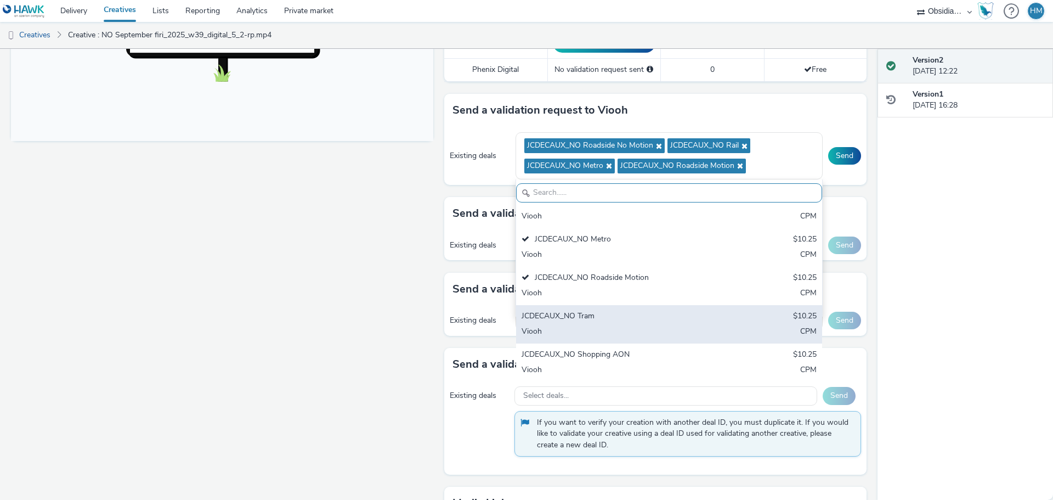
click at [615, 330] on div "Viooh" at bounding box center [619, 332] width 195 height 13
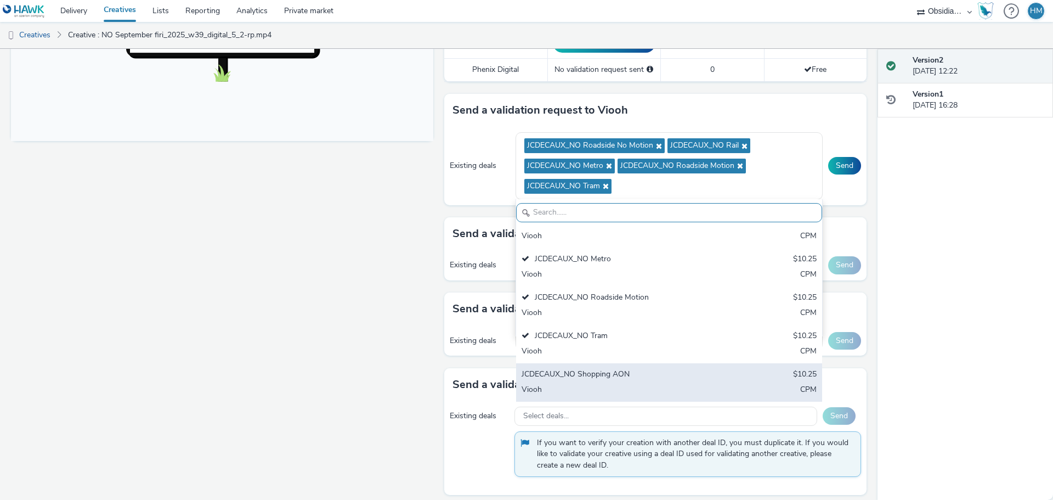
drag, startPoint x: 612, startPoint y: 385, endPoint x: 672, endPoint y: 255, distance: 142.6
click at [612, 384] on div "Viooh" at bounding box center [619, 390] width 195 height 13
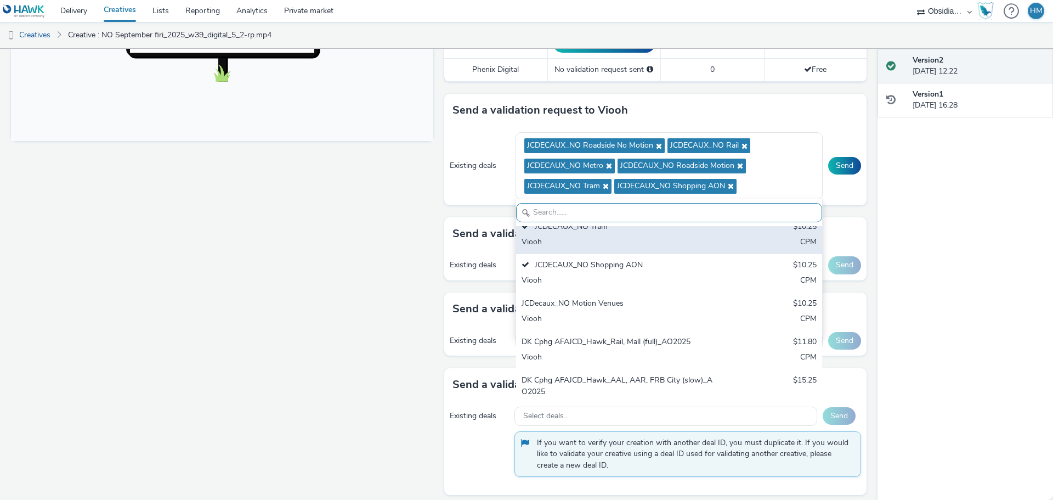
scroll to position [165, 0]
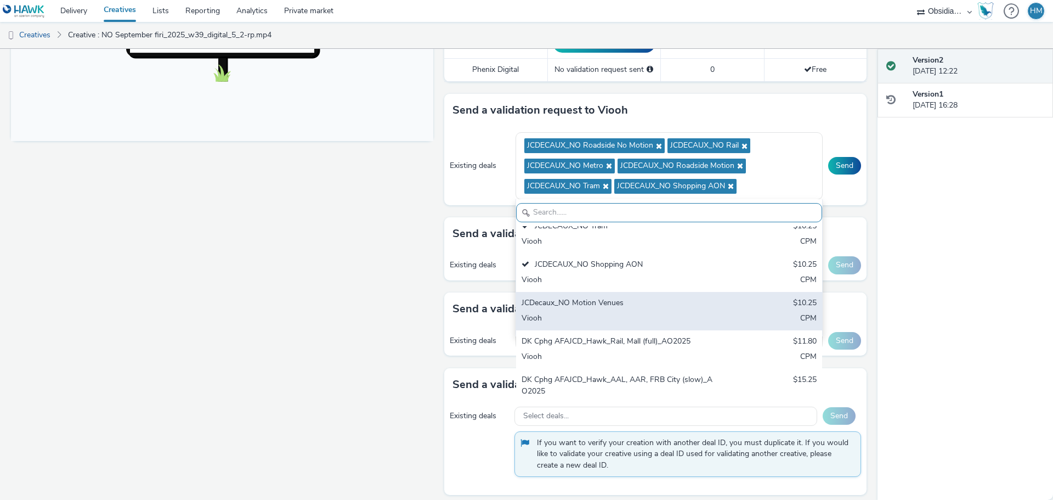
click at [670, 309] on div "JCDecaux_NO Motion Venues" at bounding box center [619, 303] width 195 height 13
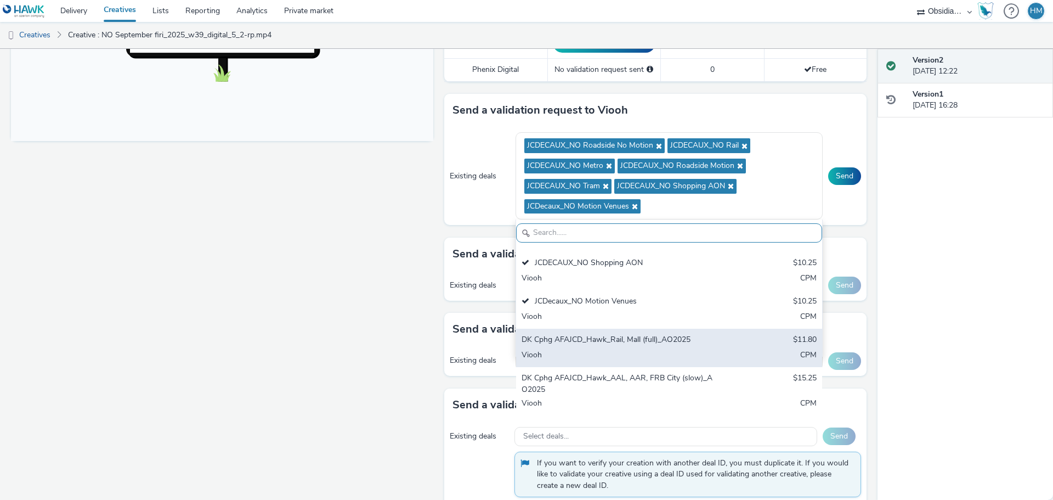
scroll to position [174, 0]
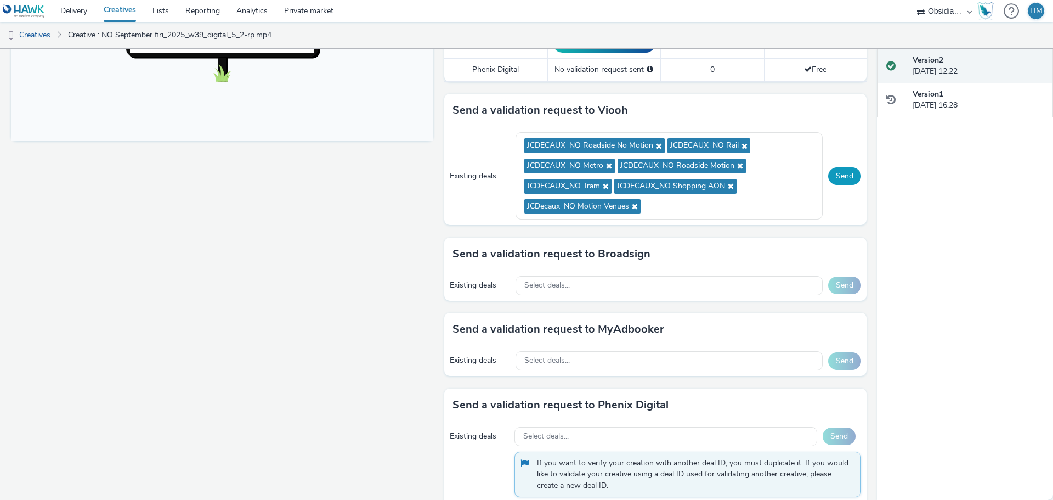
click at [830, 175] on button "Send" at bounding box center [844, 176] width 33 height 18
